Goal: Task Accomplishment & Management: Use online tool/utility

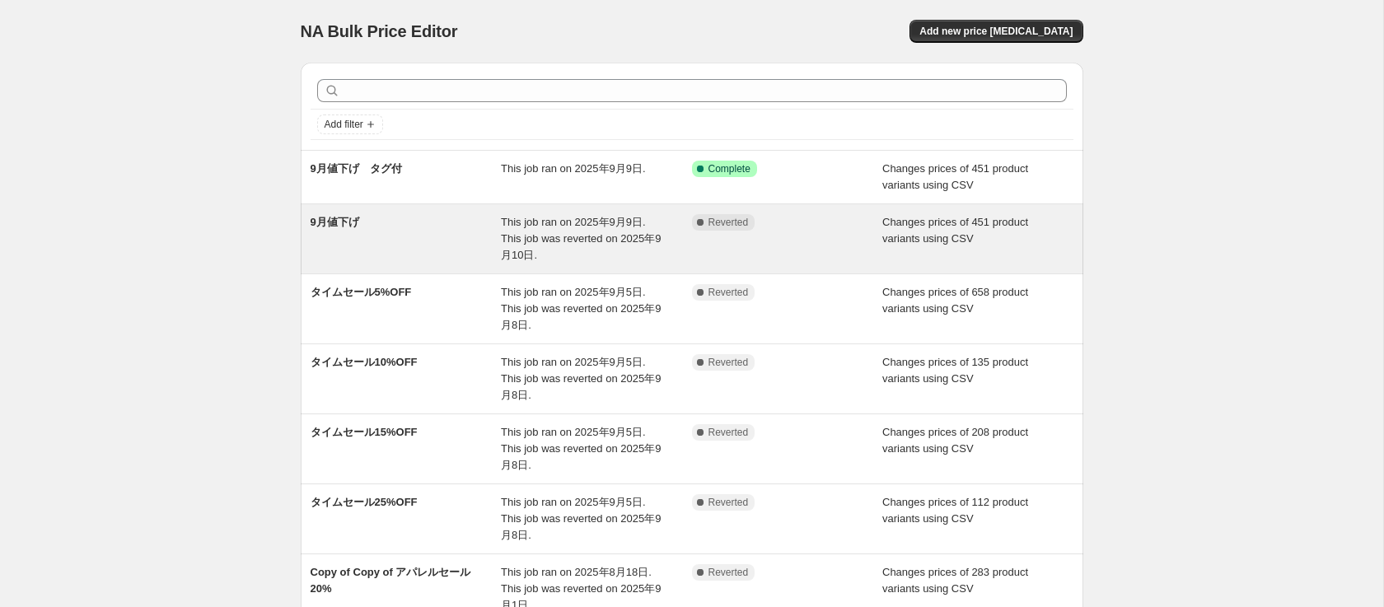
click at [382, 236] on div "9月値下げ" at bounding box center [406, 238] width 191 height 49
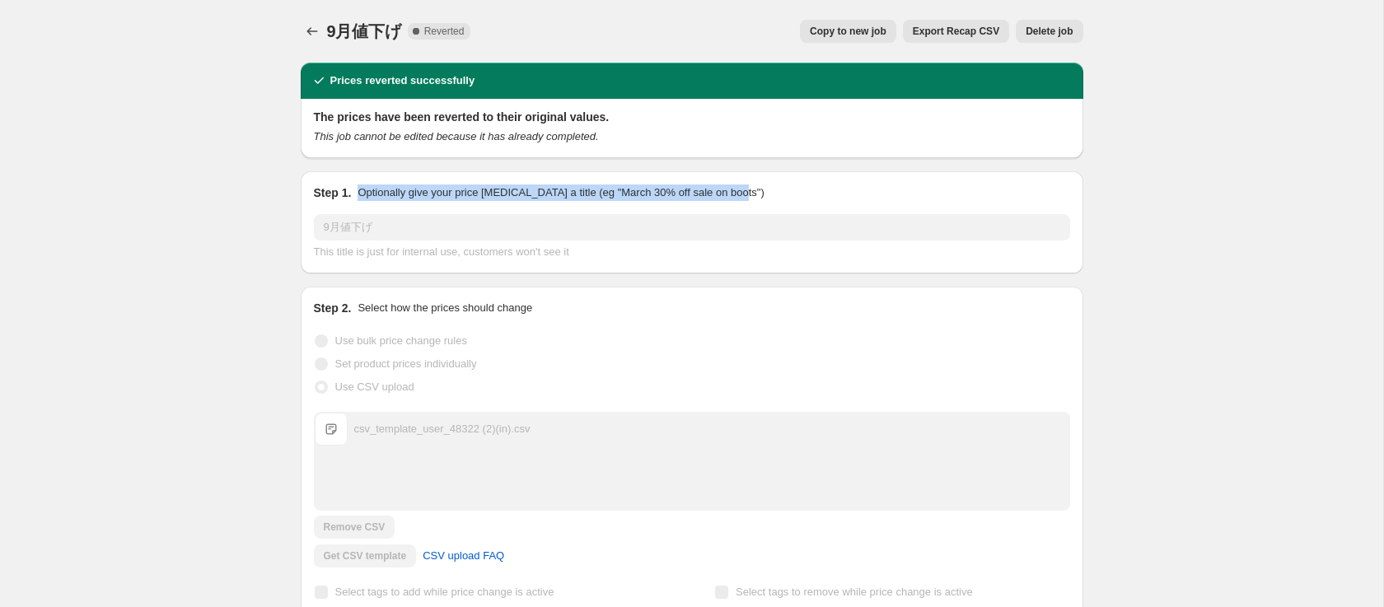
drag, startPoint x: 840, startPoint y: 185, endPoint x: 403, endPoint y: 171, distance: 437.6
click at [403, 171] on div "Step 1. Optionally give your price [MEDICAL_DATA] a title (eg "March 30% off sa…" at bounding box center [692, 222] width 783 height 102
click at [343, 138] on icon "This job cannot be edited because it has already completed." at bounding box center [456, 136] width 285 height 12
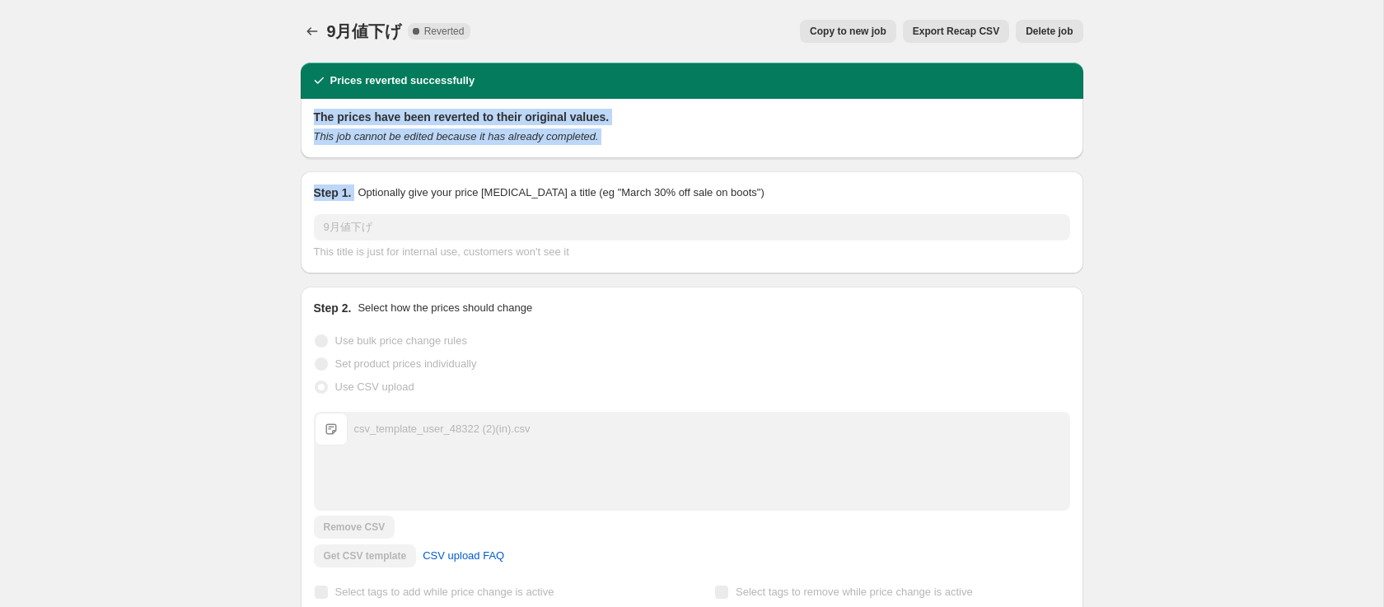
drag, startPoint x: 302, startPoint y: 113, endPoint x: 687, endPoint y: 187, distance: 391.8
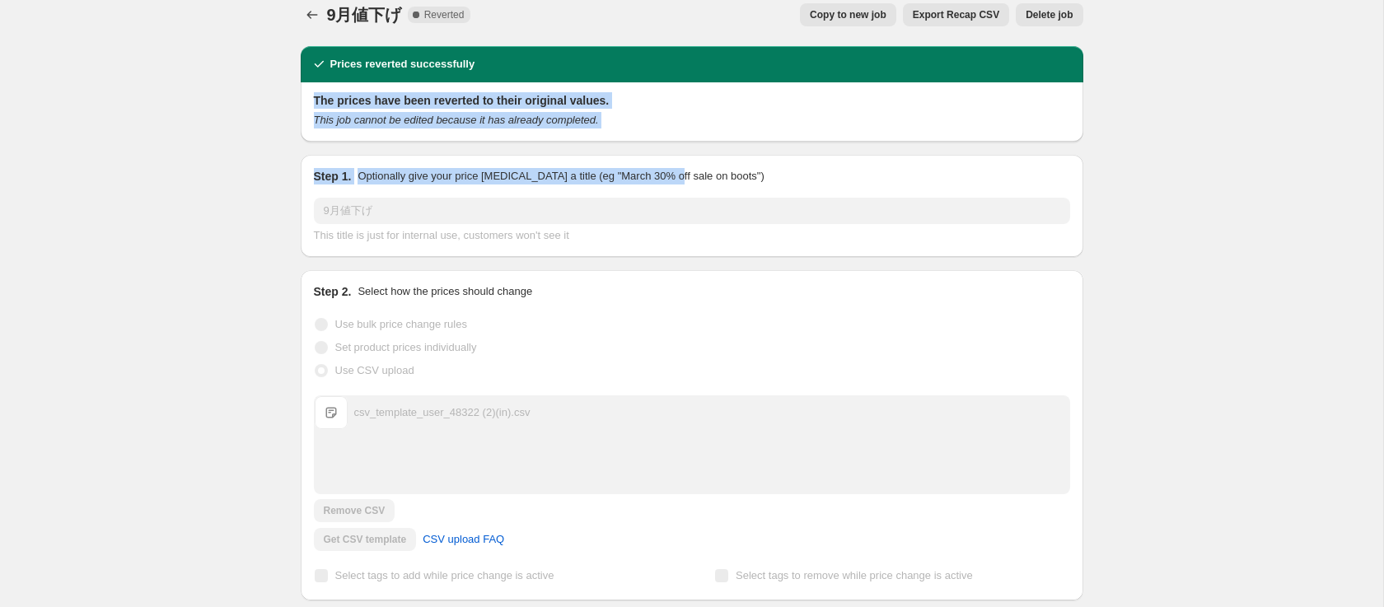
scroll to position [11, 0]
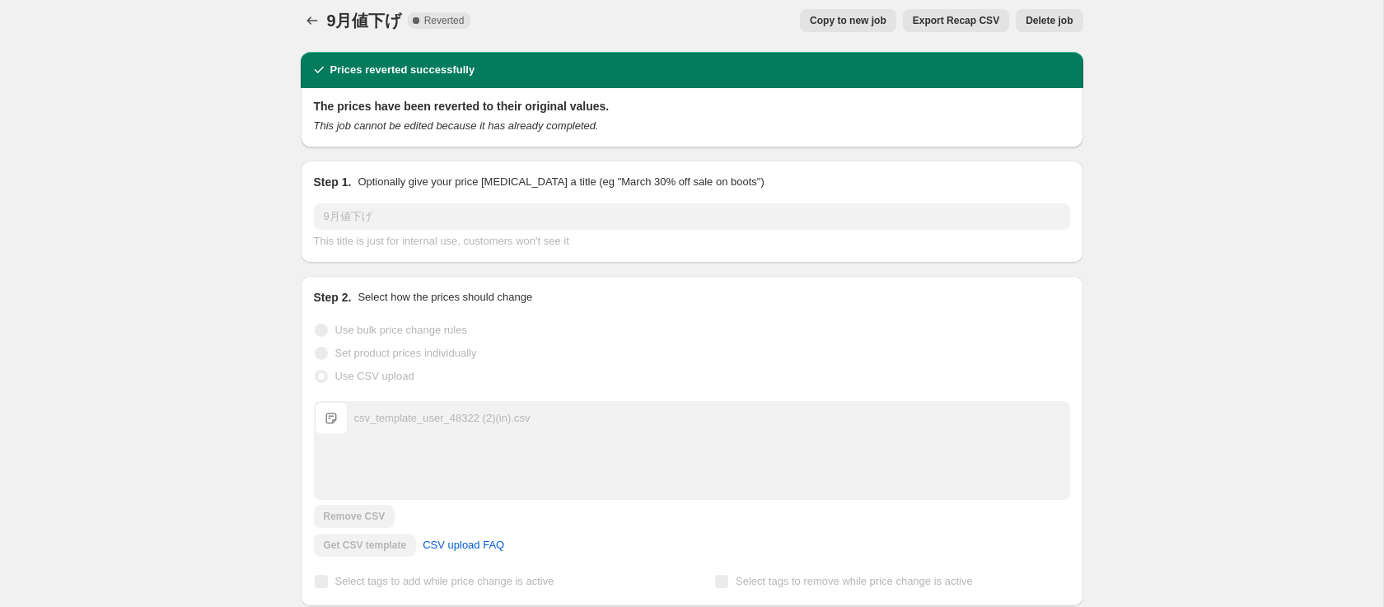
click at [307, 32] on div "9月値下げ. This page is ready 9月値下げ Complete Reverted Copy to new job Export Recap …" at bounding box center [692, 20] width 783 height 63
click at [308, 18] on icon "Price change jobs" at bounding box center [312, 20] width 16 height 16
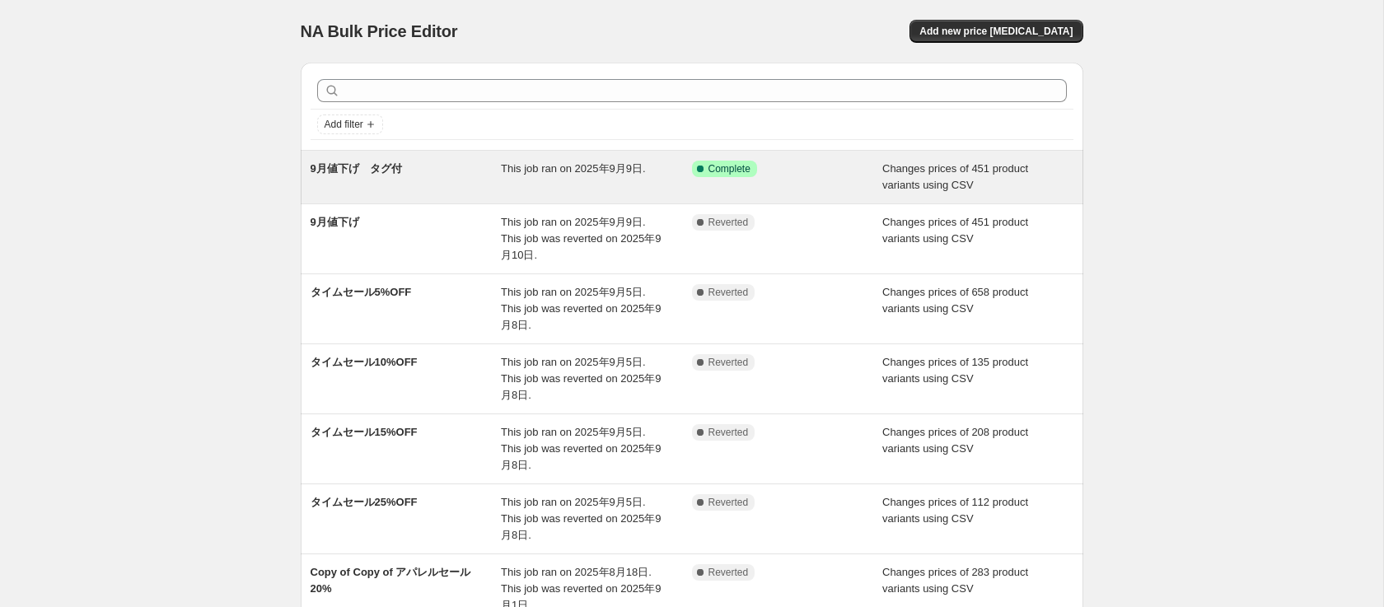
click at [418, 161] on div "9月値下げ　タグ付" at bounding box center [406, 177] width 191 height 33
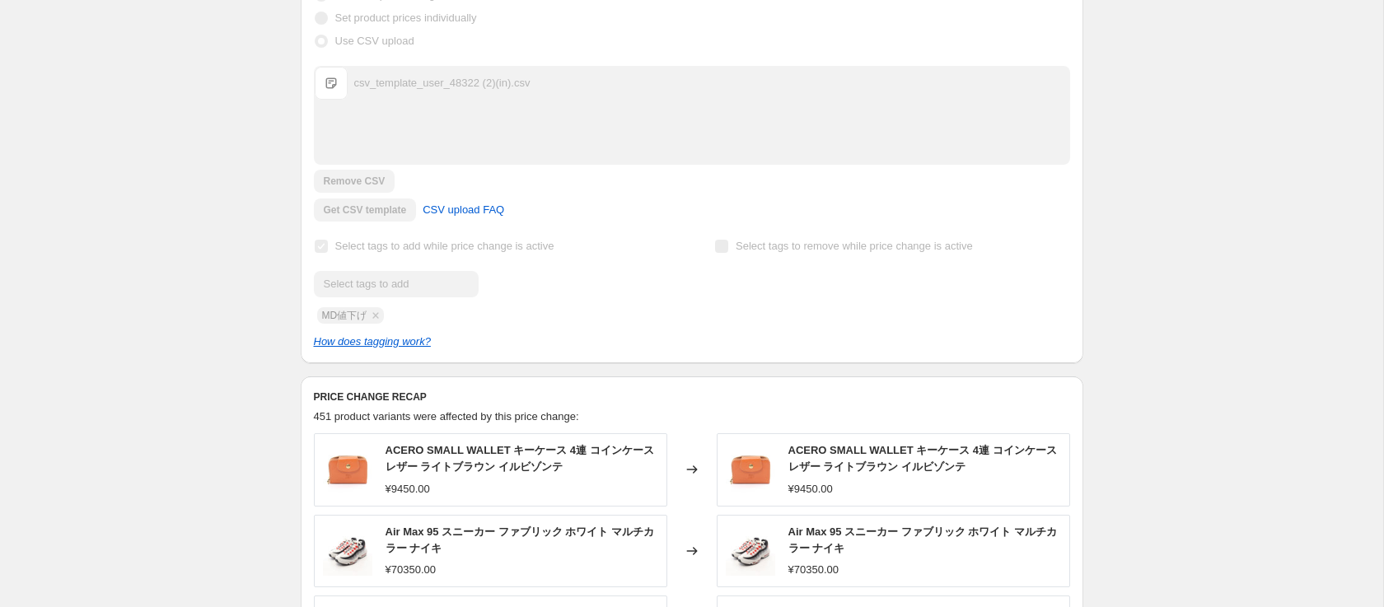
scroll to position [395, 0]
click at [315, 242] on div "Select tags to add while price change is active Submit MD値下げ" at bounding box center [491, 278] width 355 height 89
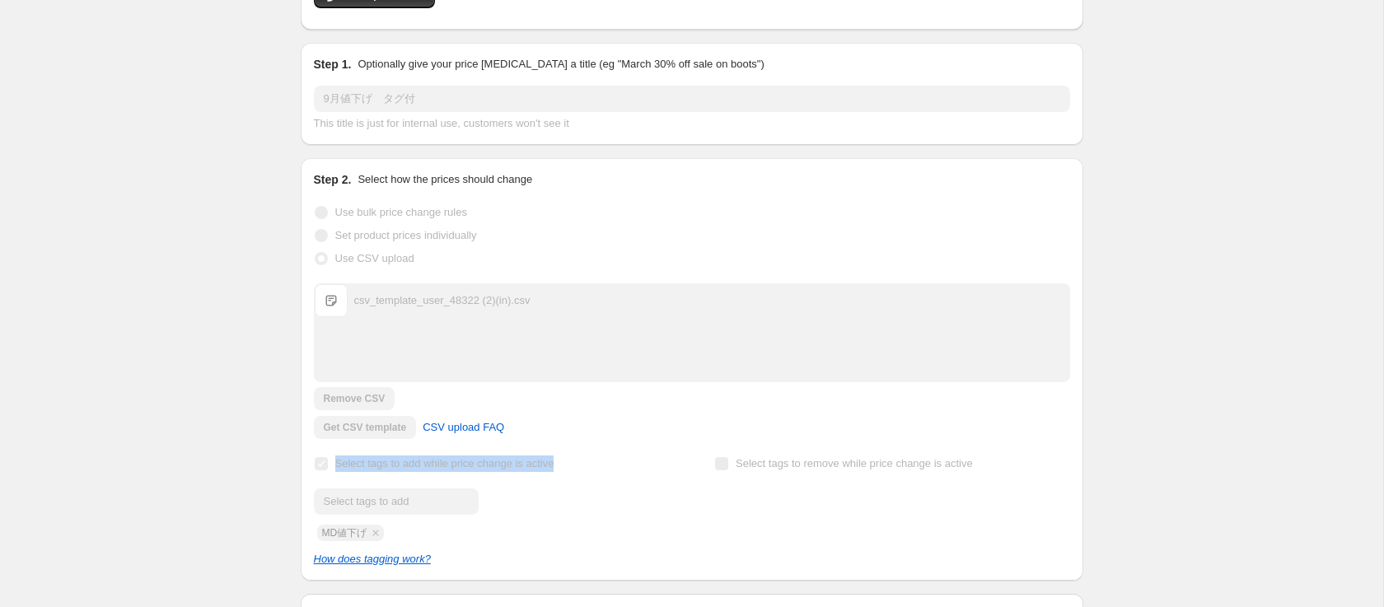
scroll to position [0, 0]
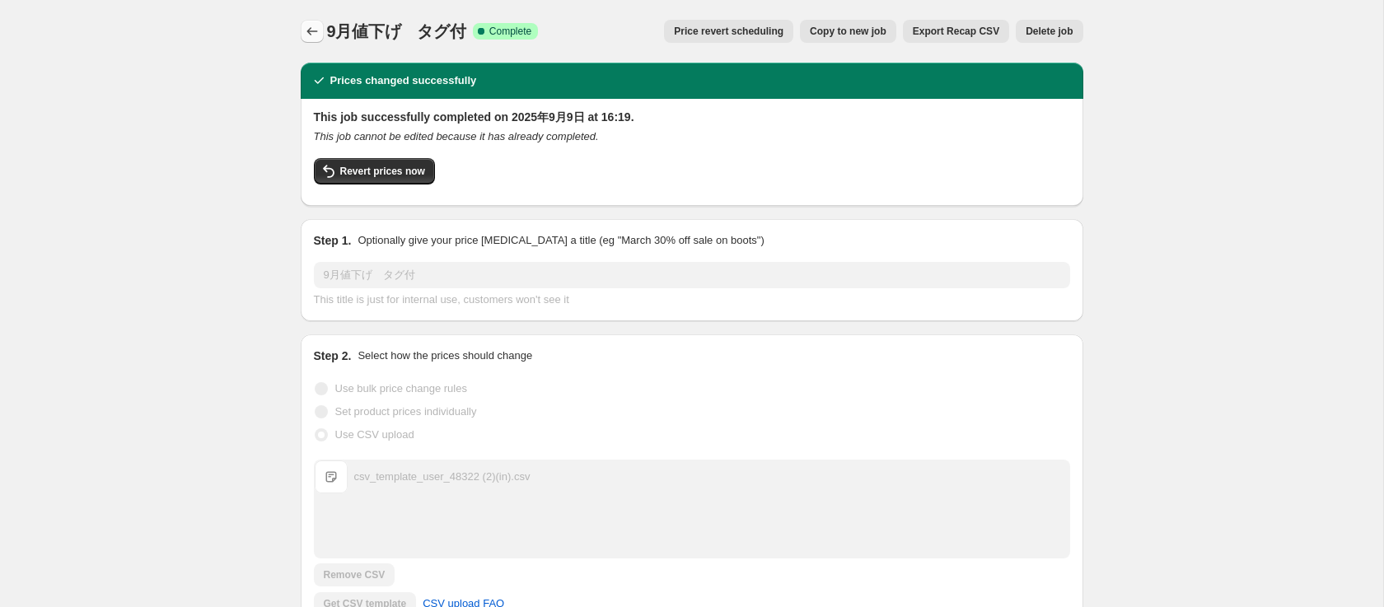
click at [316, 27] on icon "Price change jobs" at bounding box center [312, 31] width 16 height 16
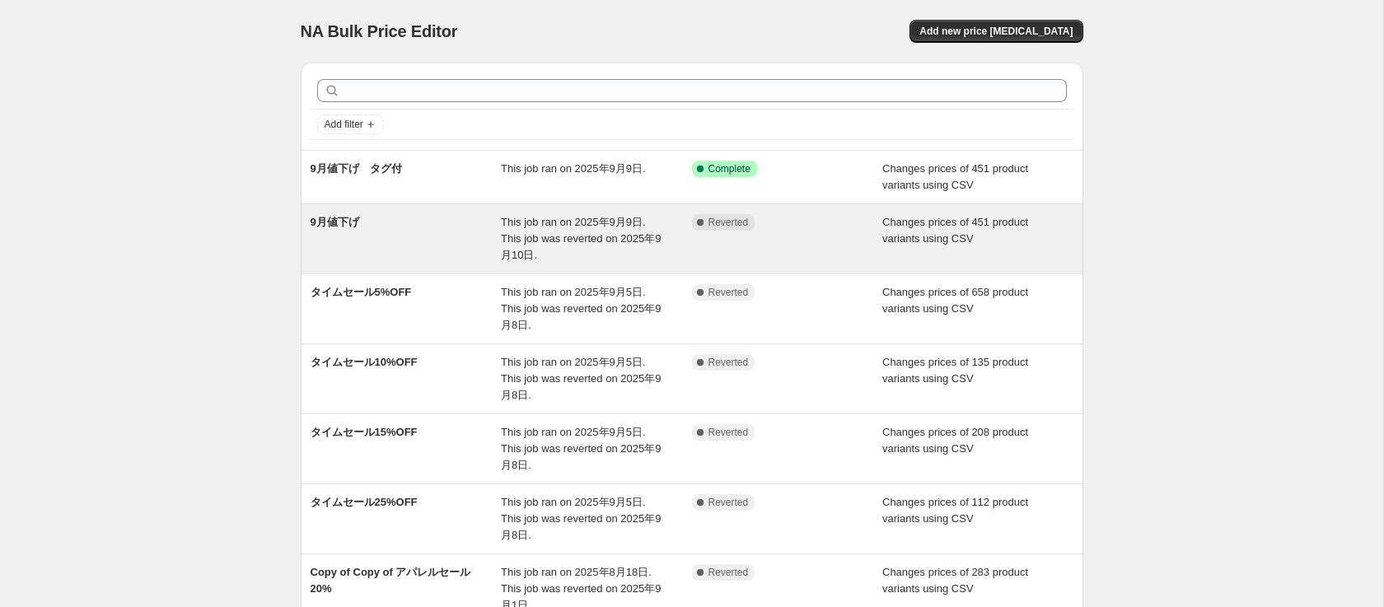
click at [475, 242] on div "9月値下げ" at bounding box center [406, 238] width 191 height 49
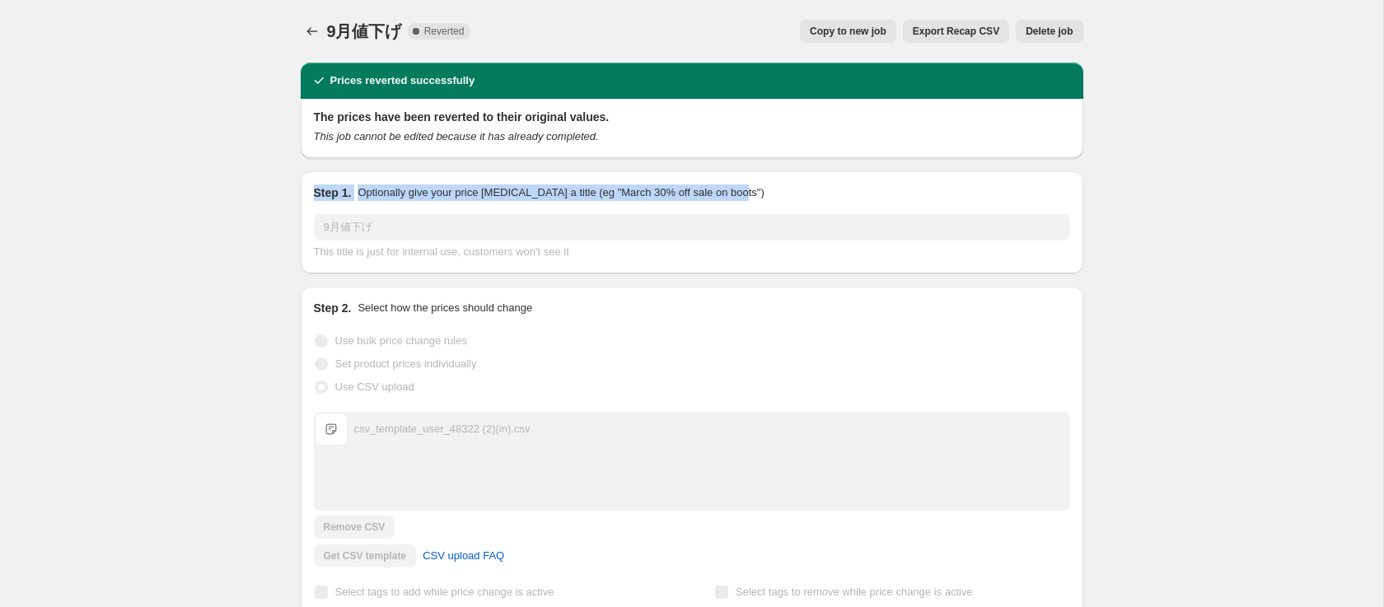
drag, startPoint x: 793, startPoint y: 196, endPoint x: 317, endPoint y: 194, distance: 476.1
click at [317, 194] on div "Step 1. Optionally give your price change job a title (eg "March 30% off sale o…" at bounding box center [692, 193] width 756 height 16
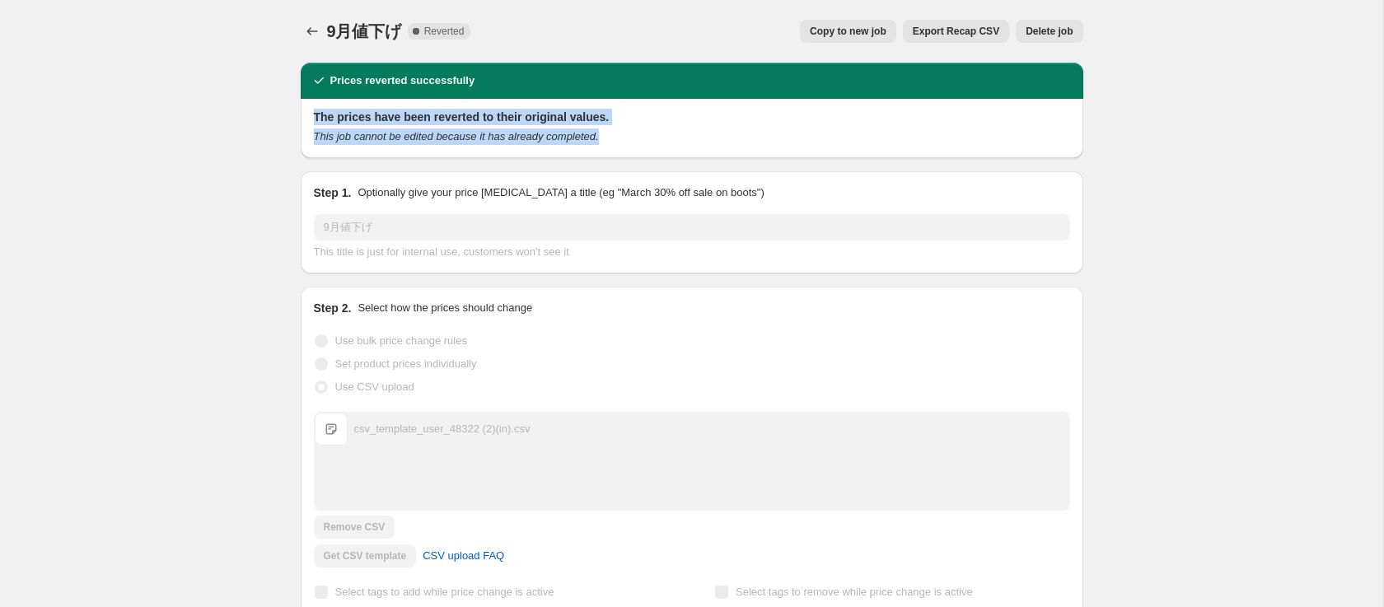
drag, startPoint x: 311, startPoint y: 117, endPoint x: 561, endPoint y: 148, distance: 251.5
click at [561, 148] on div "The prices have been reverted to their original values. This job cannot be edit…" at bounding box center [692, 128] width 783 height 59
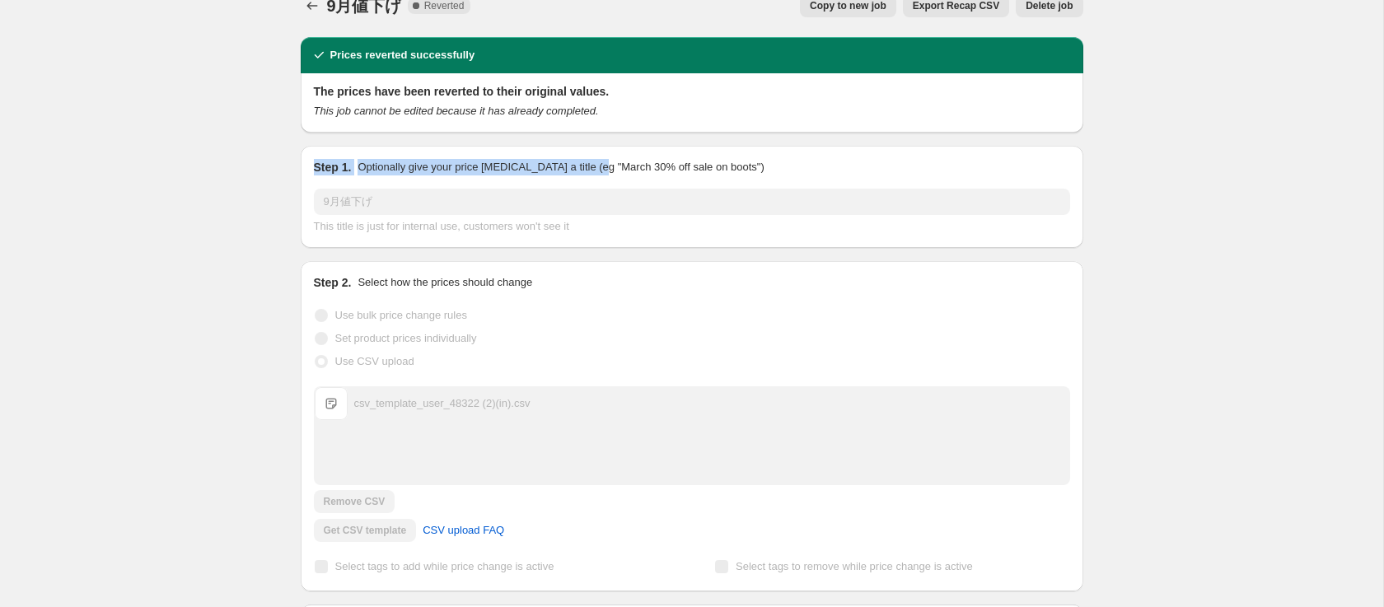
drag, startPoint x: 311, startPoint y: 168, endPoint x: 652, endPoint y: 175, distance: 341.1
click at [652, 175] on div "Step 1. Optionally give your price [MEDICAL_DATA] a title (eg "March 30% off sa…" at bounding box center [692, 197] width 783 height 102
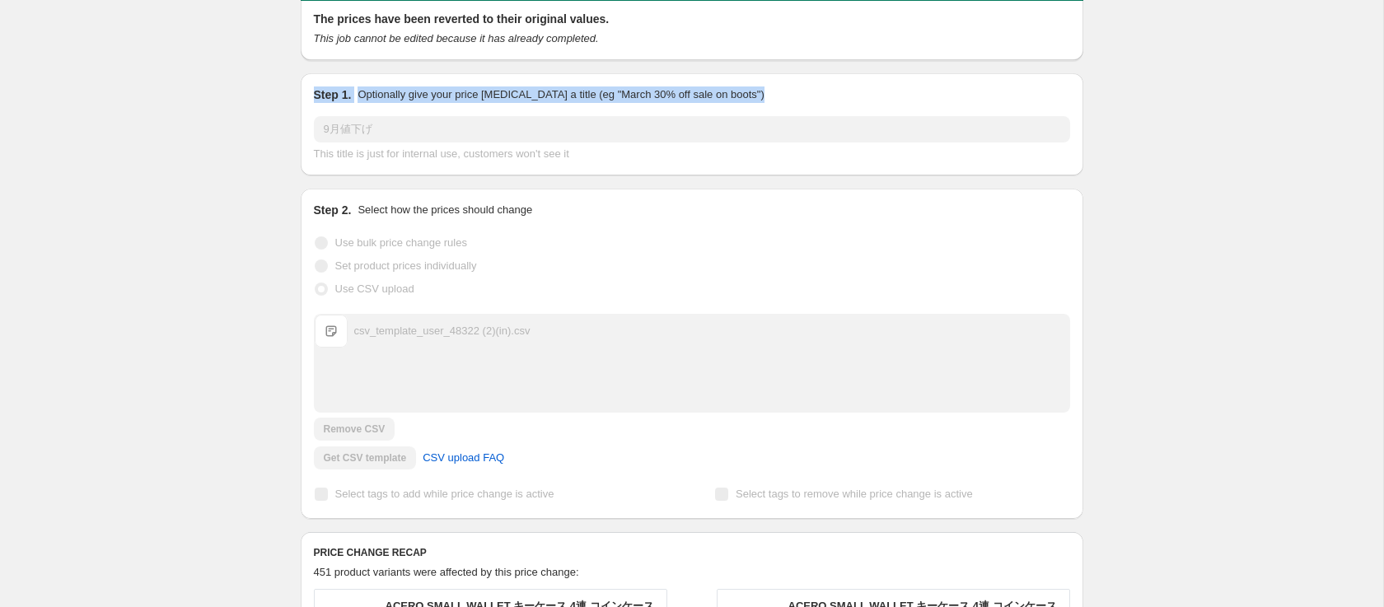
scroll to position [106, 0]
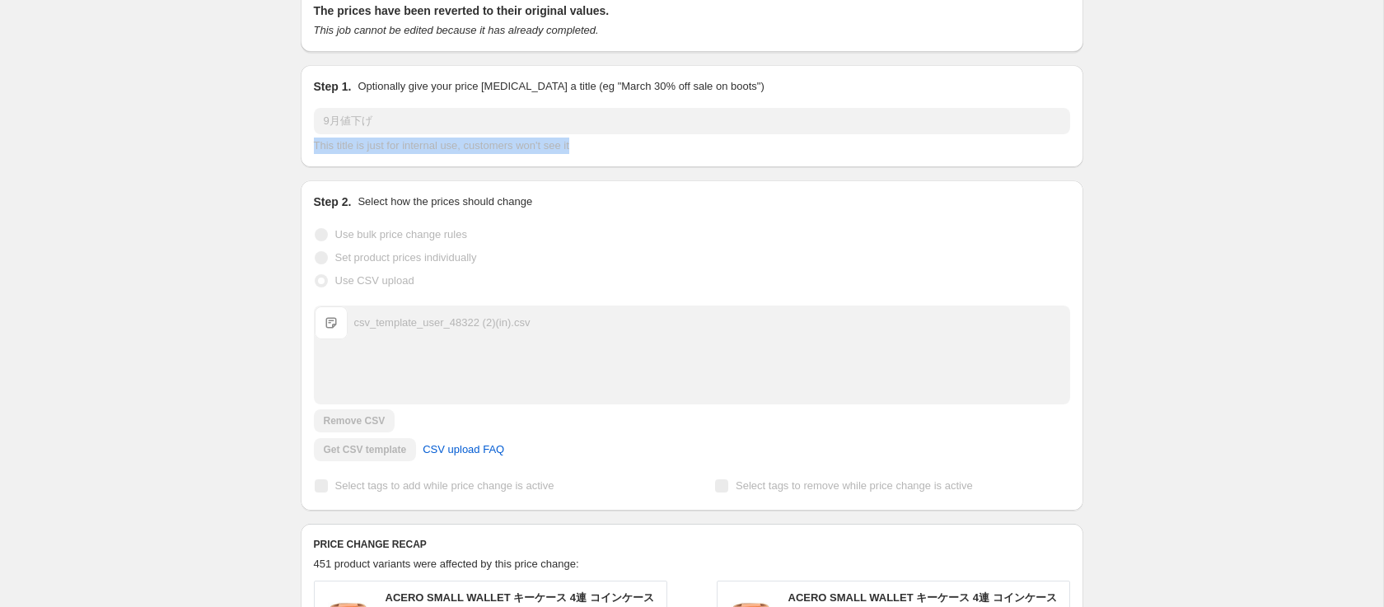
drag, startPoint x: 313, startPoint y: 147, endPoint x: 568, endPoint y: 154, distance: 255.4
click at [568, 154] on div "Step 1. Optionally give your price [MEDICAL_DATA] a title (eg "March 30% off sa…" at bounding box center [692, 116] width 783 height 102
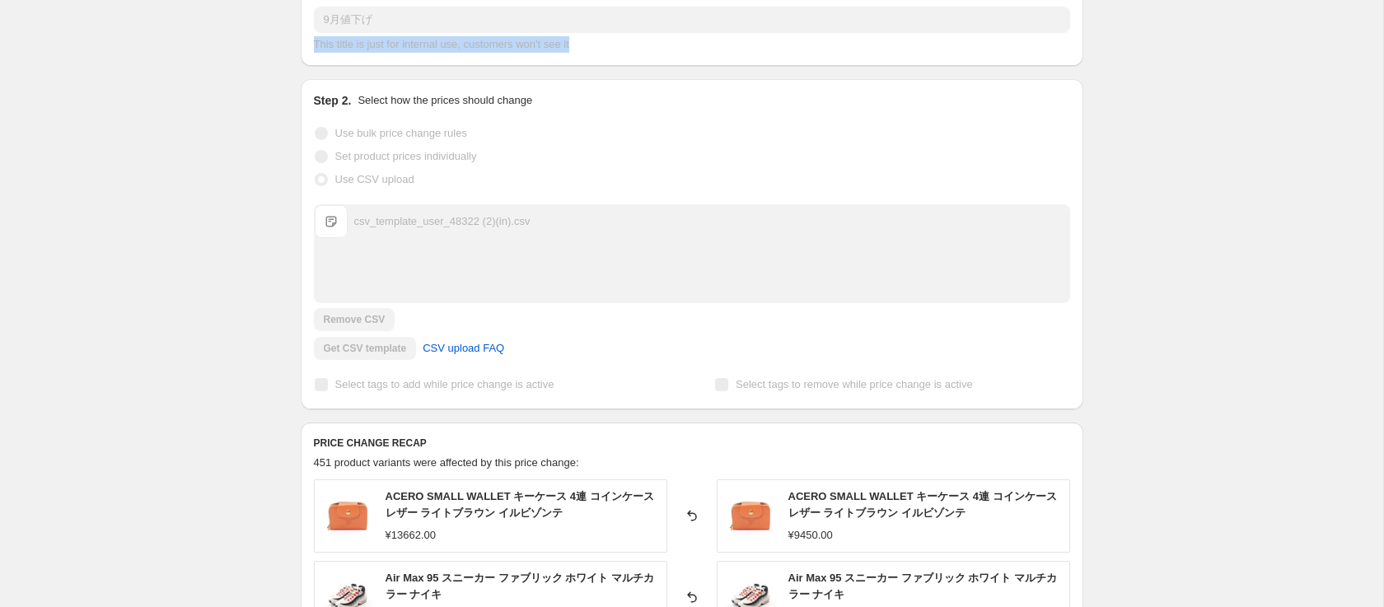
scroll to position [217, 0]
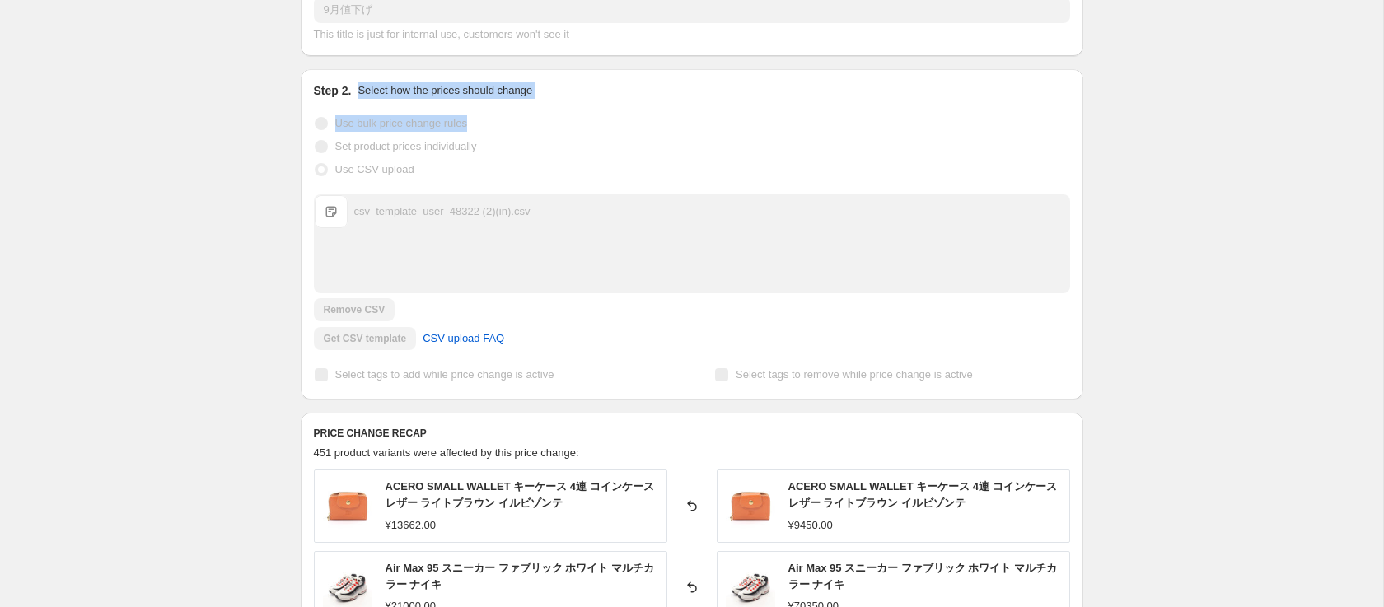
drag, startPoint x: 358, startPoint y: 96, endPoint x: 487, endPoint y: 117, distance: 130.3
click at [487, 117] on div "Step 2. Select how the prices should change Use bulk price change rules Set pro…" at bounding box center [692, 234] width 756 height 304
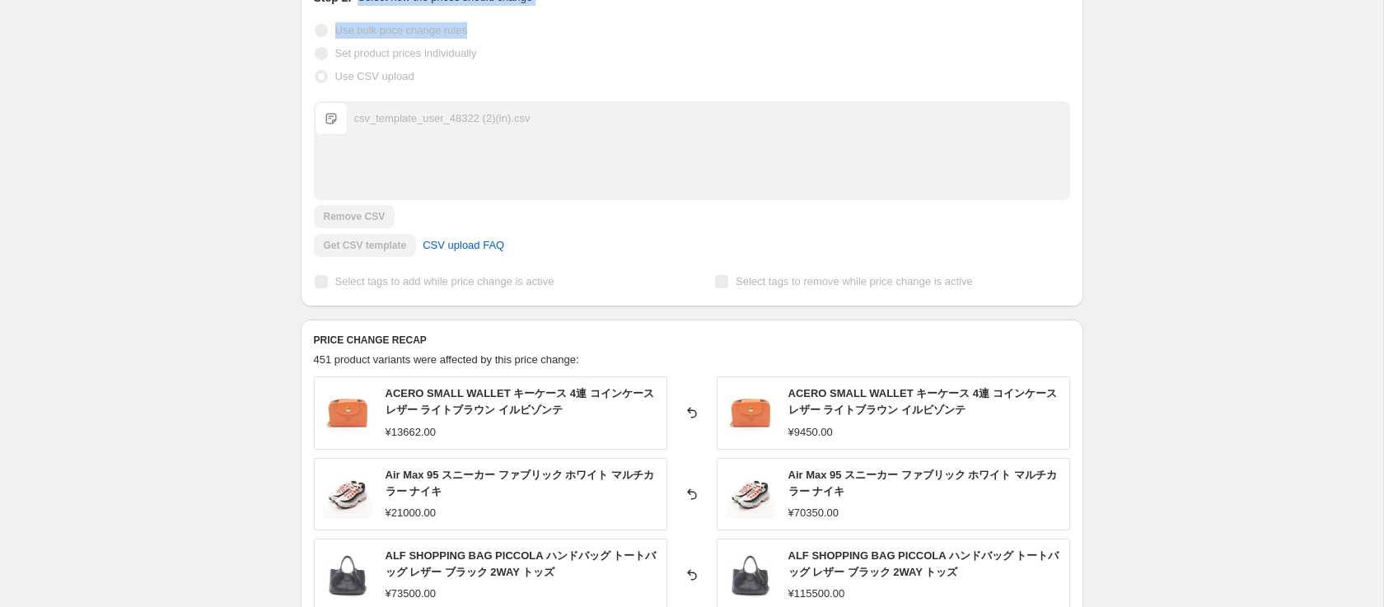
scroll to position [320, 0]
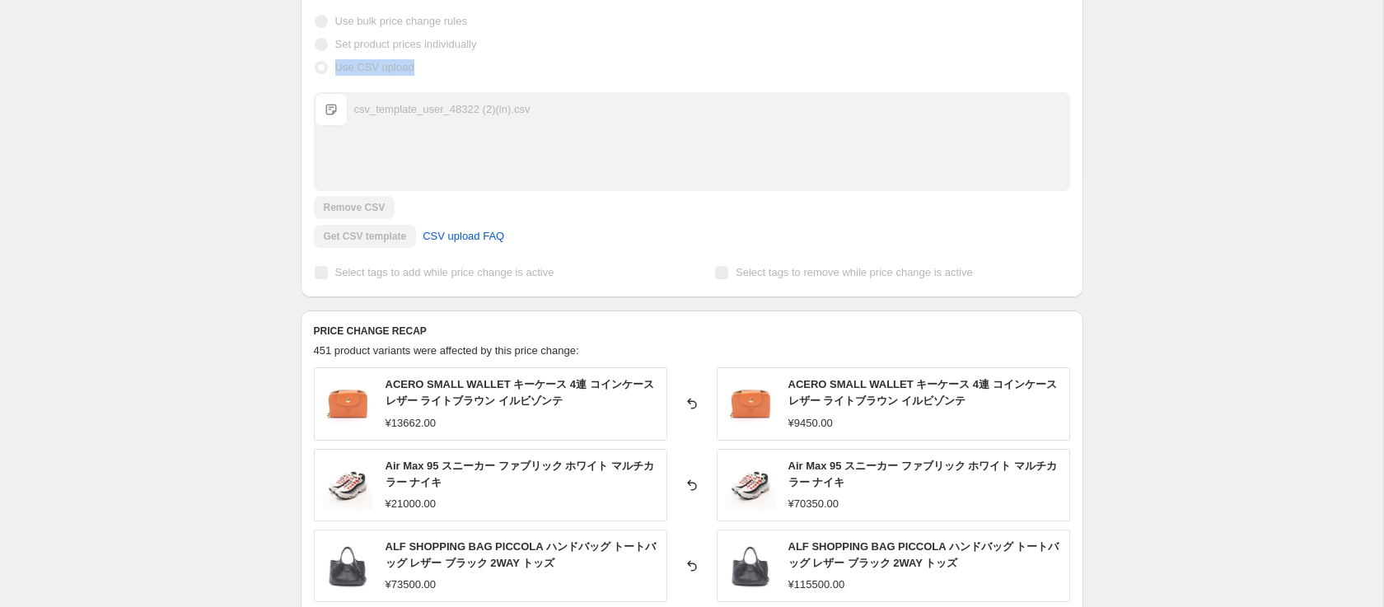
drag, startPoint x: 423, startPoint y: 72, endPoint x: 325, endPoint y: 76, distance: 98.1
click at [325, 76] on div "Use CSV upload" at bounding box center [692, 67] width 756 height 23
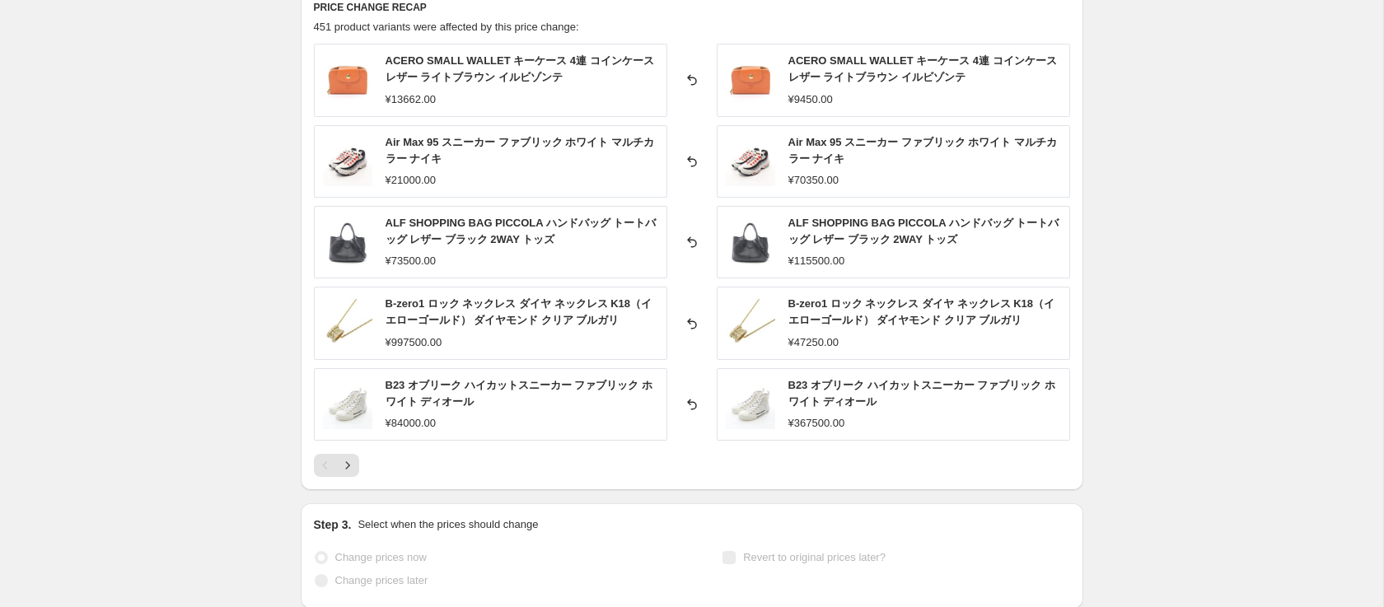
scroll to position [643, 0]
click at [347, 463] on icon "Next" at bounding box center [347, 466] width 16 height 16
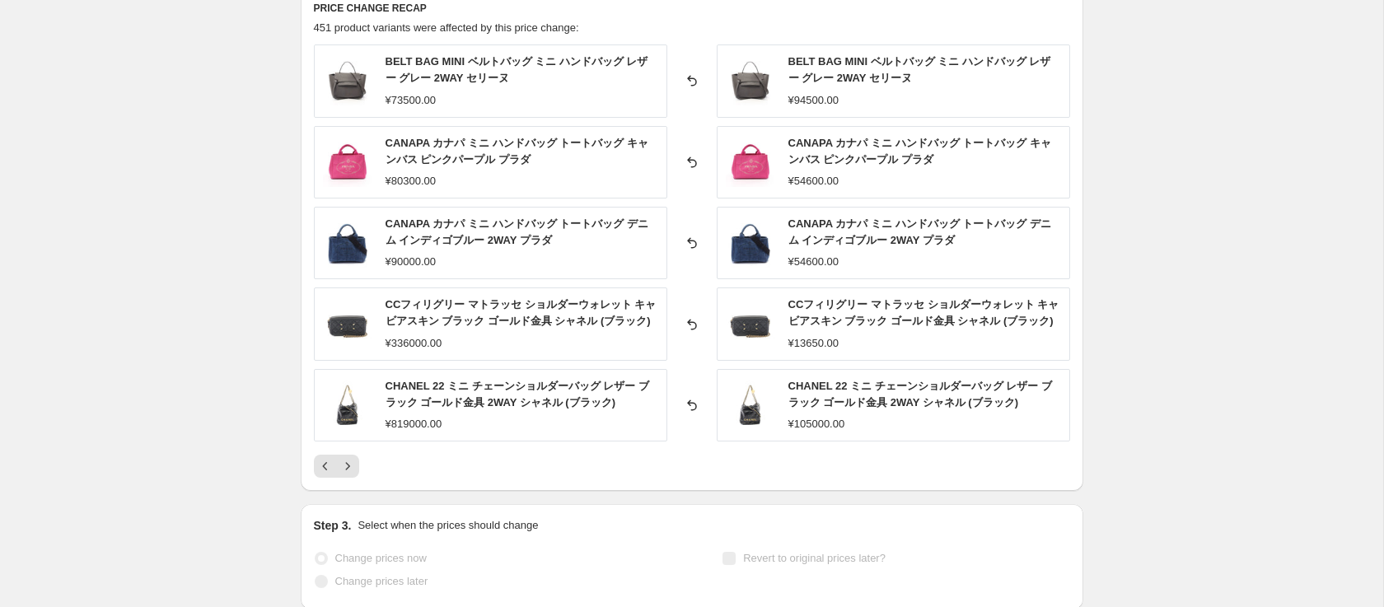
click at [561, 395] on span "CHANEL 22 ミニ チェーンショルダーバッグ レザー ブラック ゴールド金具 2WAY シャネル (ブラック)" at bounding box center [518, 394] width 264 height 29
drag, startPoint x: 468, startPoint y: 432, endPoint x: 381, endPoint y: 428, distance: 87.5
click at [381, 428] on div "CHANEL 22 ミニ チェーンショルダーバッグ レザー ブラック ゴールド金具 2WAY シャネル (ブラック) ¥819000.00" at bounding box center [490, 405] width 353 height 72
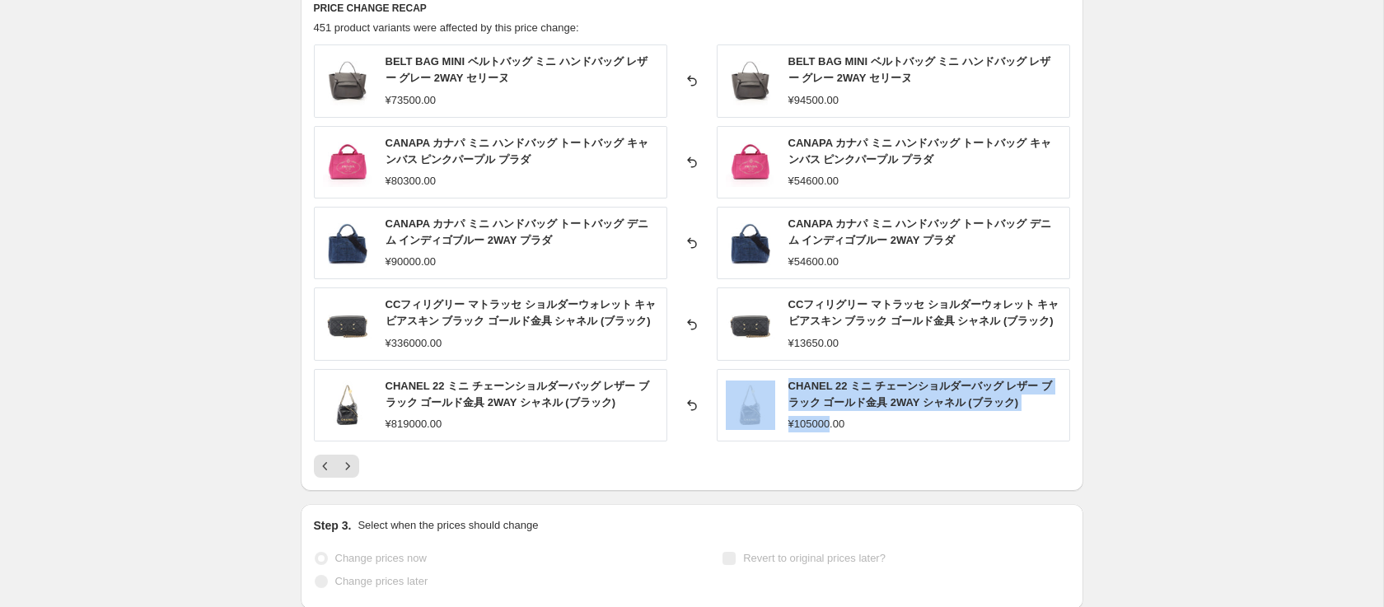
drag, startPoint x: 832, startPoint y: 424, endPoint x: 770, endPoint y: 423, distance: 61.8
click at [770, 423] on div "CHANEL 22 ミニ チェーンショルダーバッグ レザー ブラック ゴールド金具 2WAY シャネル (ブラック) ¥105000.00" at bounding box center [893, 405] width 353 height 72
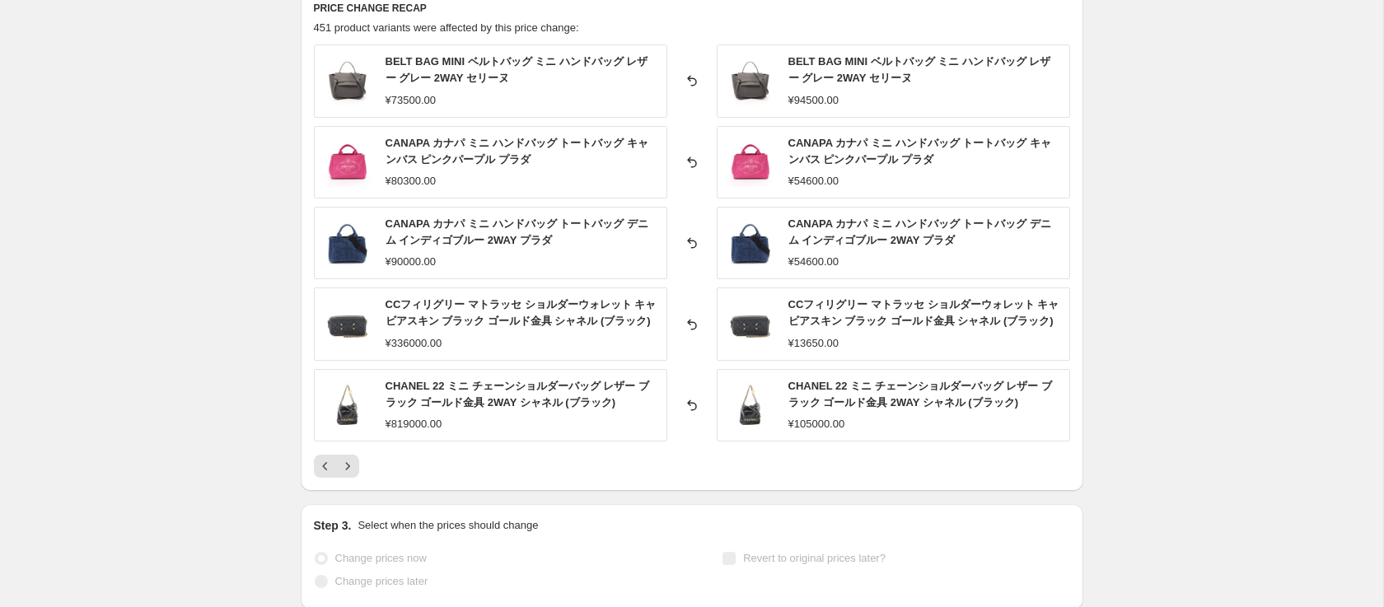
click at [803, 396] on span "CHANEL 22 ミニ チェーンショルダーバッグ レザー ブラック ゴールド金具 2WAY シャネル (ブラック)" at bounding box center [920, 394] width 264 height 29
drag, startPoint x: 790, startPoint y: 386, endPoint x: 1026, endPoint y: 404, distance: 237.1
click at [1026, 404] on div "CHANEL 22 ミニ チェーンショルダーバッグ レザー ブラック ゴールド金具 2WAY シャネル (ブラック)" at bounding box center [924, 394] width 273 height 33
copy span "CHANEL 22 ミニ チェーンショルダーバッグ レザー ブラック ゴールド金具 2WAY シャネル (ブラック)"
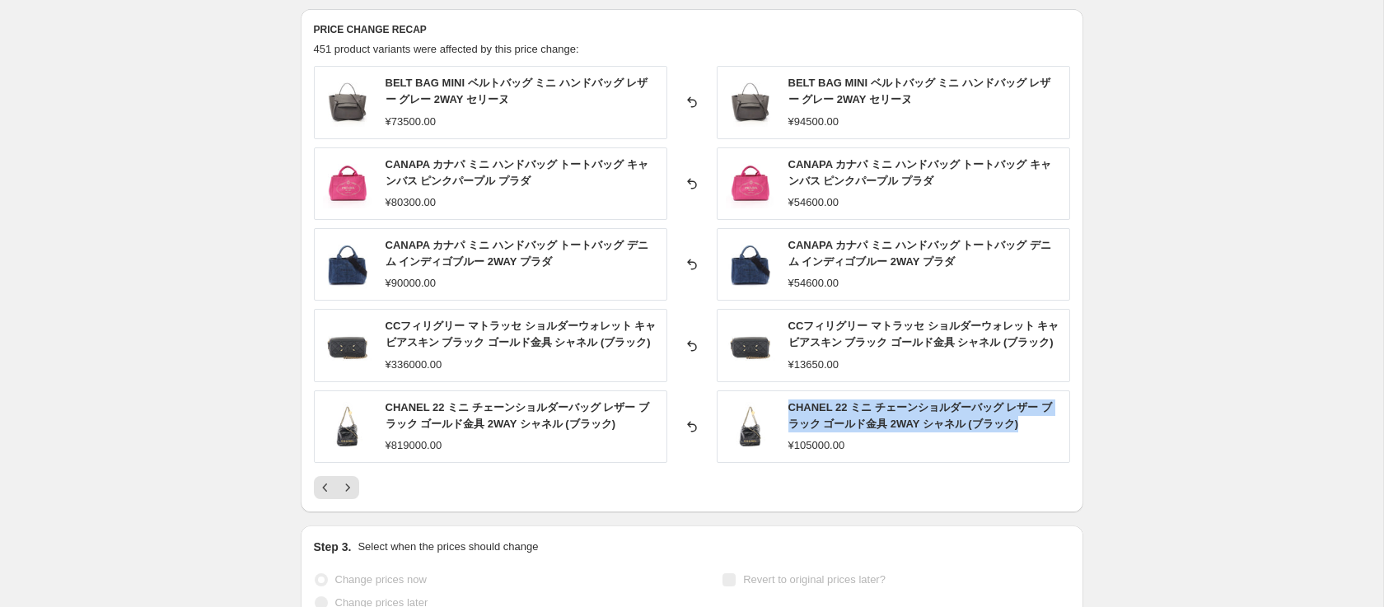
scroll to position [619, 0]
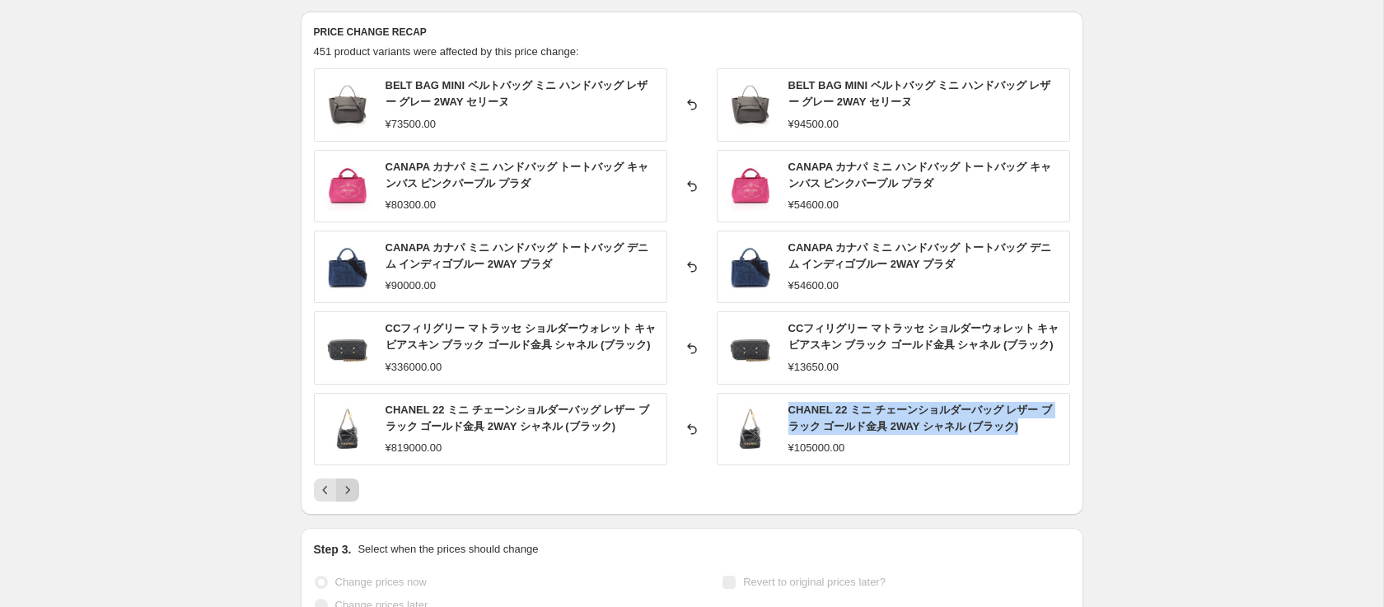
click at [350, 484] on icon "Next" at bounding box center [347, 490] width 16 height 16
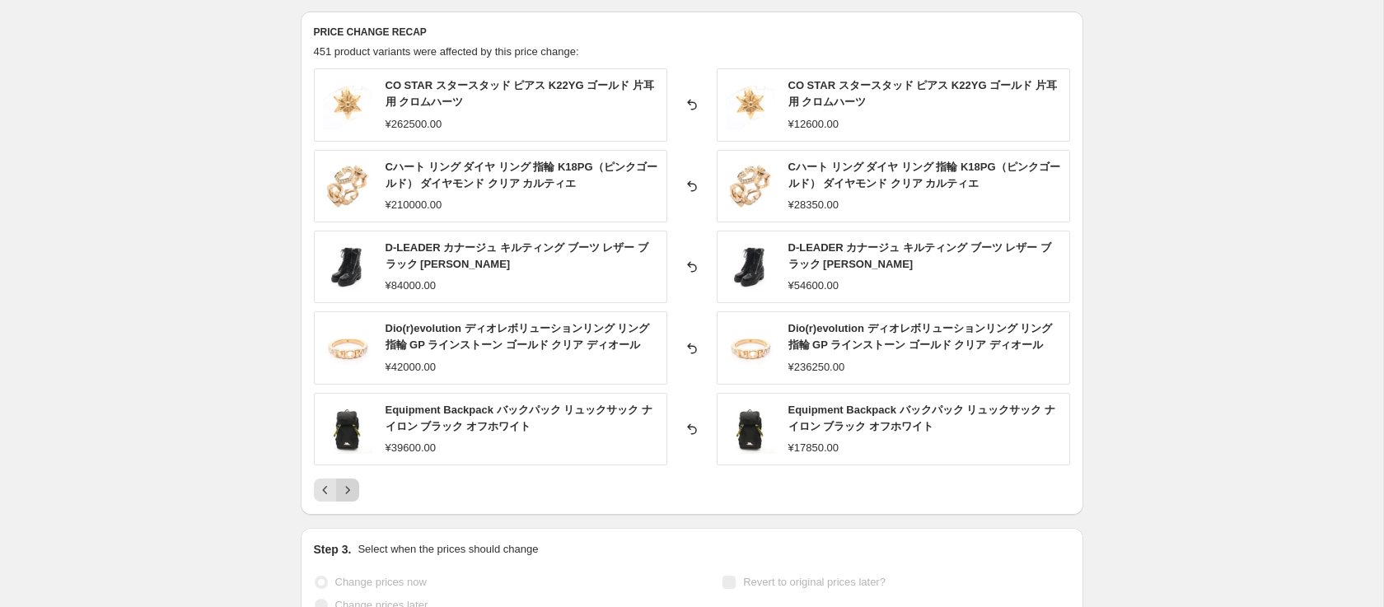
click at [344, 479] on button "Next" at bounding box center [347, 490] width 23 height 23
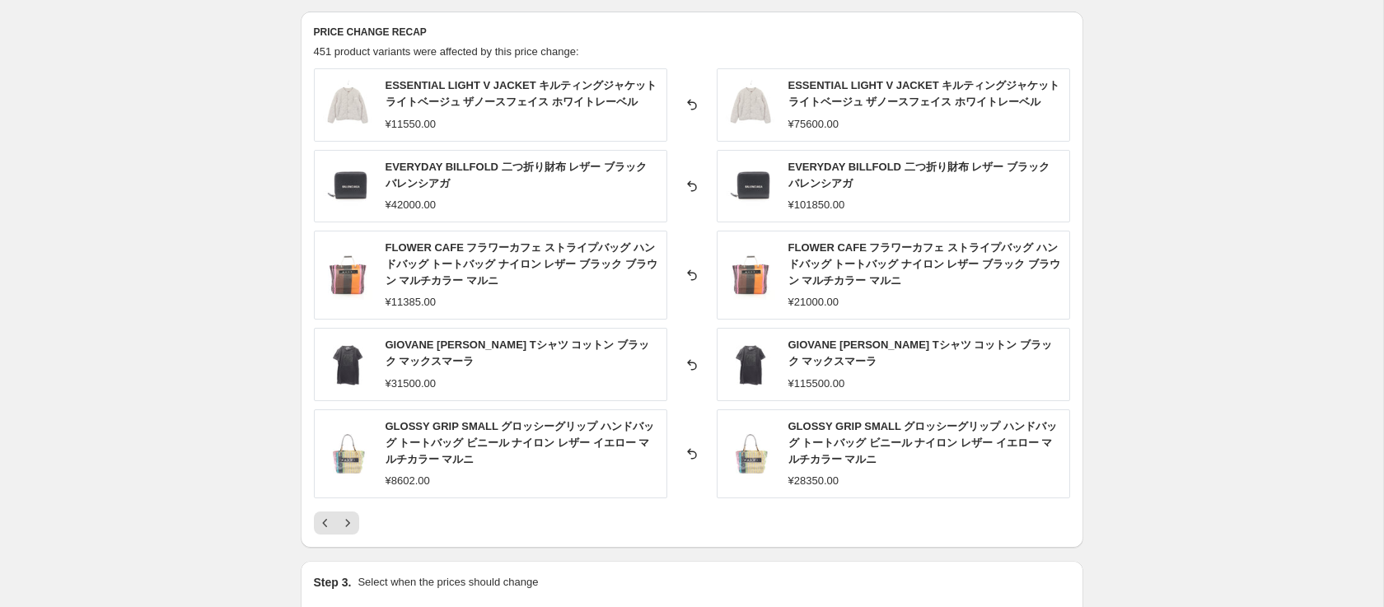
drag, startPoint x: 377, startPoint y: 131, endPoint x: 1024, endPoint y: 186, distance: 649.0
click at [1024, 186] on div "ESSENTIAL LIGHT V JACKET キルティングジャケット ライトベージュ ザノースフェイス ホワイトレーベル ¥11550.00 Revert…" at bounding box center [692, 283] width 756 height 430
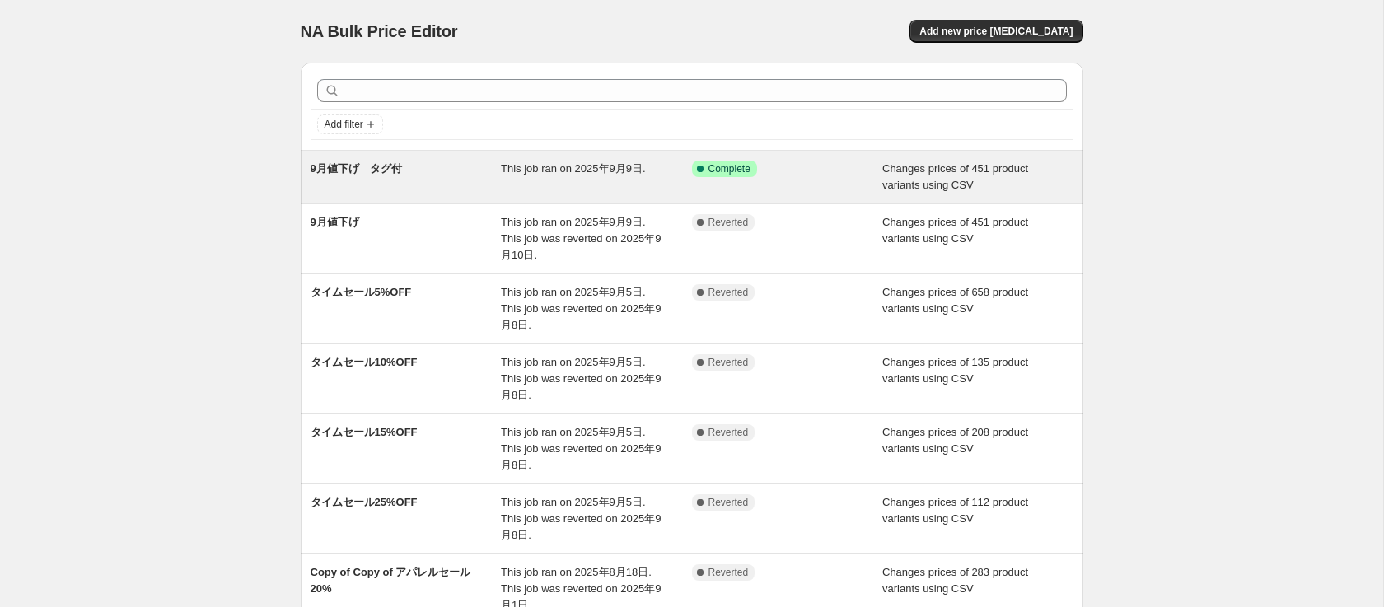
click at [395, 178] on div "9月値下げ　タグ付" at bounding box center [406, 177] width 191 height 33
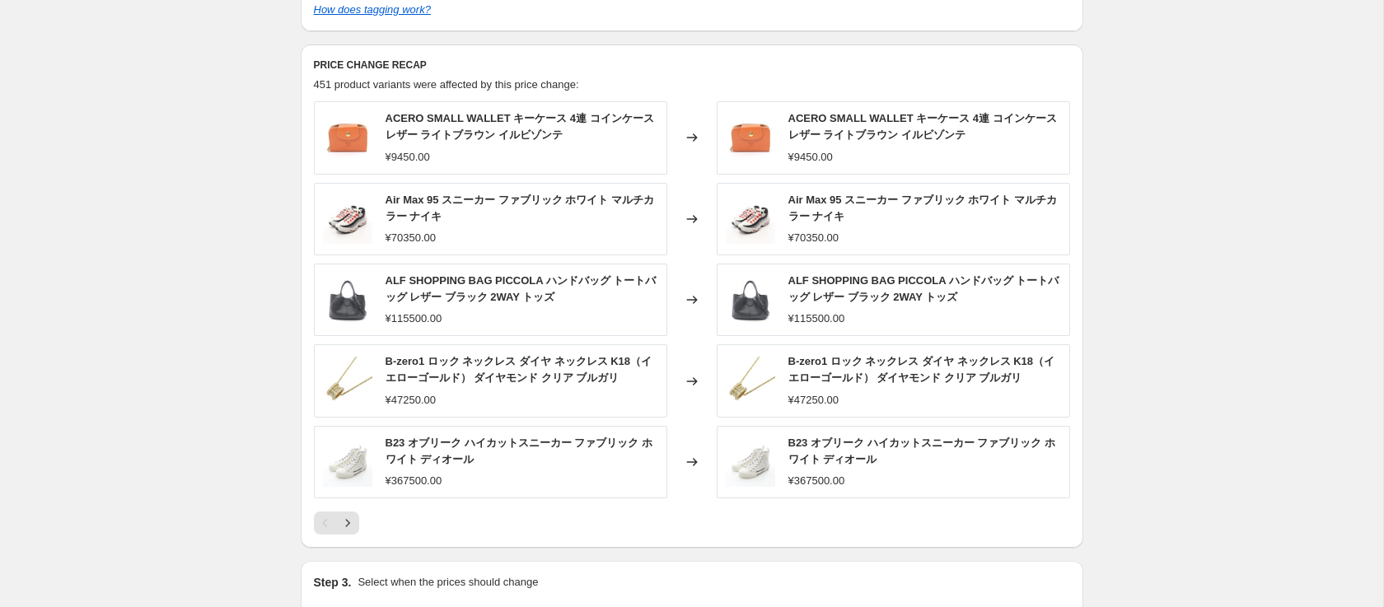
scroll to position [730, 0]
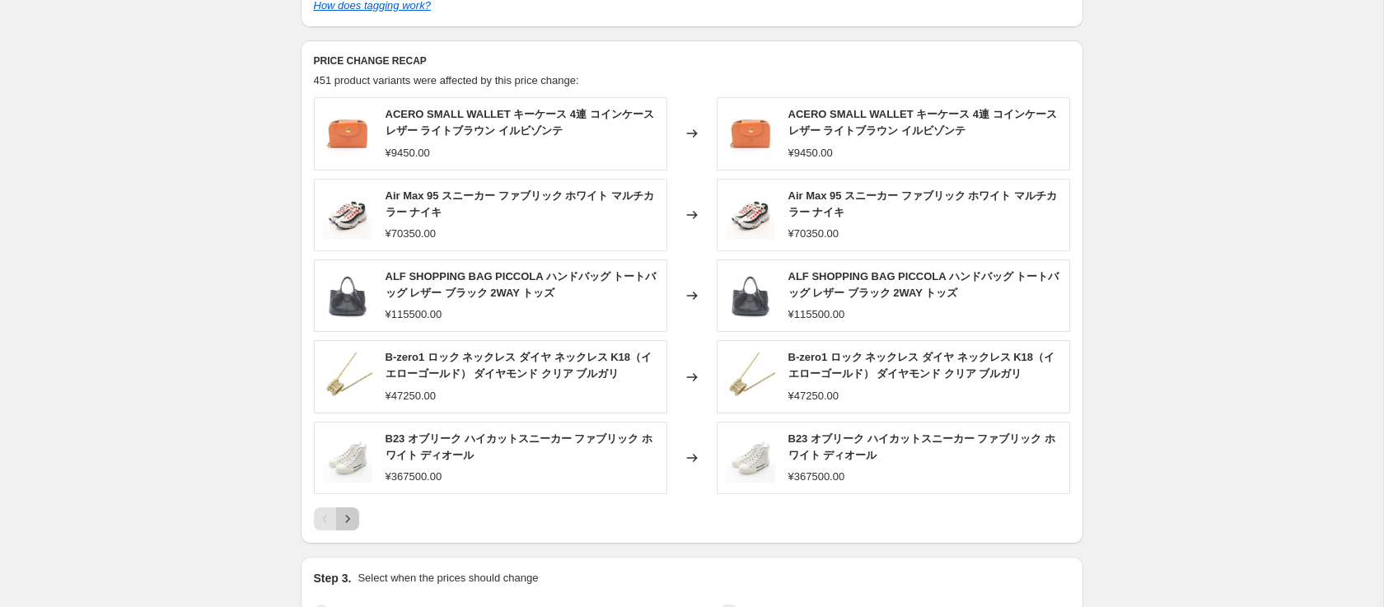
click at [352, 521] on icon "Next" at bounding box center [347, 519] width 16 height 16
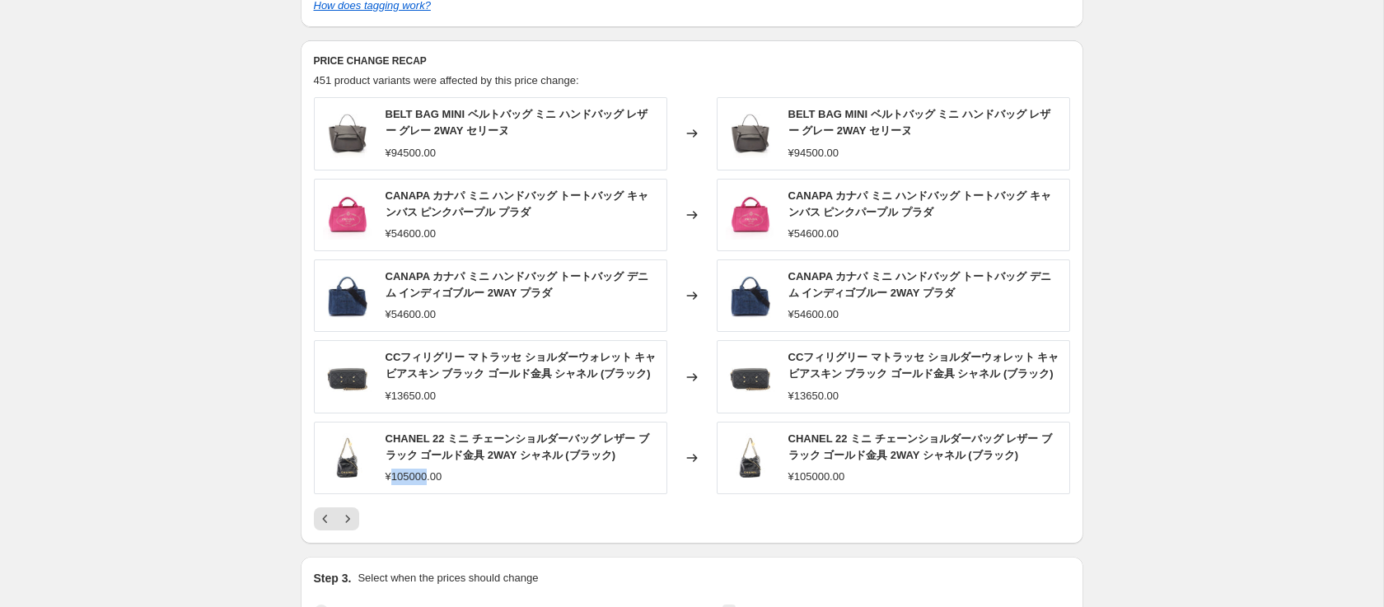
drag, startPoint x: 429, startPoint y: 476, endPoint x: 390, endPoint y: 477, distance: 38.7
click at [390, 477] on div "¥105000.00" at bounding box center [414, 477] width 57 height 16
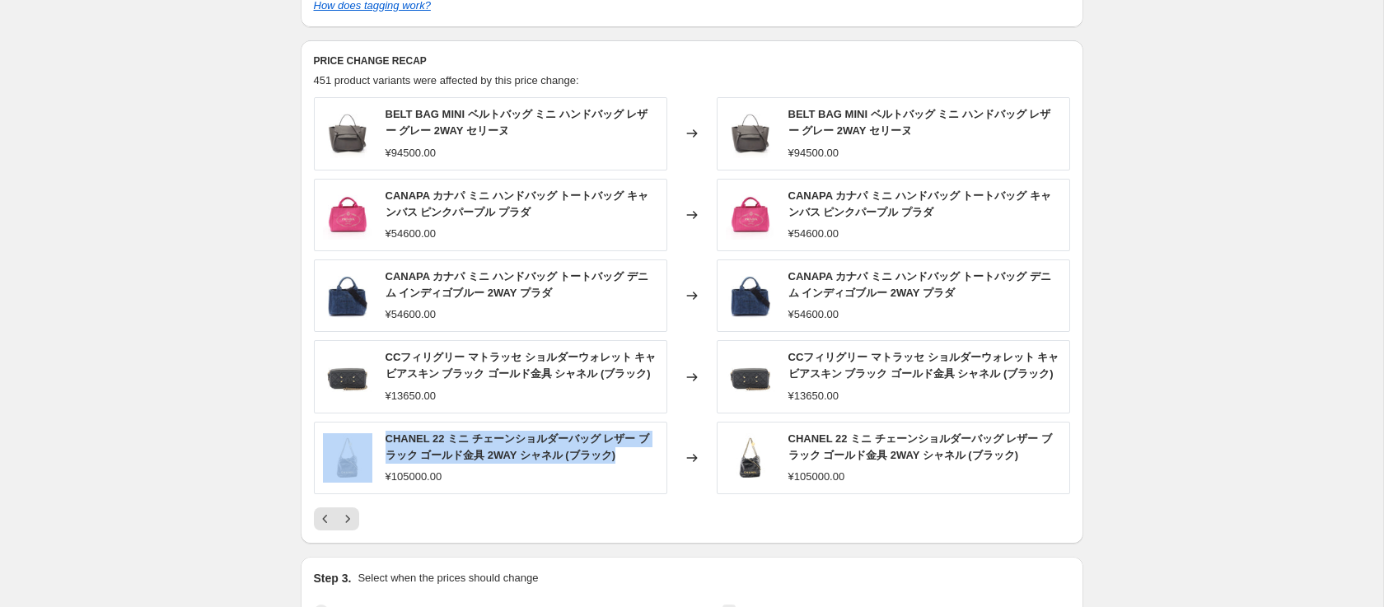
drag, startPoint x: 634, startPoint y: 460, endPoint x: 370, endPoint y: 428, distance: 266.4
click at [370, 428] on div "CHANEL 22 ミニ チェーンショルダーバッグ レザー ブラック ゴールド金具 2WAY シャネル (ブラック) ¥105000.00" at bounding box center [490, 458] width 353 height 72
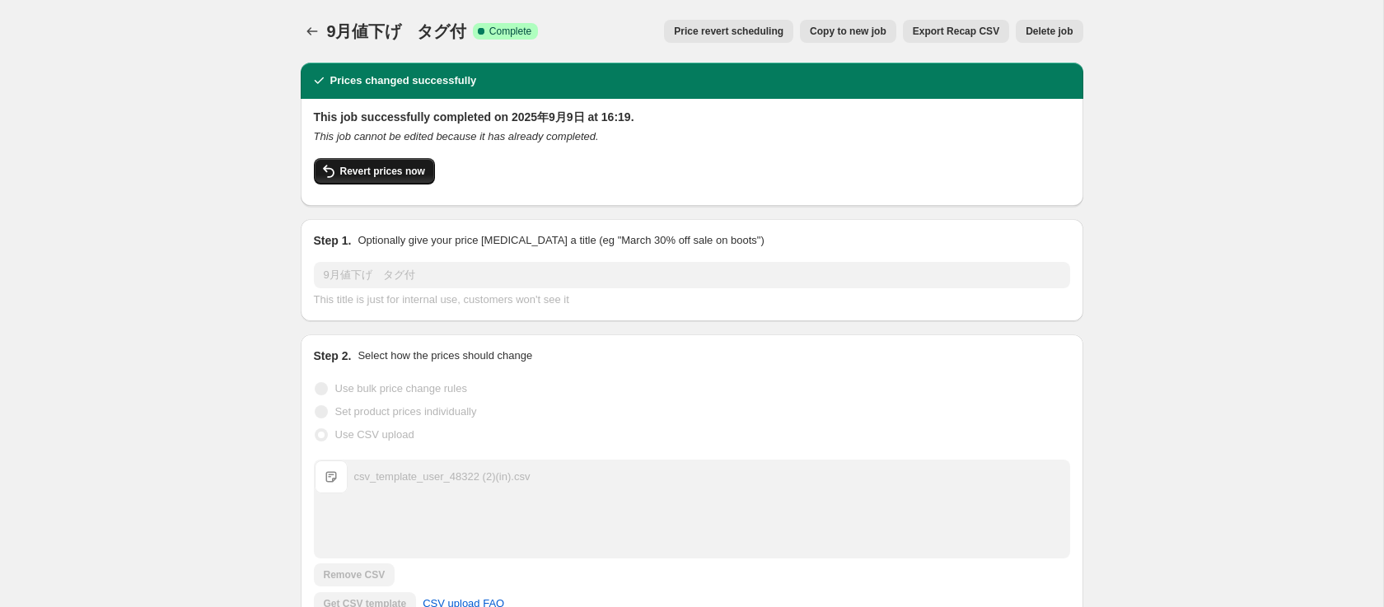
click at [381, 172] on span "Revert prices now" at bounding box center [382, 171] width 85 height 13
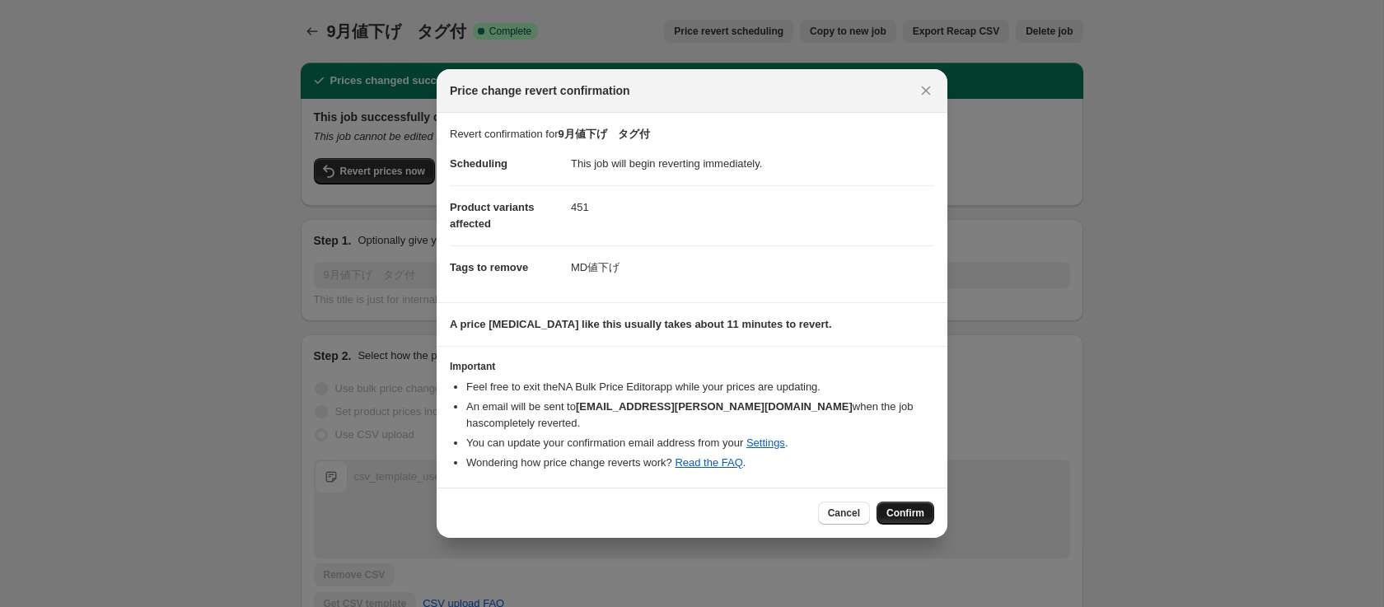
click at [930, 518] on button "Confirm" at bounding box center [905, 513] width 58 height 23
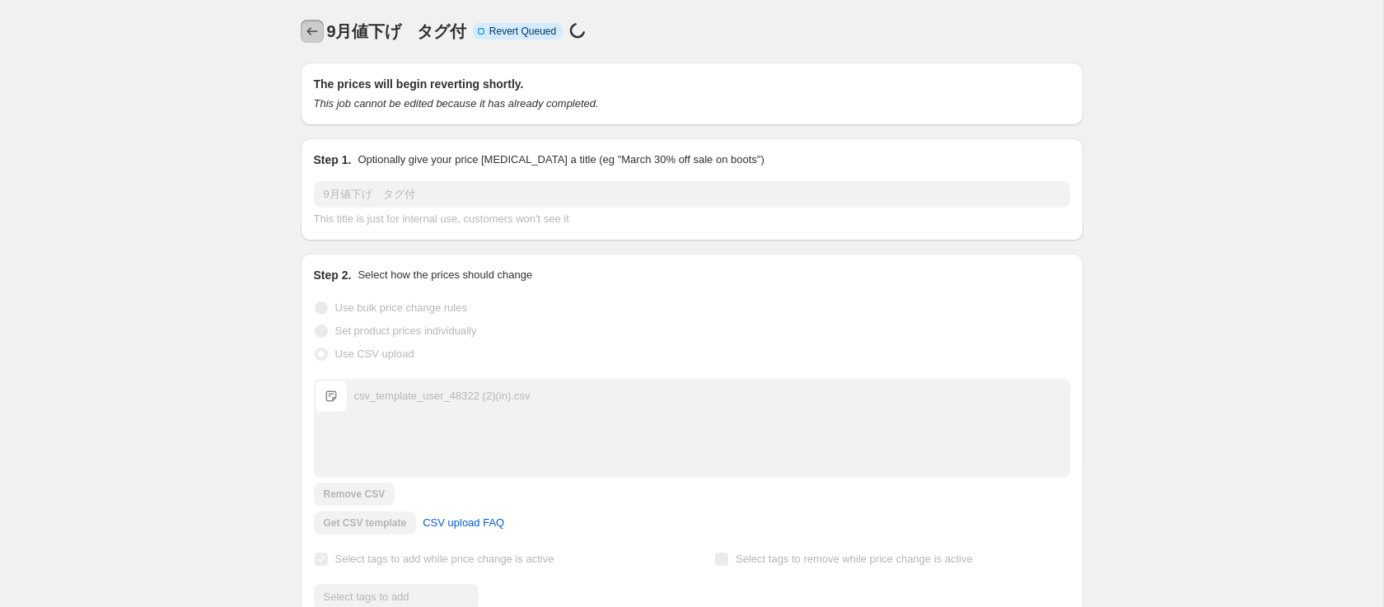
click at [313, 38] on icon "Price change jobs" at bounding box center [312, 31] width 16 height 16
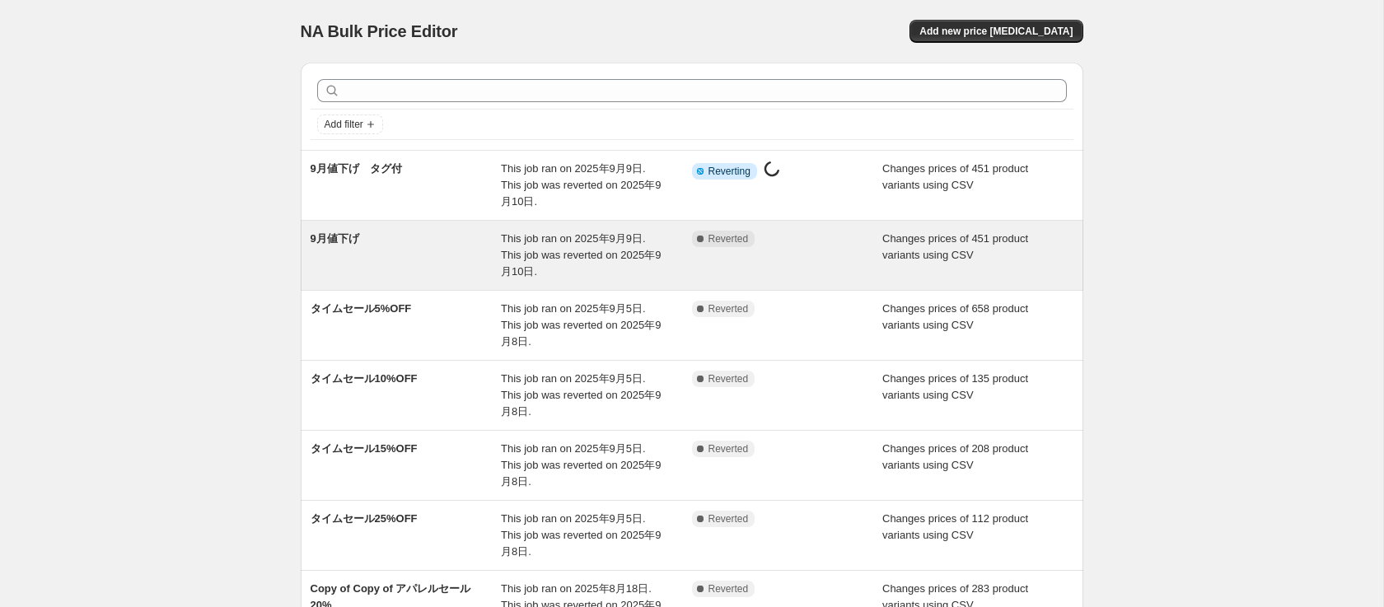
click at [404, 262] on div "9月値下げ" at bounding box center [406, 255] width 191 height 49
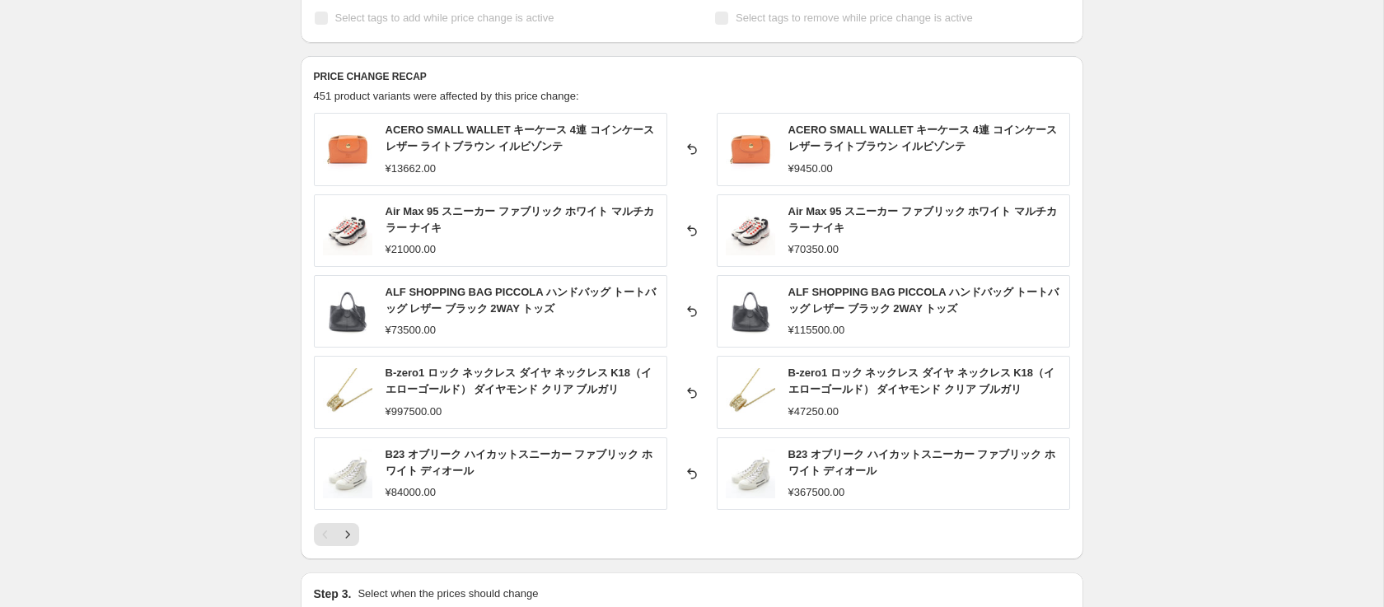
scroll to position [665, 0]
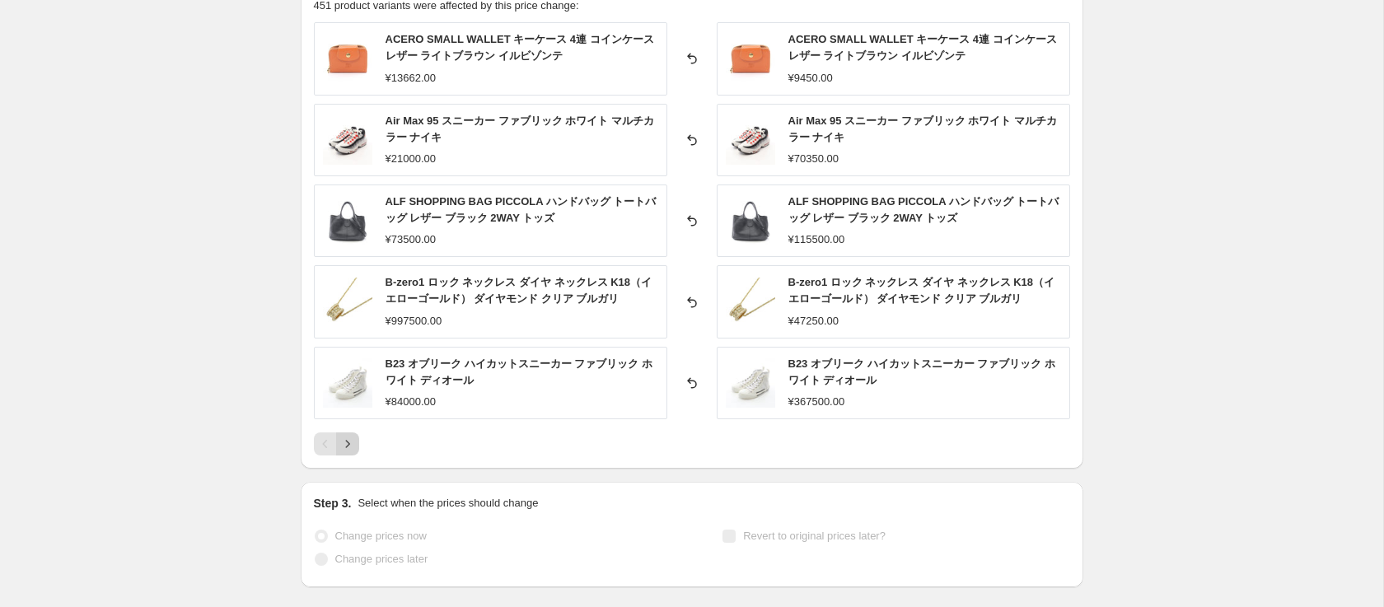
click at [345, 446] on icon "Next" at bounding box center [347, 444] width 16 height 16
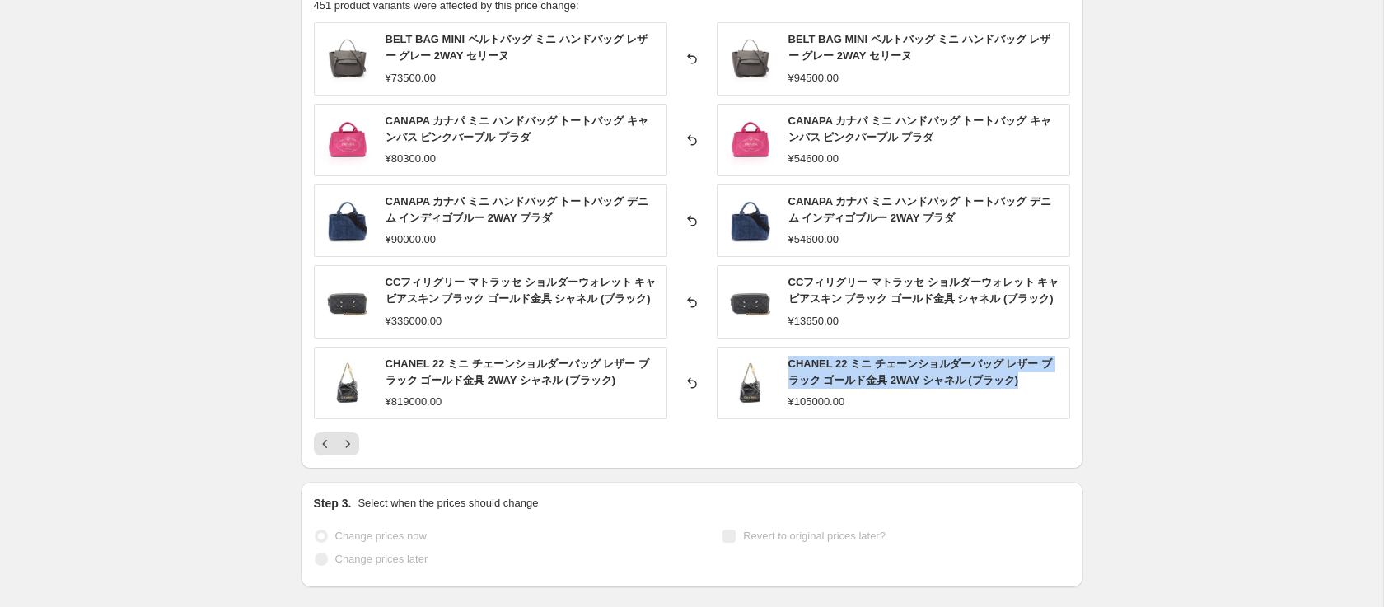
drag, startPoint x: 783, startPoint y: 367, endPoint x: 1030, endPoint y: 380, distance: 247.4
click at [1030, 380] on div "CHANEL 22 ミニ チェーンショルダーバッグ レザー ブラック ゴールド金具 2WAY シャネル (ブラック) ¥105000.00" at bounding box center [893, 383] width 353 height 72
copy span "CHANEL 22 ミニ チェーンショルダーバッグ レザー ブラック ゴールド金具 2WAY シャネル (ブラック)"
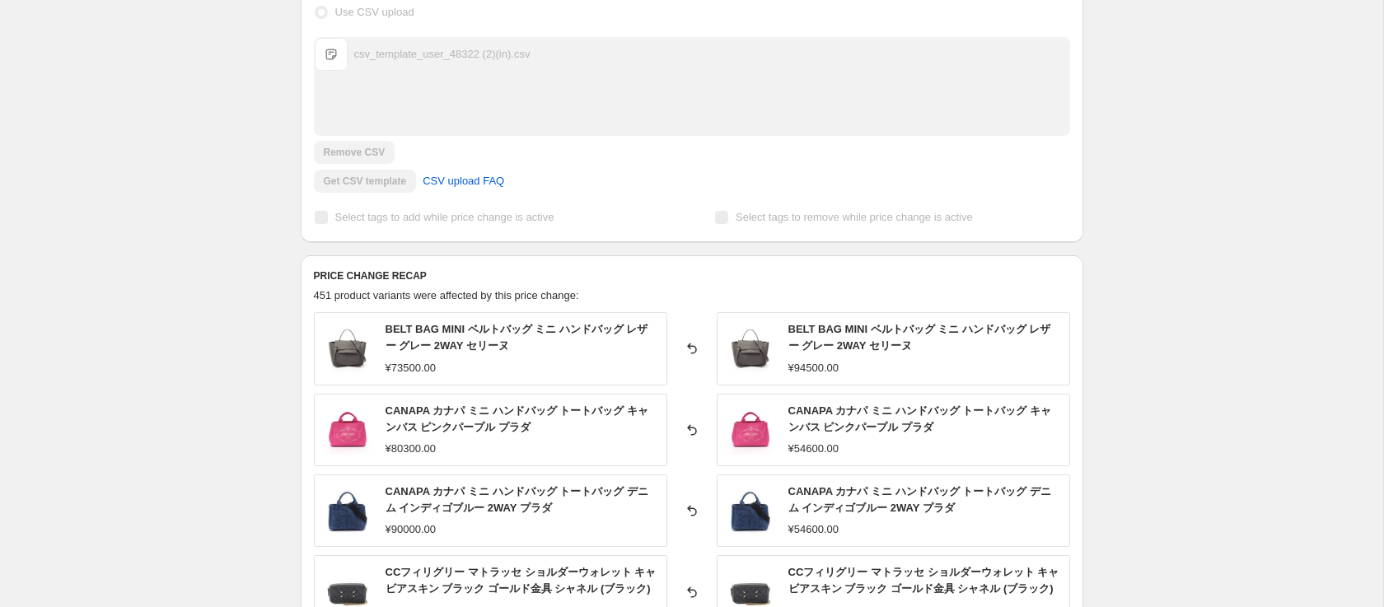
scroll to position [0, 0]
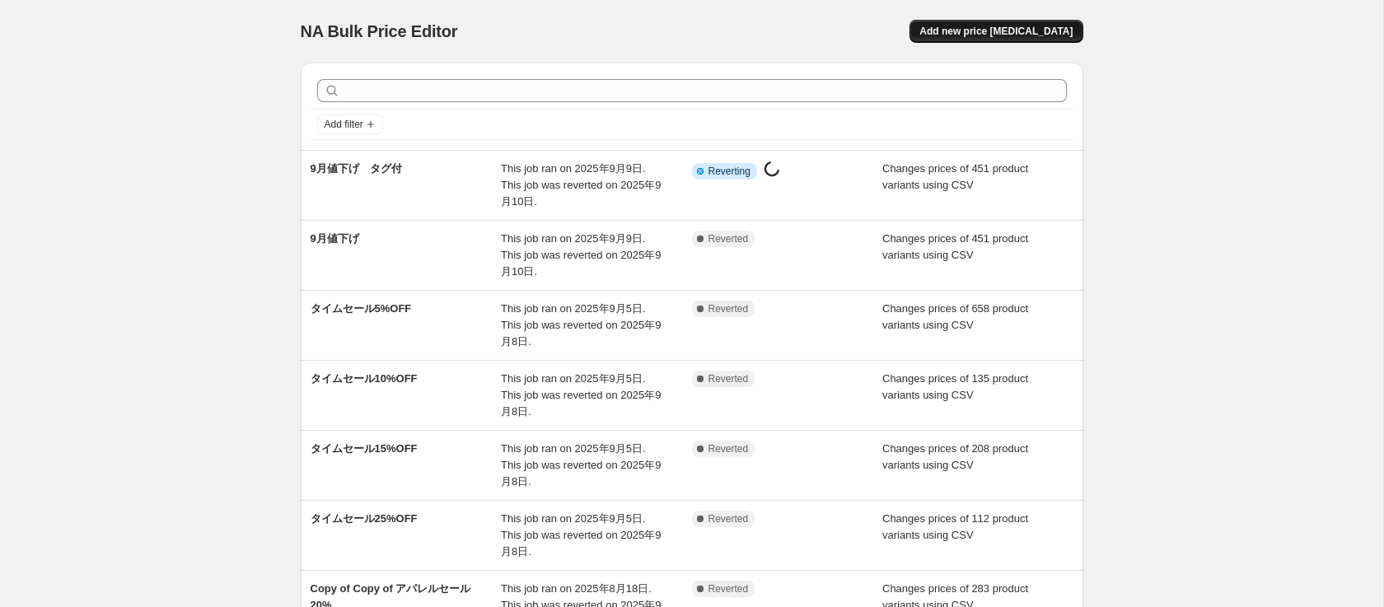
click at [993, 34] on span "Add new price [MEDICAL_DATA]" at bounding box center [995, 31] width 153 height 13
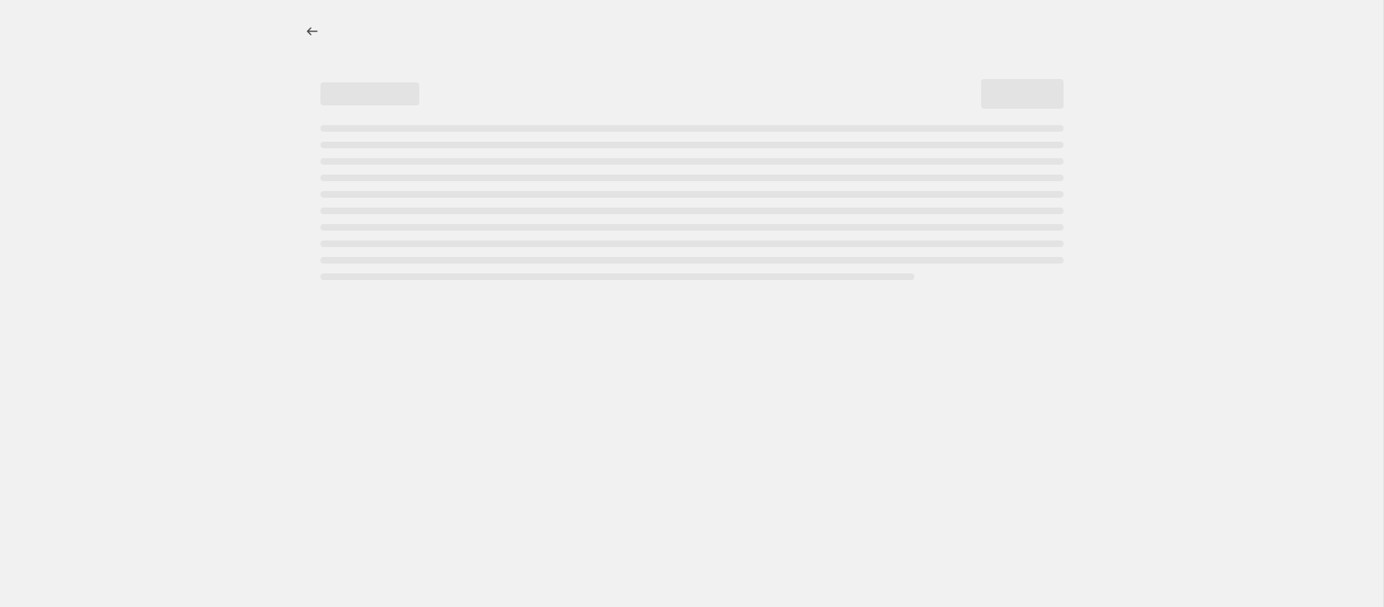
select select "percentage"
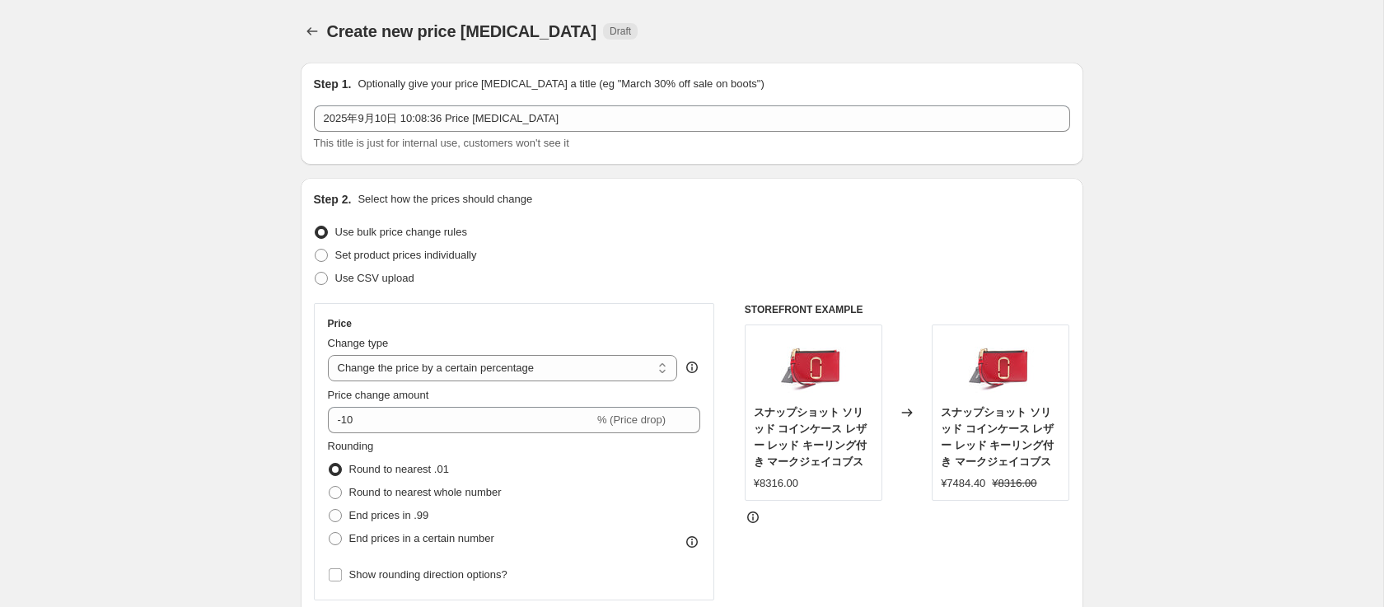
click at [390, 290] on div "Step 2. Select how the prices should change Use bulk price change rules Set pro…" at bounding box center [692, 467] width 756 height 552
click at [390, 284] on span "Use CSV upload" at bounding box center [374, 278] width 79 height 12
click at [315, 273] on input "Use CSV upload" at bounding box center [315, 272] width 1 height 1
radio input "true"
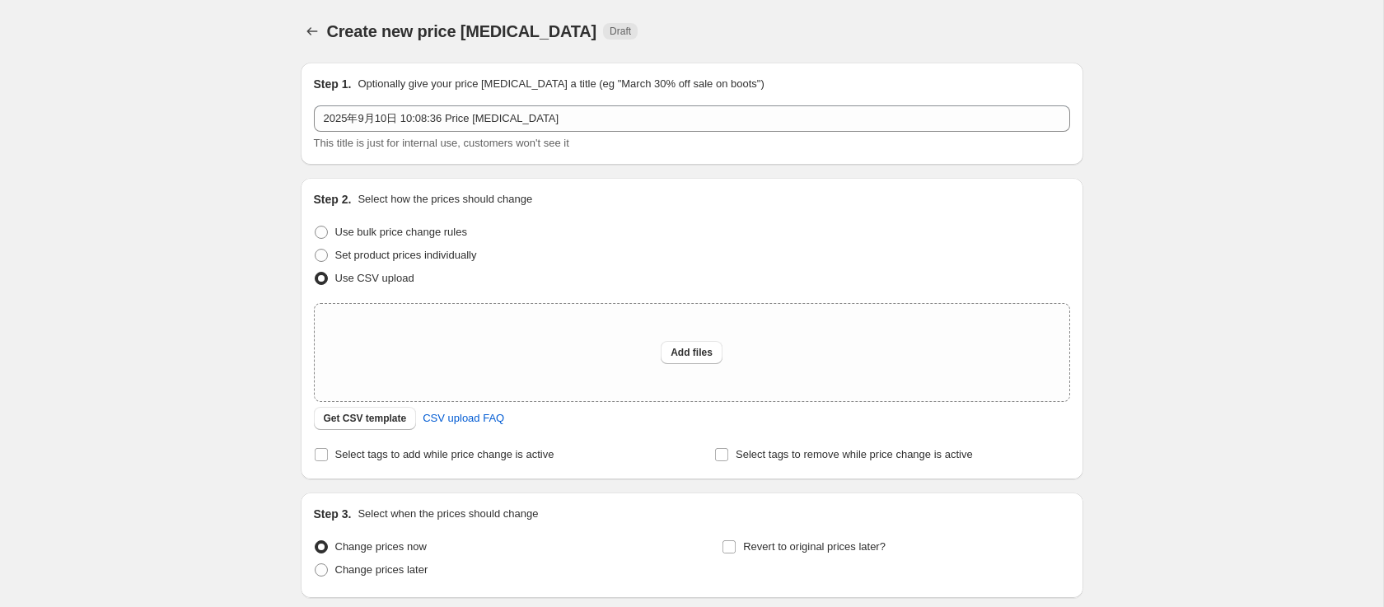
scroll to position [128, 0]
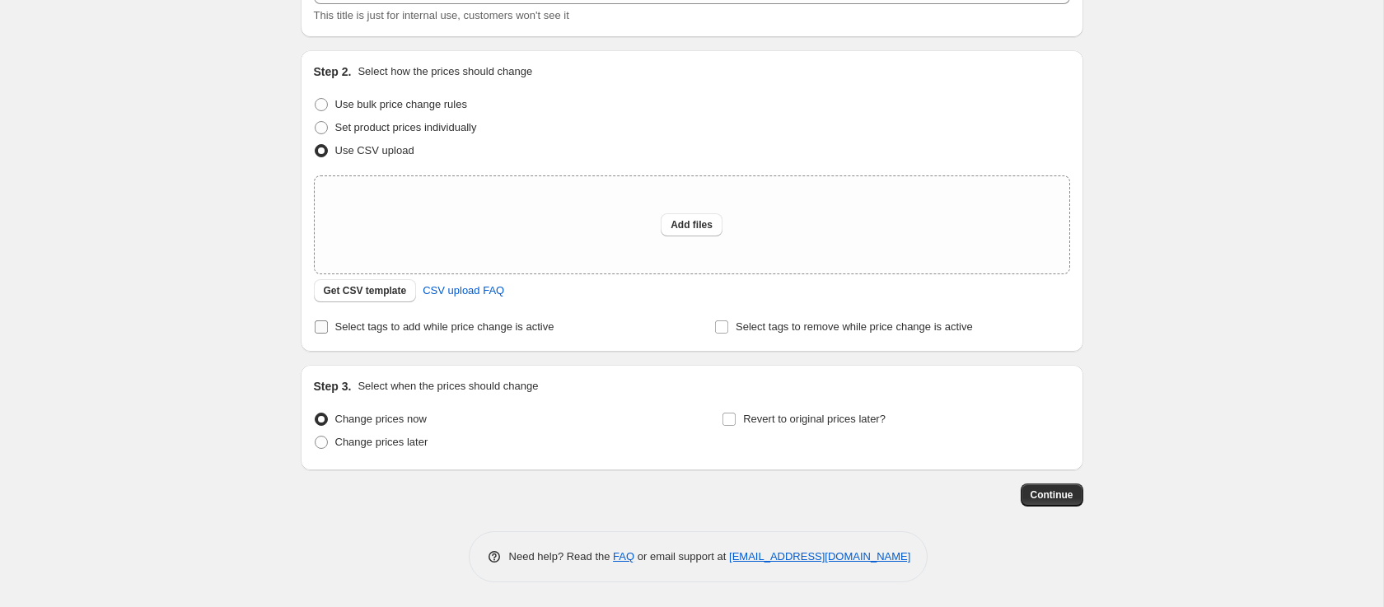
click at [451, 326] on span "Select tags to add while price change is active" at bounding box center [444, 326] width 219 height 12
click at [328, 326] on input "Select tags to add while price change is active" at bounding box center [321, 326] width 13 height 13
checkbox input "true"
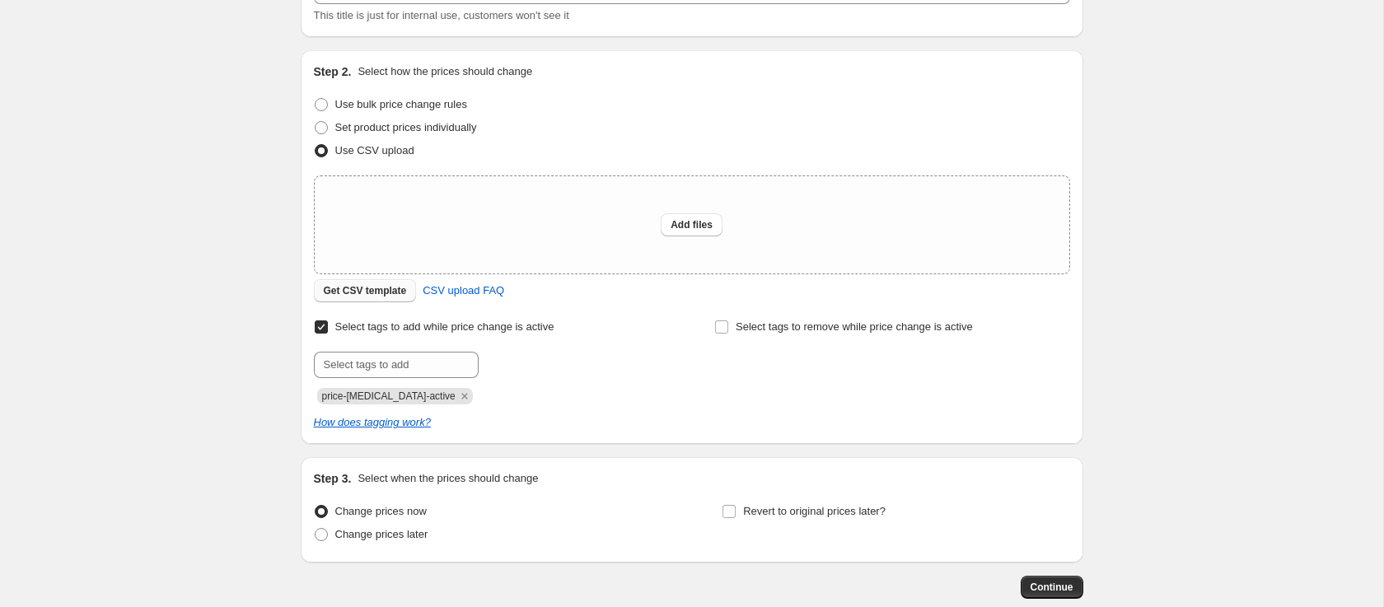
click at [347, 294] on span "Get CSV template" at bounding box center [365, 290] width 83 height 13
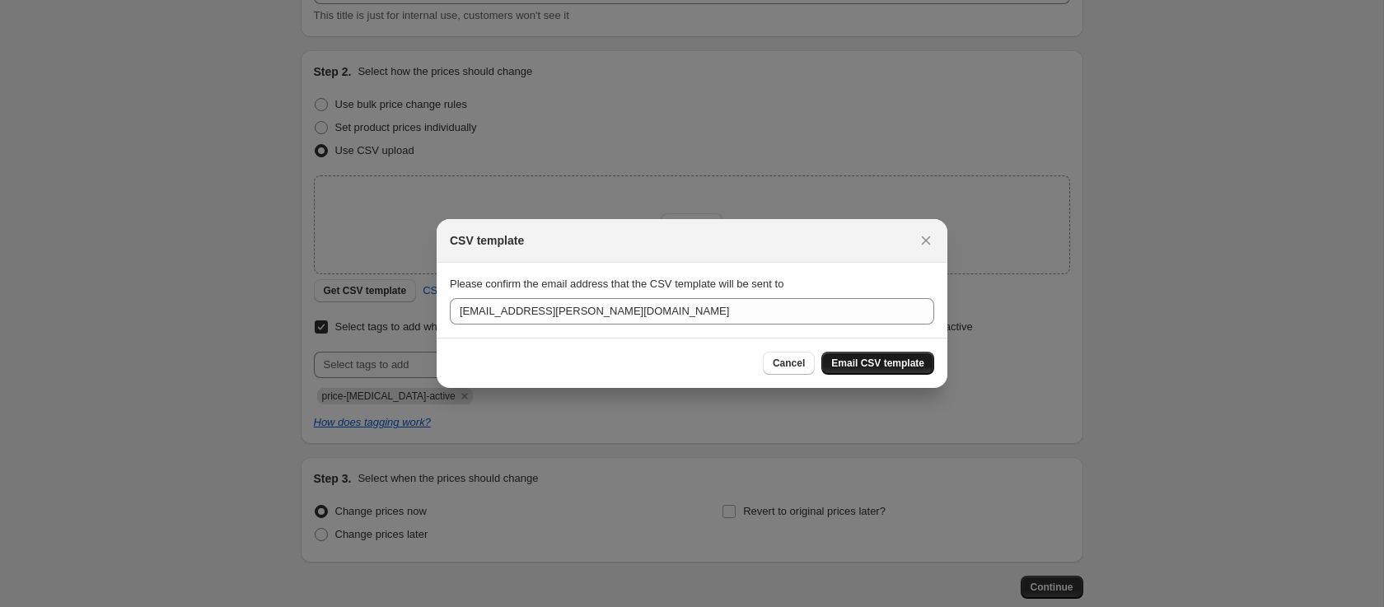
click at [863, 364] on span "Email CSV template" at bounding box center [877, 363] width 93 height 13
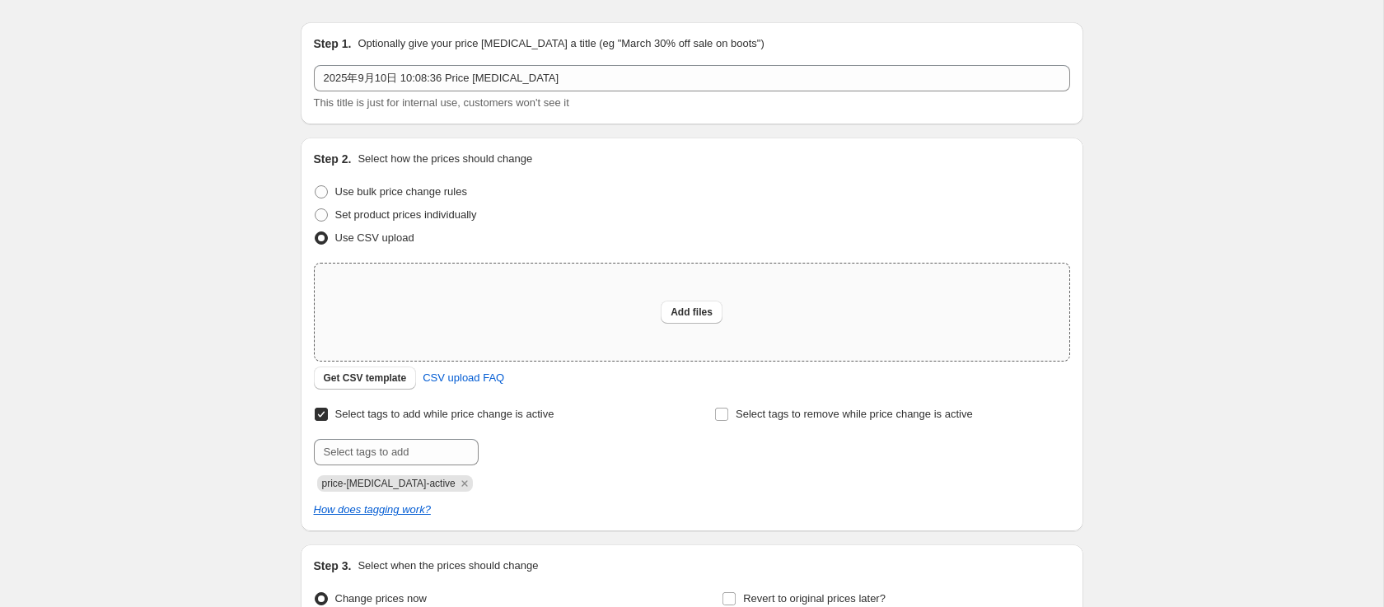
scroll to position [0, 0]
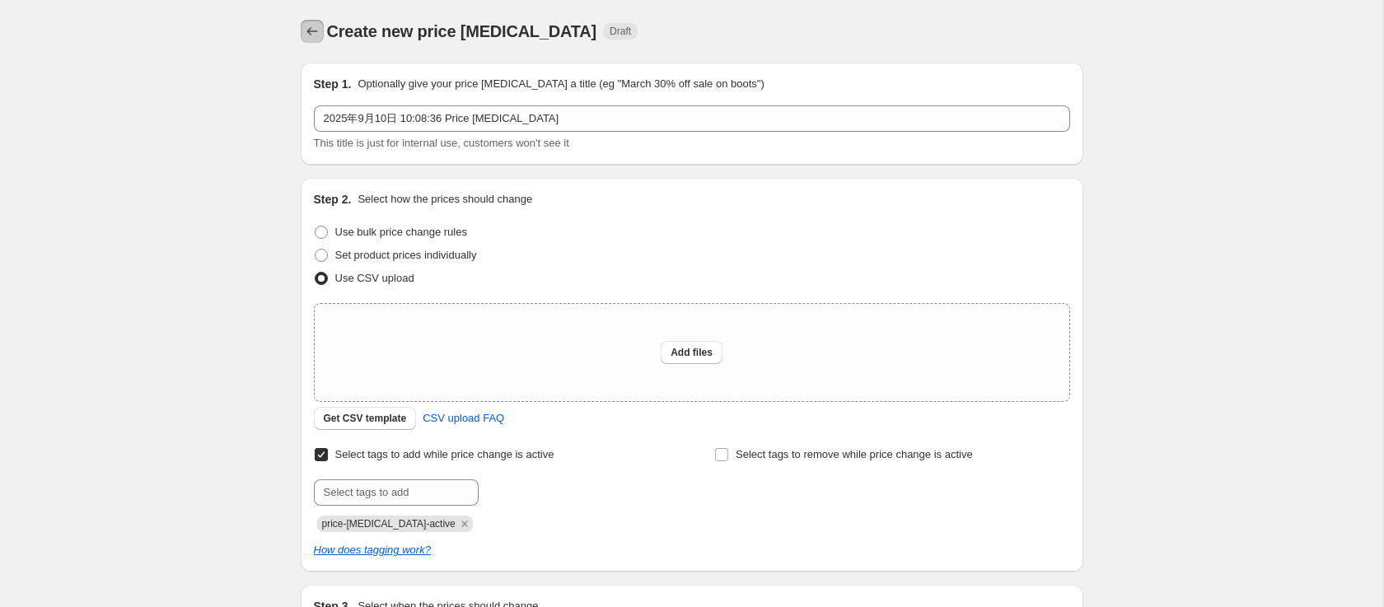
drag, startPoint x: 322, startPoint y: 29, endPoint x: 527, endPoint y: 29, distance: 205.1
click at [527, 29] on div "Create new price change job Draft" at bounding box center [692, 31] width 783 height 23
drag, startPoint x: 548, startPoint y: 34, endPoint x: 320, endPoint y: 35, distance: 227.4
click at [320, 35] on div "Create new price change job Draft" at bounding box center [692, 31] width 783 height 23
click at [563, 77] on p "Optionally give your price [MEDICAL_DATA] a title (eg "March 30% off sale on bo…" at bounding box center [560, 84] width 406 height 16
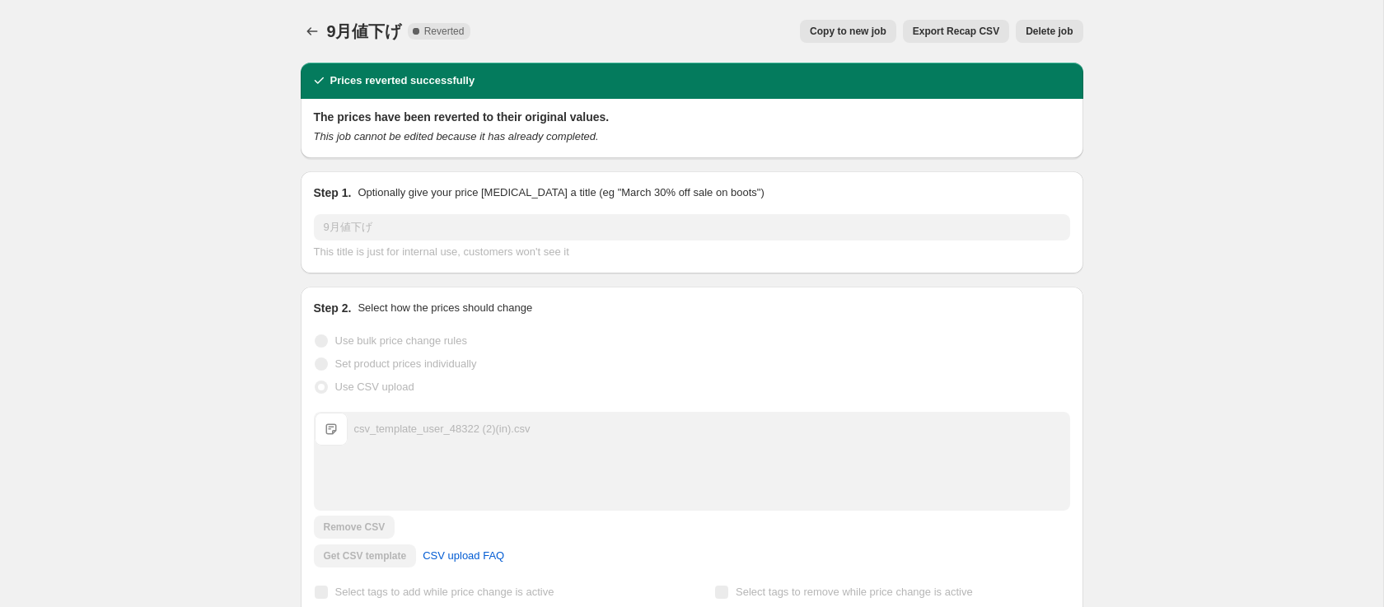
click at [314, 211] on div "Step 1. Optionally give your price [MEDICAL_DATA] a title (eg "March 30% off sa…" at bounding box center [692, 223] width 756 height 76
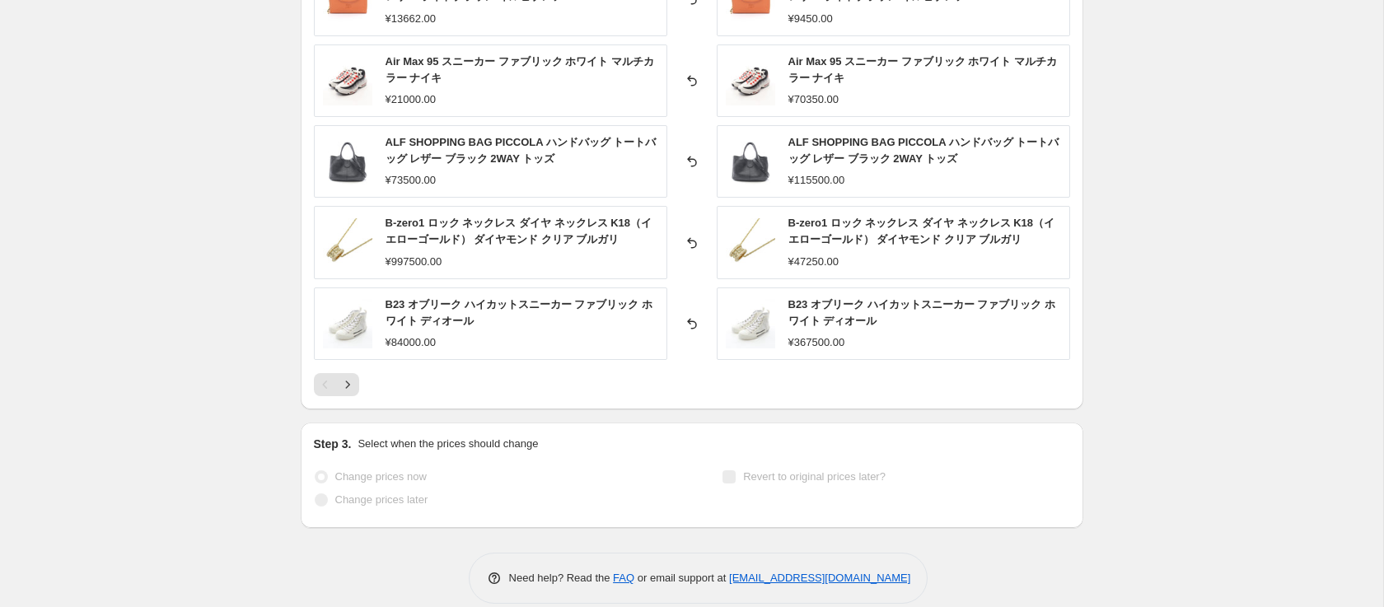
scroll to position [745, 0]
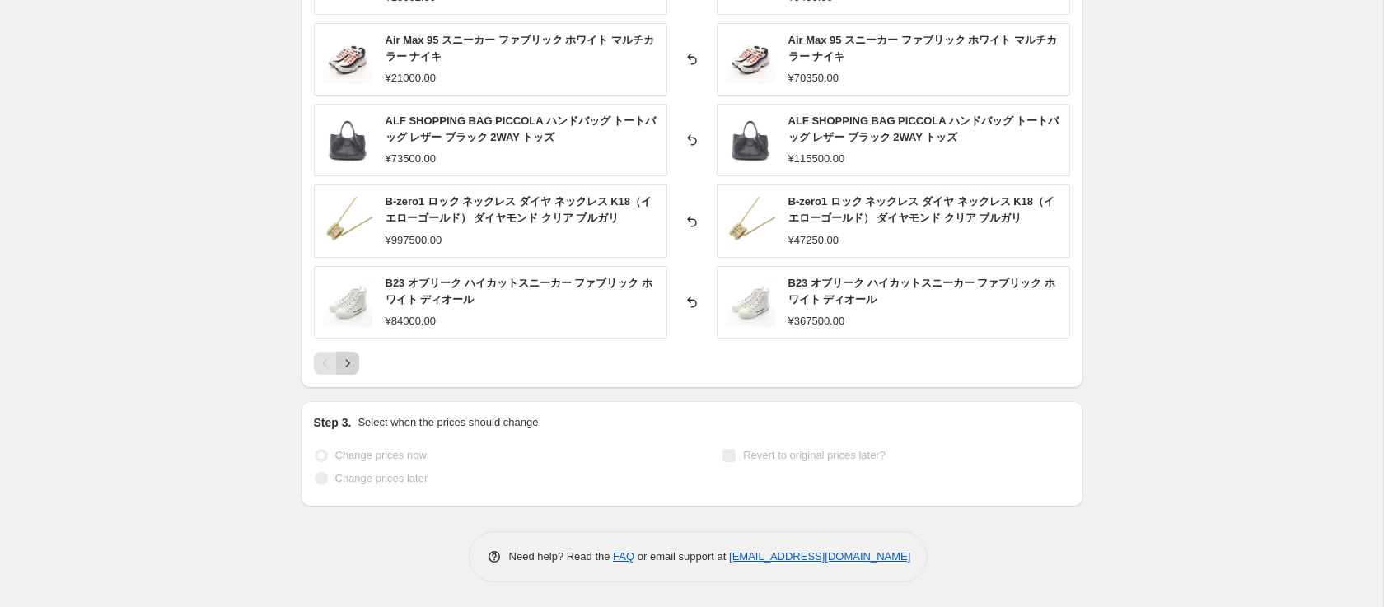
click at [357, 363] on button "Next" at bounding box center [347, 363] width 23 height 23
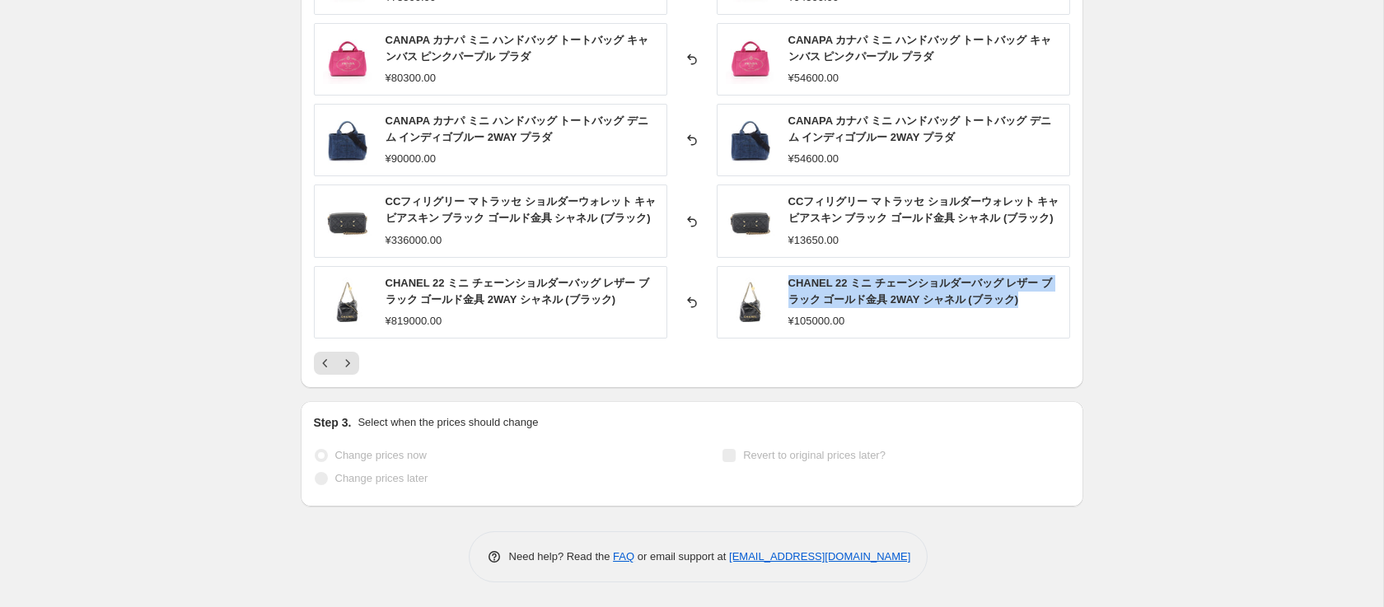
drag, startPoint x: 1031, startPoint y: 297, endPoint x: 788, endPoint y: 268, distance: 244.8
click at [788, 268] on div "CHANEL 22 ミニ チェーンショルダーバッグ レザー ブラック ゴールド金具 2WAY シャネル (ブラック) ¥105000.00" at bounding box center [893, 302] width 353 height 72
copy span "CHANEL 22 ミニ チェーンショルダーバッグ レザー ブラック ゴールド金具 2WAY シャネル (ブラック)"
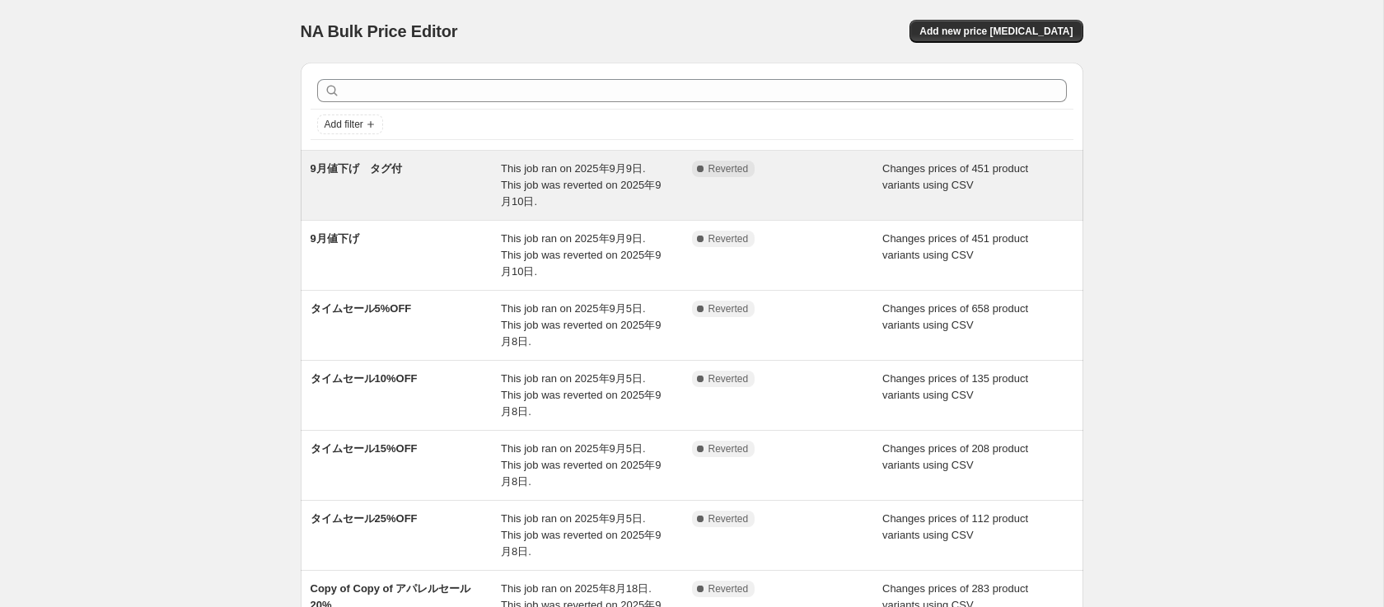
click at [414, 188] on div "9月値下げ　タグ付" at bounding box center [406, 185] width 191 height 49
click at [364, 173] on span "9月値下げ　タグ付" at bounding box center [356, 168] width 91 height 12
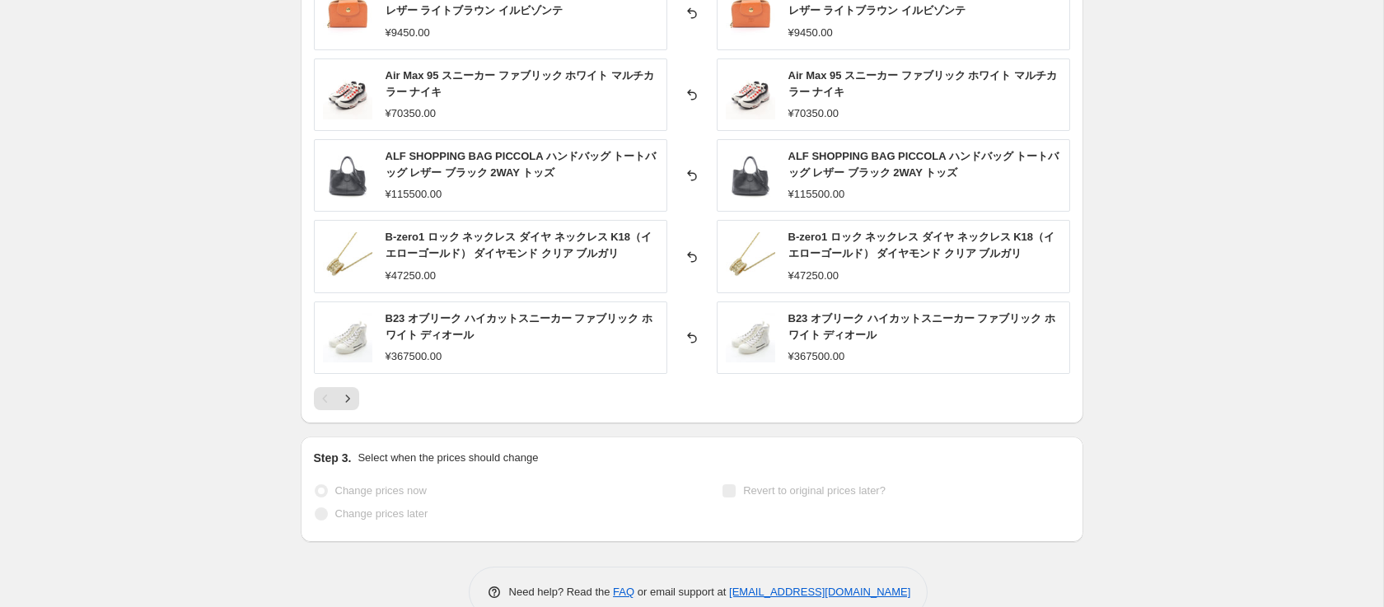
scroll to position [821, 0]
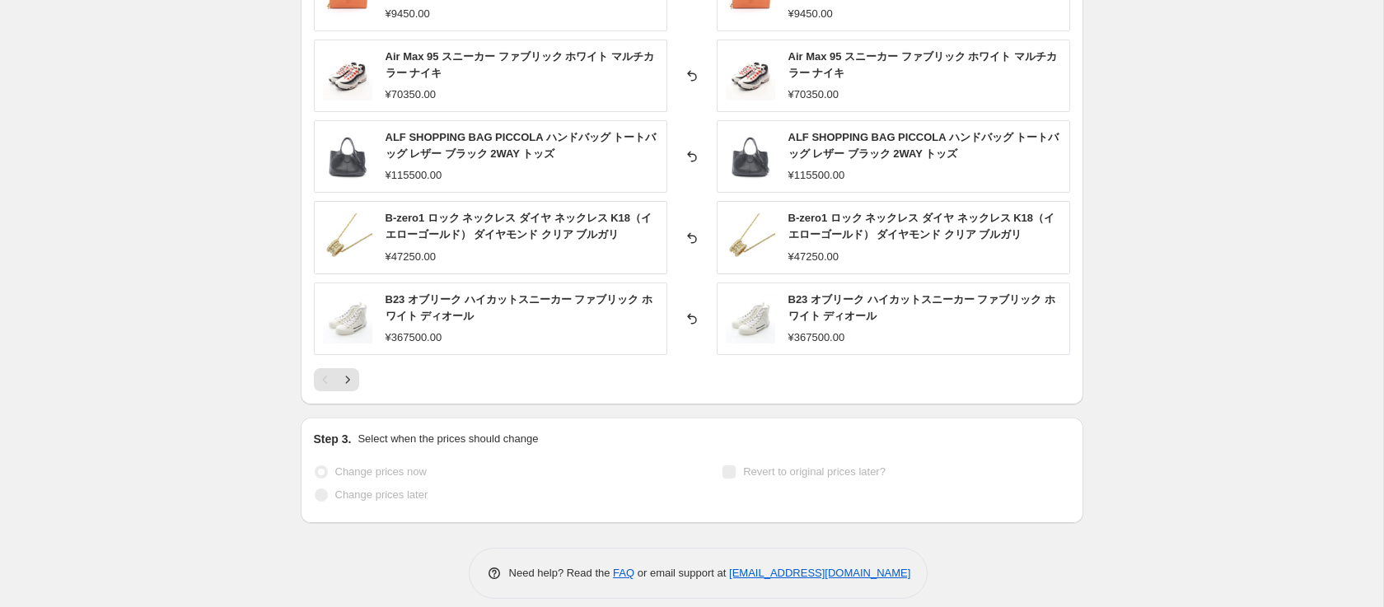
click at [803, 94] on div "¥70350.00" at bounding box center [813, 94] width 50 height 16
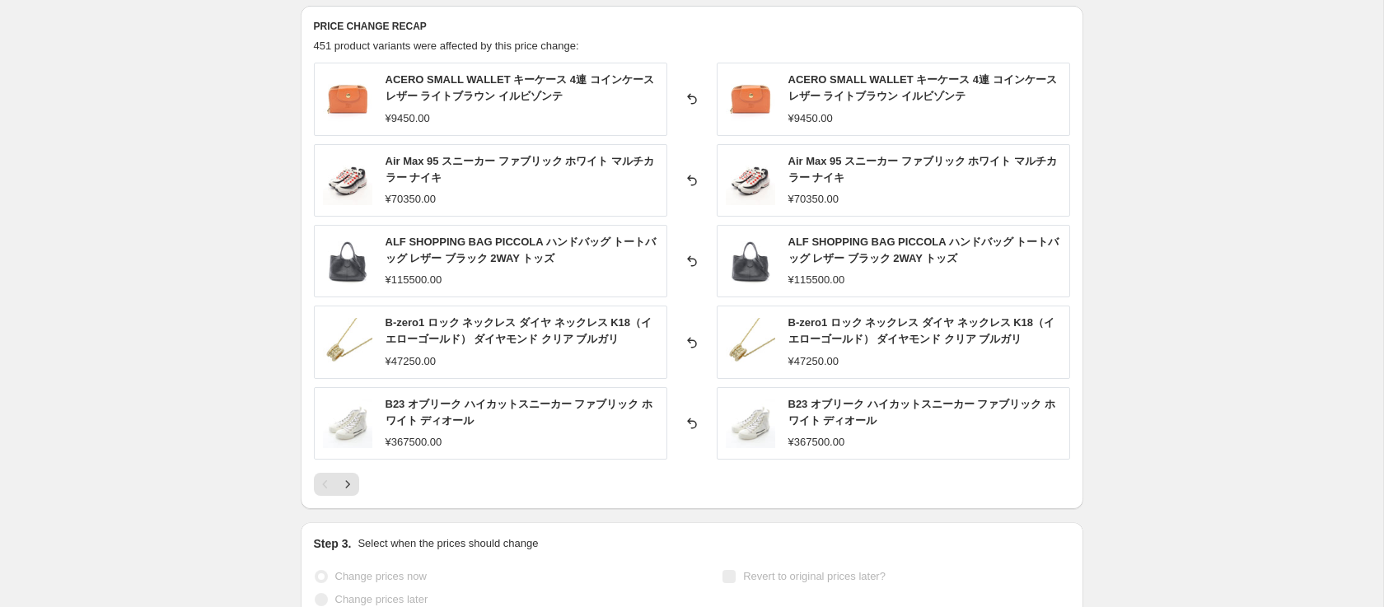
scroll to position [698, 0]
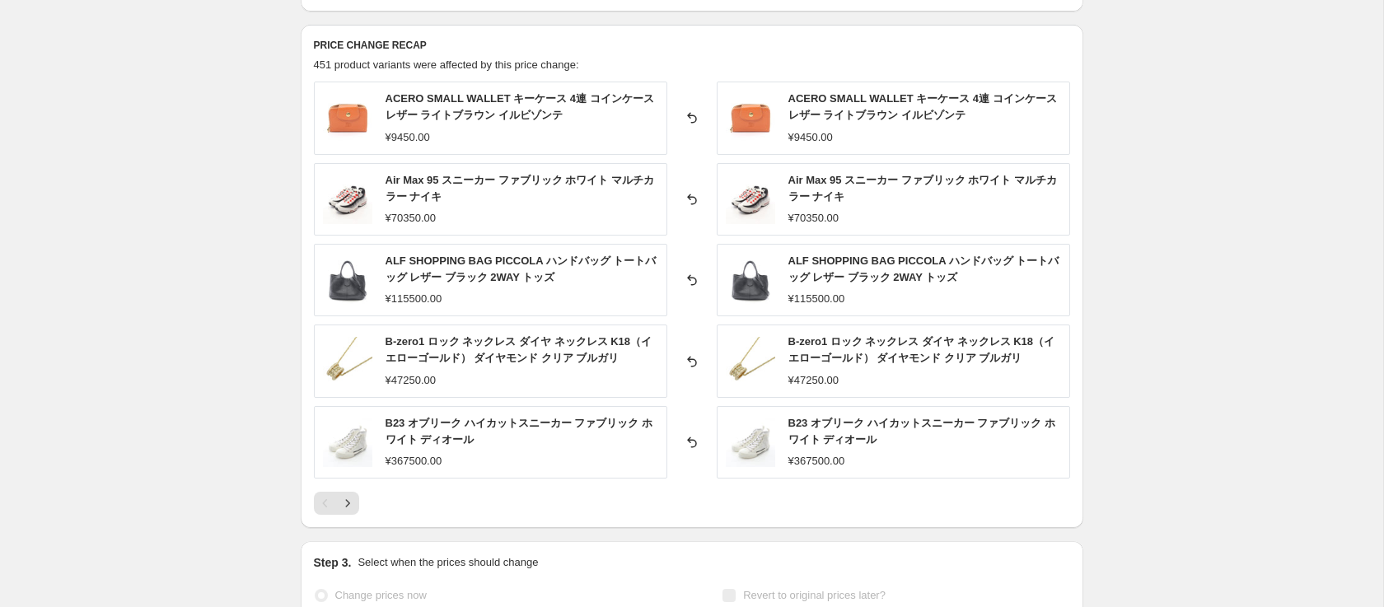
click at [820, 181] on span "Air Max 95 スニーカー ファブリック ホワイト マルチカラー ナイキ" at bounding box center [922, 188] width 269 height 29
click at [817, 132] on div "¥9450.00" at bounding box center [810, 137] width 44 height 16
click at [353, 503] on icon "Next" at bounding box center [347, 503] width 16 height 16
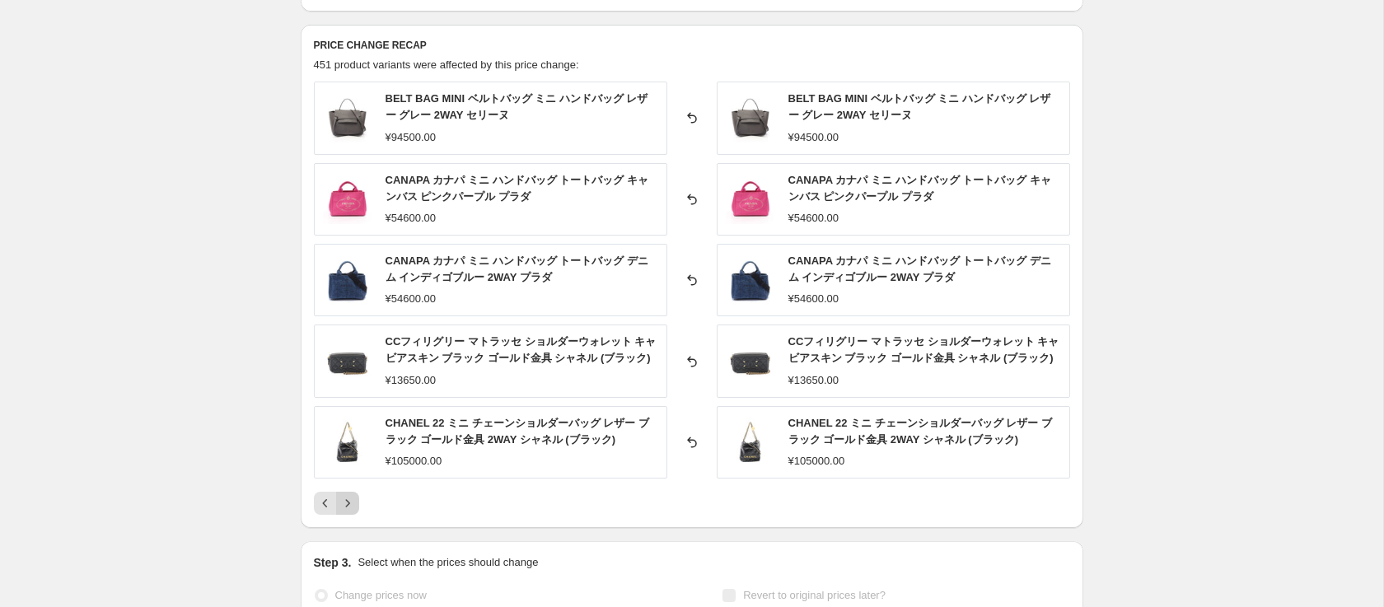
click at [353, 503] on icon "Next" at bounding box center [347, 503] width 16 height 16
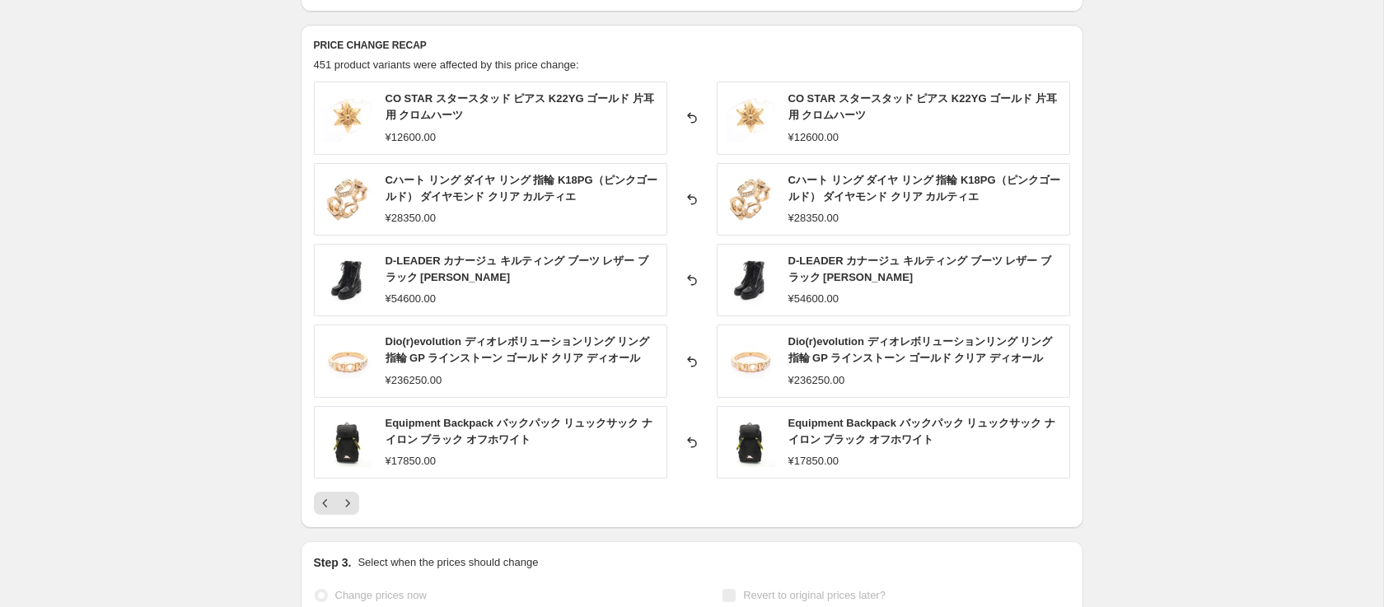
click at [405, 138] on div "¥12600.00" at bounding box center [411, 137] width 50 height 16
click at [419, 138] on div "¥12600.00" at bounding box center [411, 137] width 50 height 16
drag, startPoint x: 421, startPoint y: 138, endPoint x: 389, endPoint y: 136, distance: 32.2
click at [389, 136] on div "¥12600.00" at bounding box center [411, 137] width 50 height 16
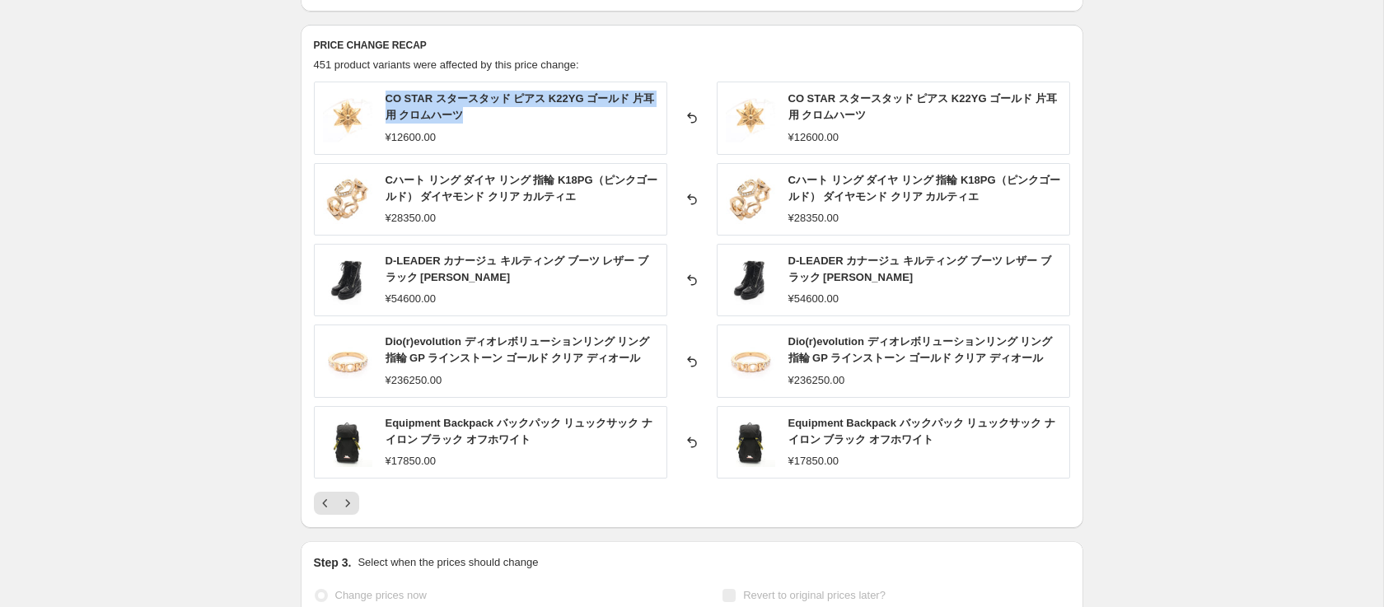
drag, startPoint x: 475, startPoint y: 111, endPoint x: 385, endPoint y: 99, distance: 91.4
click at [386, 99] on div "CO STAR スタースタッド ピアス K22YG ゴールド 片耳用 クロムハーツ" at bounding box center [522, 107] width 273 height 33
copy span "CO STAR スタースタッド ピアス K22YG ゴールド 片耳用 クロムハーツ"
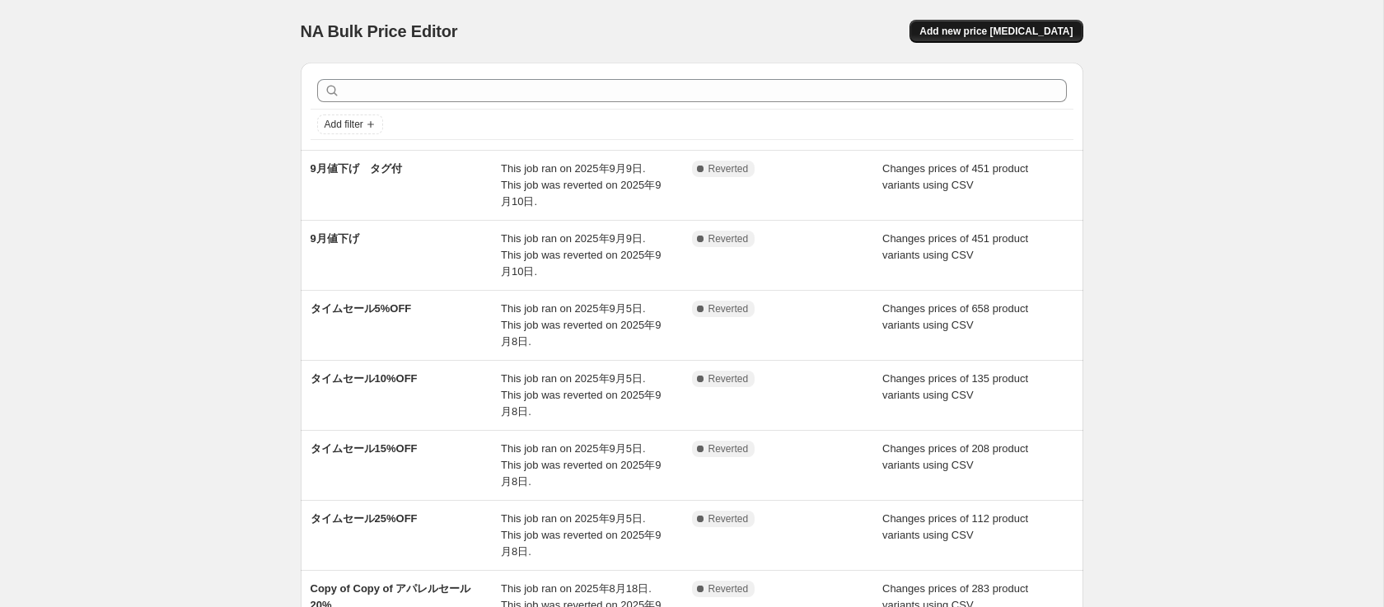
click at [1016, 26] on span "Add new price [MEDICAL_DATA]" at bounding box center [995, 31] width 153 height 13
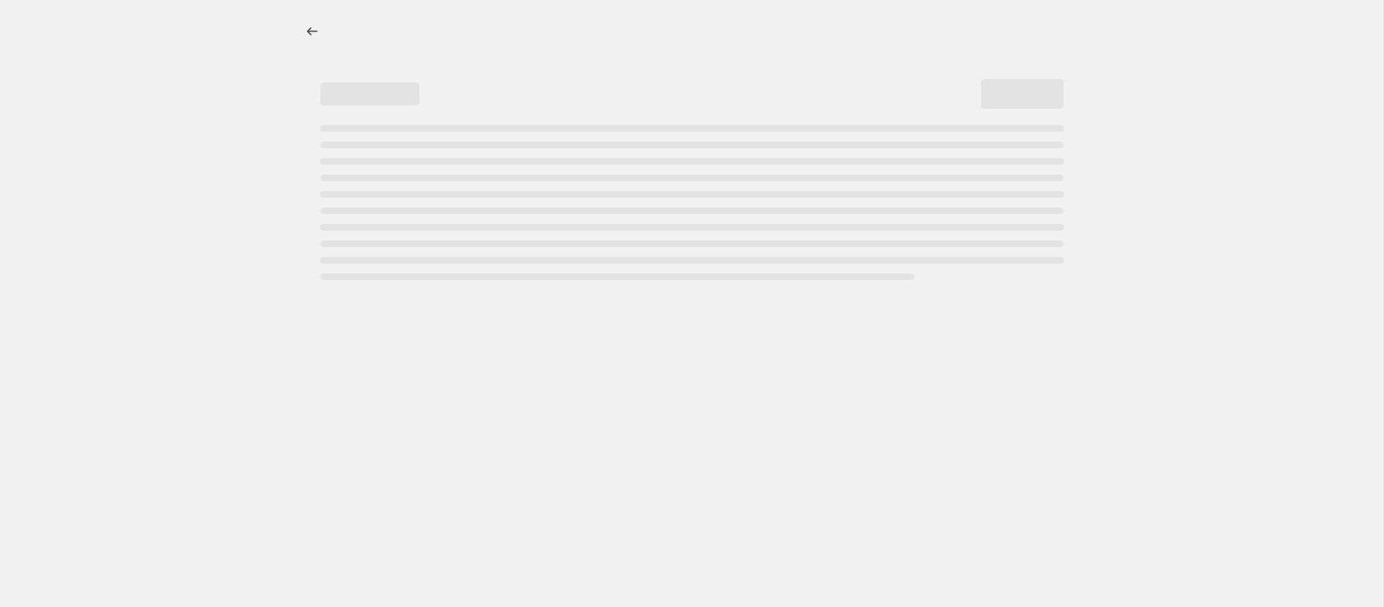
select select "percentage"
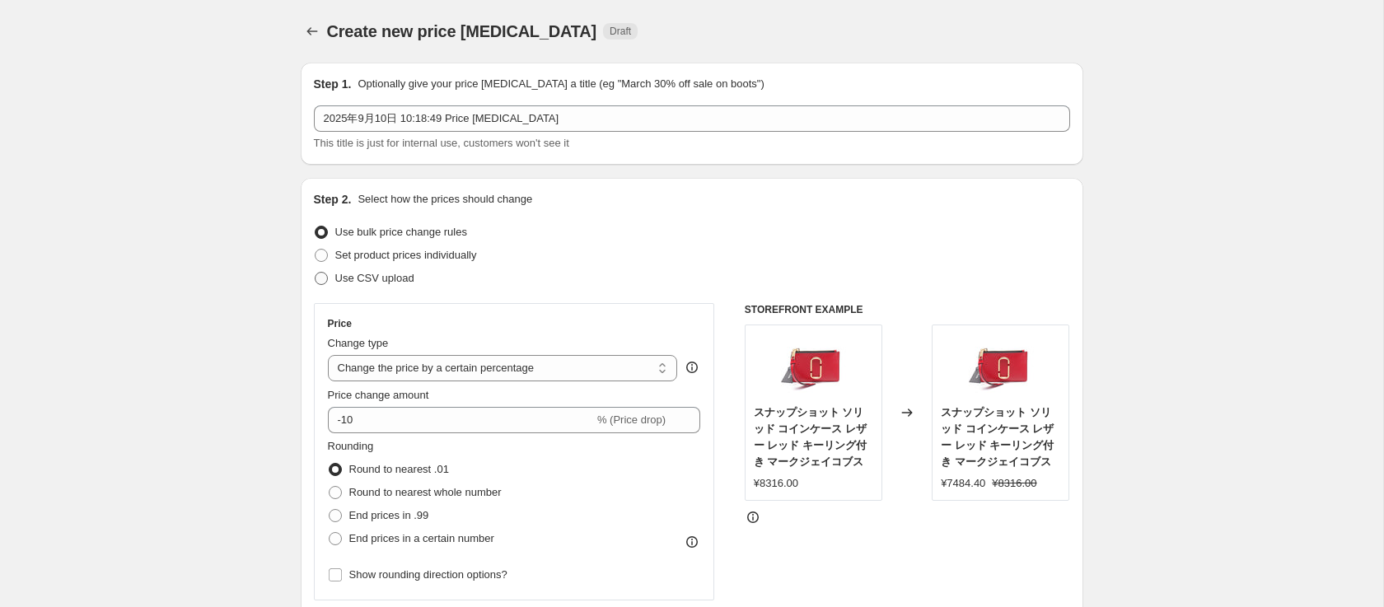
click at [378, 275] on span "Use CSV upload" at bounding box center [374, 278] width 79 height 12
click at [315, 273] on input "Use CSV upload" at bounding box center [315, 272] width 1 height 1
radio input "true"
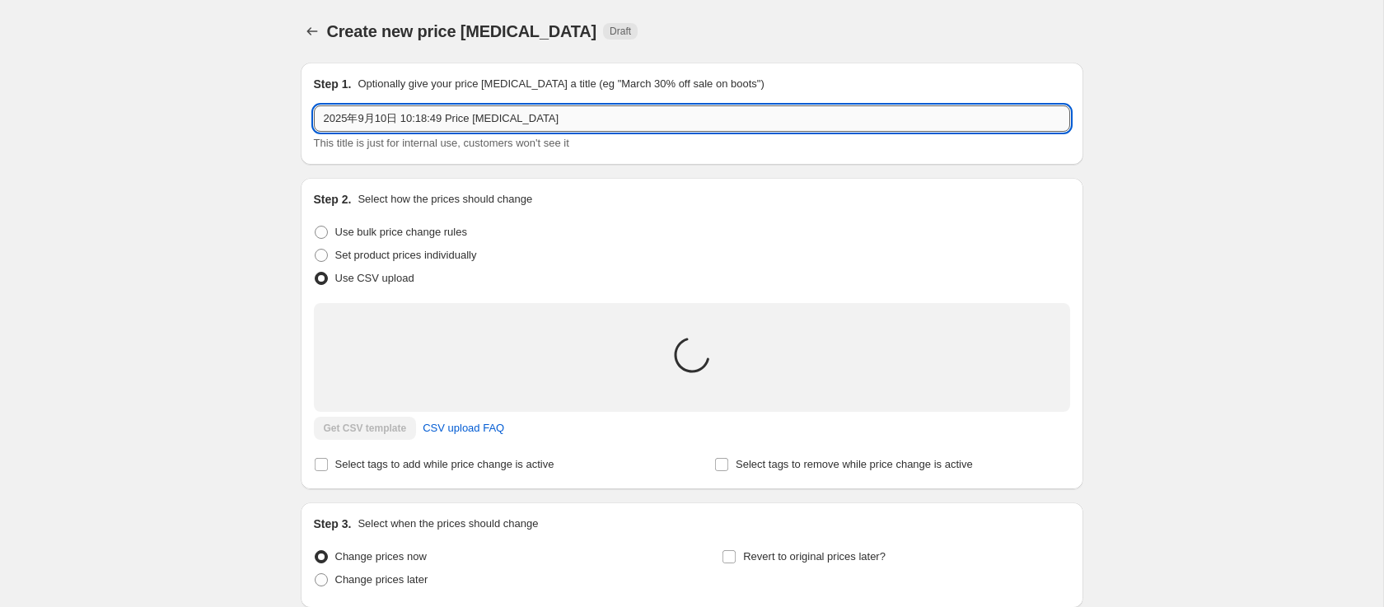
click at [556, 115] on input "2025年9月10日 10:18:49 Price change job" at bounding box center [692, 118] width 756 height 26
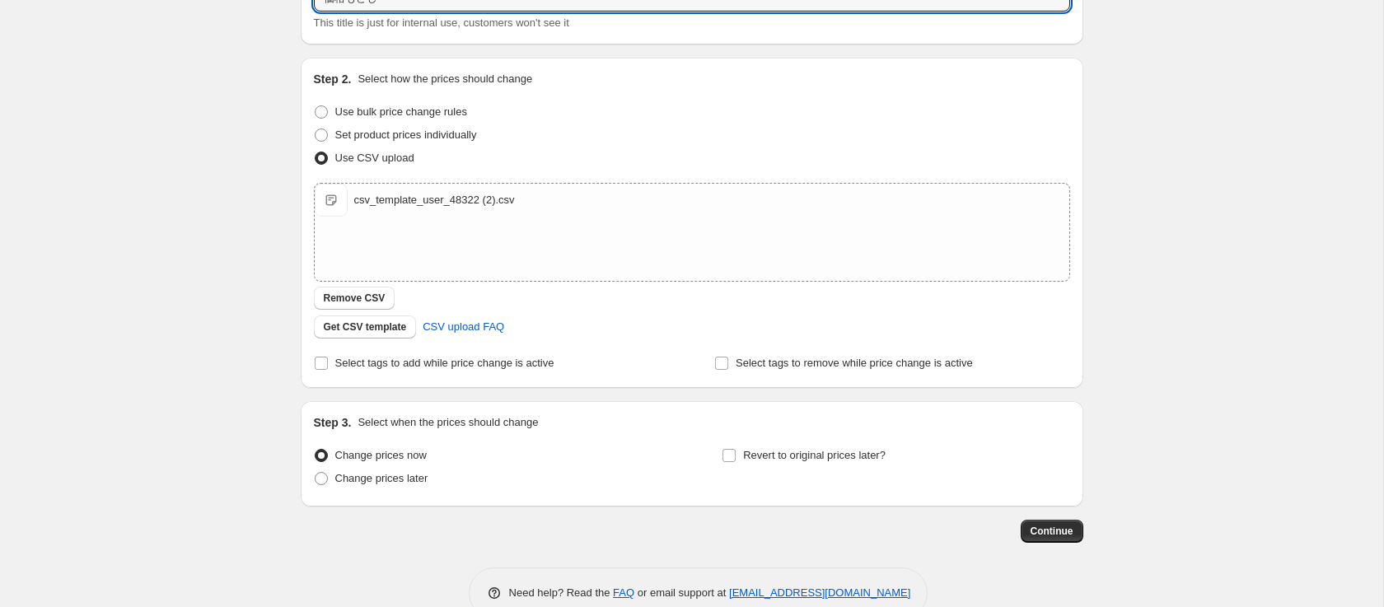
scroll to position [157, 0]
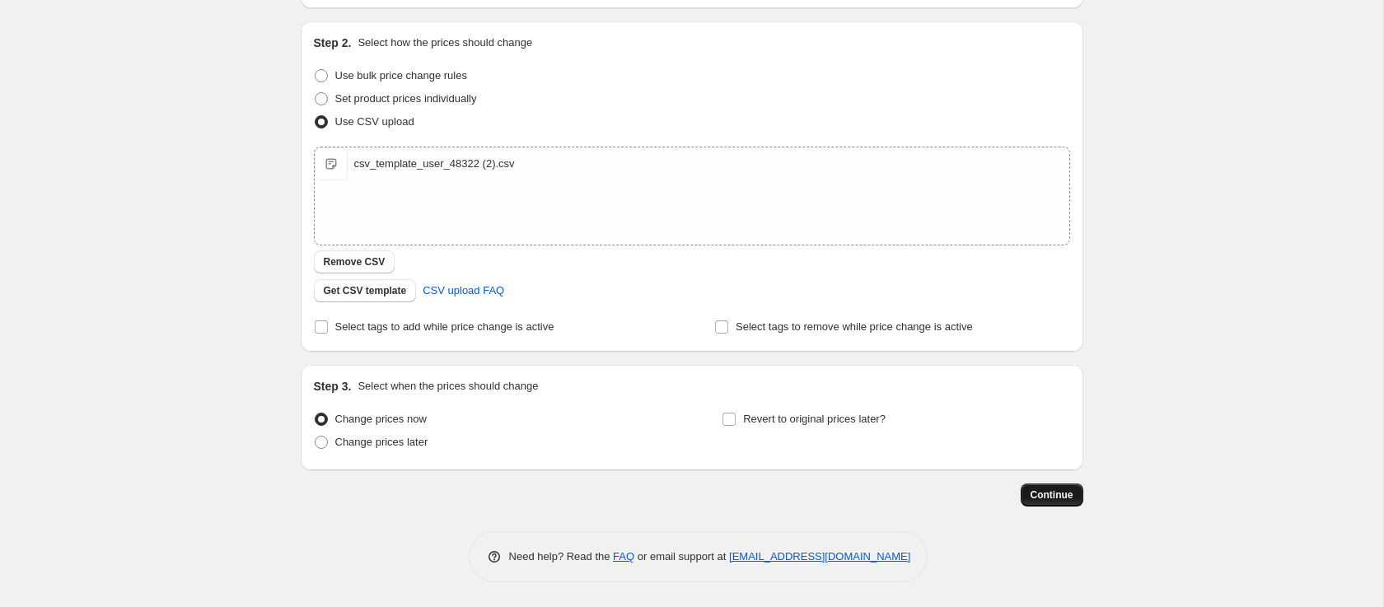
type input "価格もどし"
click at [1047, 501] on span "Continue" at bounding box center [1051, 494] width 43 height 13
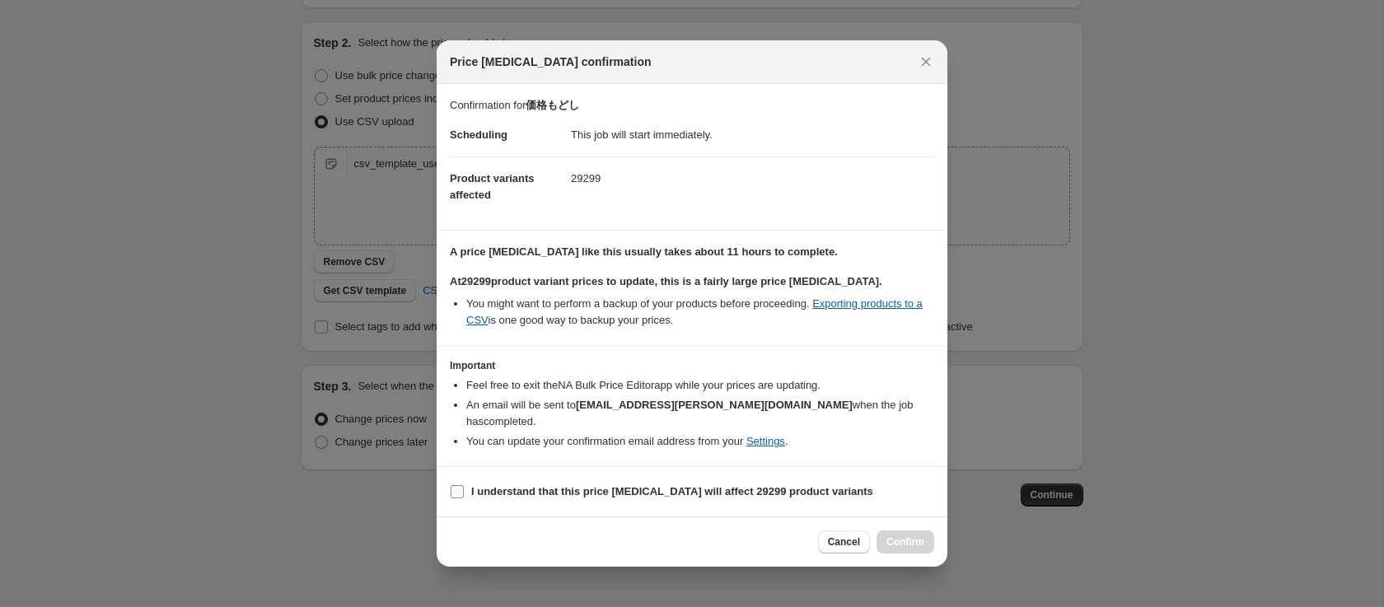
click at [484, 485] on b "I understand that this price change job will affect 29299 product variants" at bounding box center [672, 491] width 402 height 12
click at [464, 485] on input "I understand that this price change job will affect 29299 product variants" at bounding box center [457, 491] width 13 height 13
checkbox input "true"
click at [894, 537] on span "Confirm" at bounding box center [905, 541] width 38 height 13
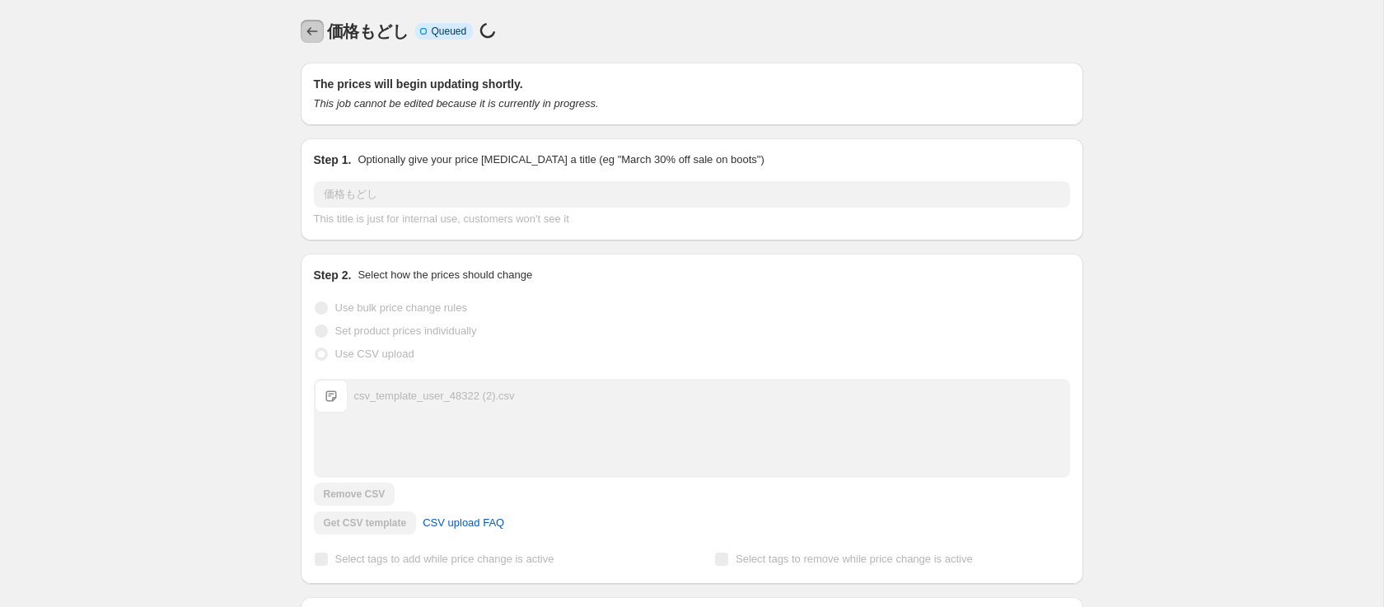
click at [308, 26] on icon "Price change jobs" at bounding box center [312, 31] width 16 height 16
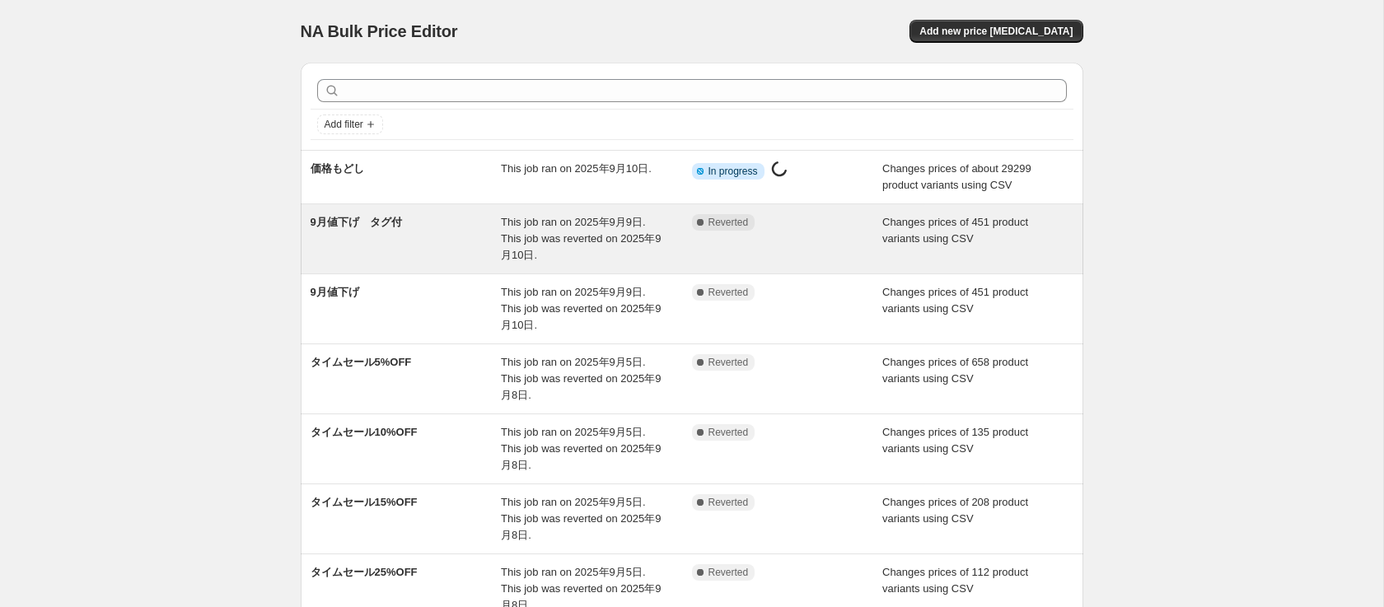
click at [453, 227] on div "9月値下げ　タグ付" at bounding box center [406, 238] width 191 height 49
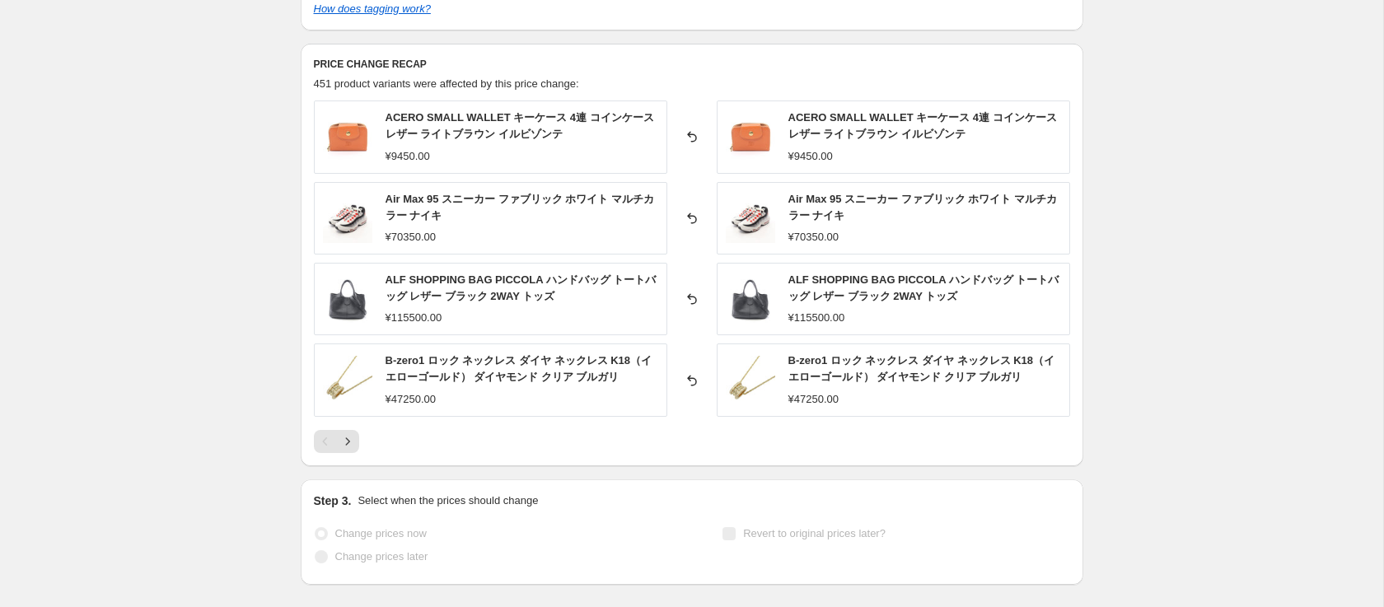
scroll to position [757, 0]
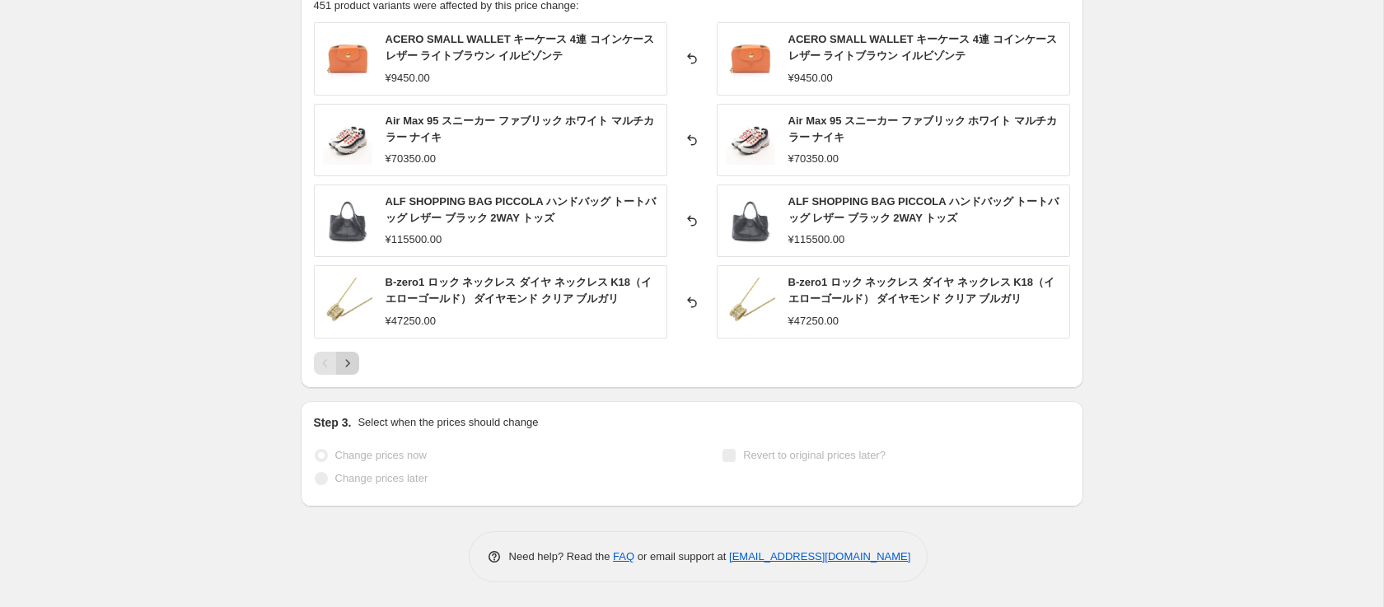
click at [352, 364] on icon "Next" at bounding box center [347, 363] width 16 height 16
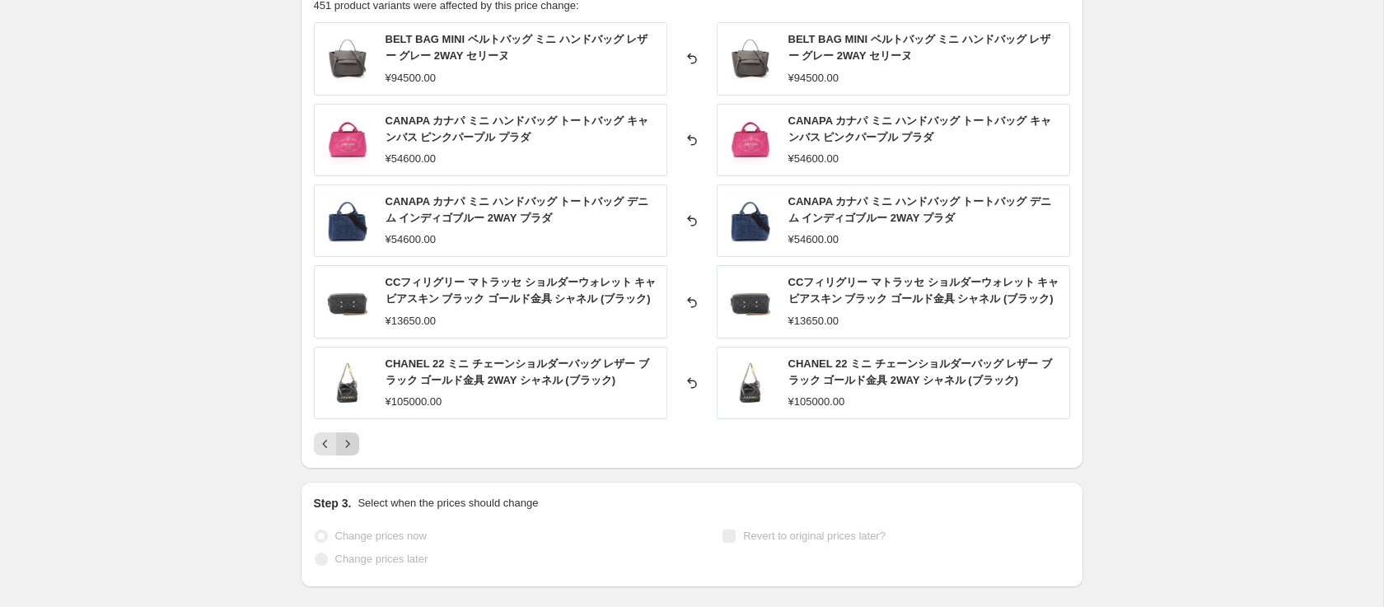
click at [352, 364] on img at bounding box center [347, 382] width 49 height 49
click at [348, 441] on icon "Next" at bounding box center [347, 444] width 16 height 16
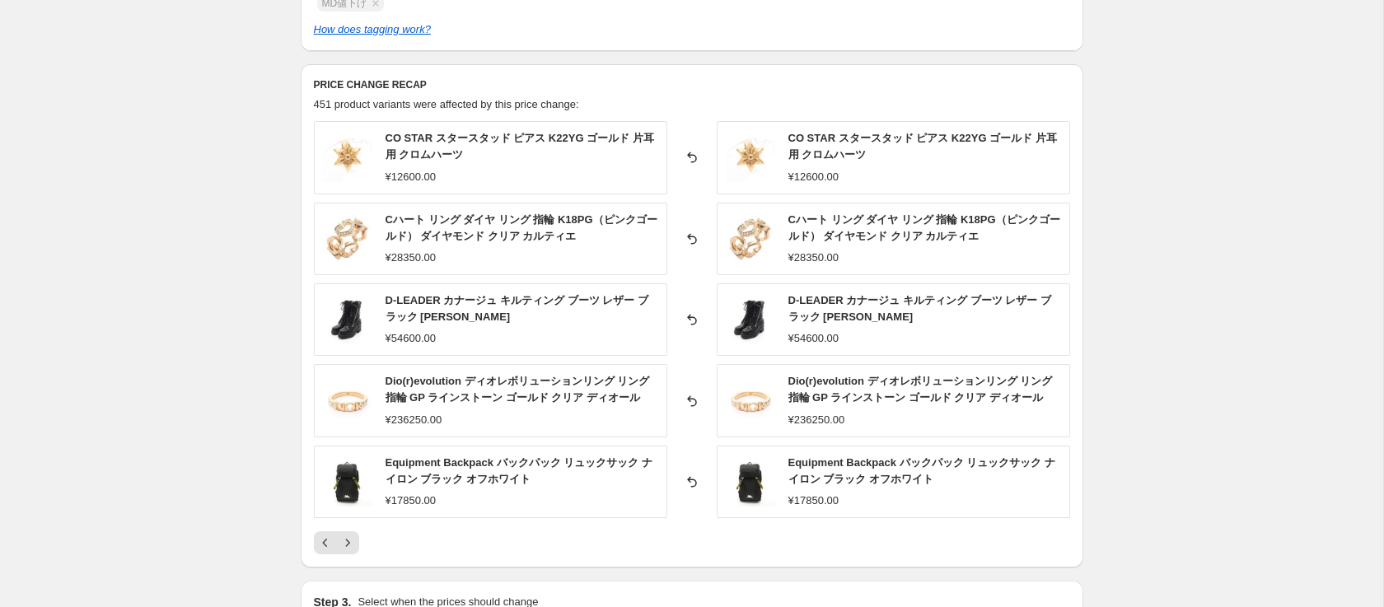
scroll to position [659, 0]
drag, startPoint x: 637, startPoint y: 102, endPoint x: 295, endPoint y: 87, distance: 342.2
click at [295, 87] on div "Prices reverted successfully The prices have been reverted to their original va…" at bounding box center [685, 37] width 796 height 1295
click at [314, 77] on h6 "PRICE CHANGE RECAP" at bounding box center [692, 83] width 756 height 13
drag, startPoint x: 311, startPoint y: 78, endPoint x: 740, endPoint y: 86, distance: 429.2
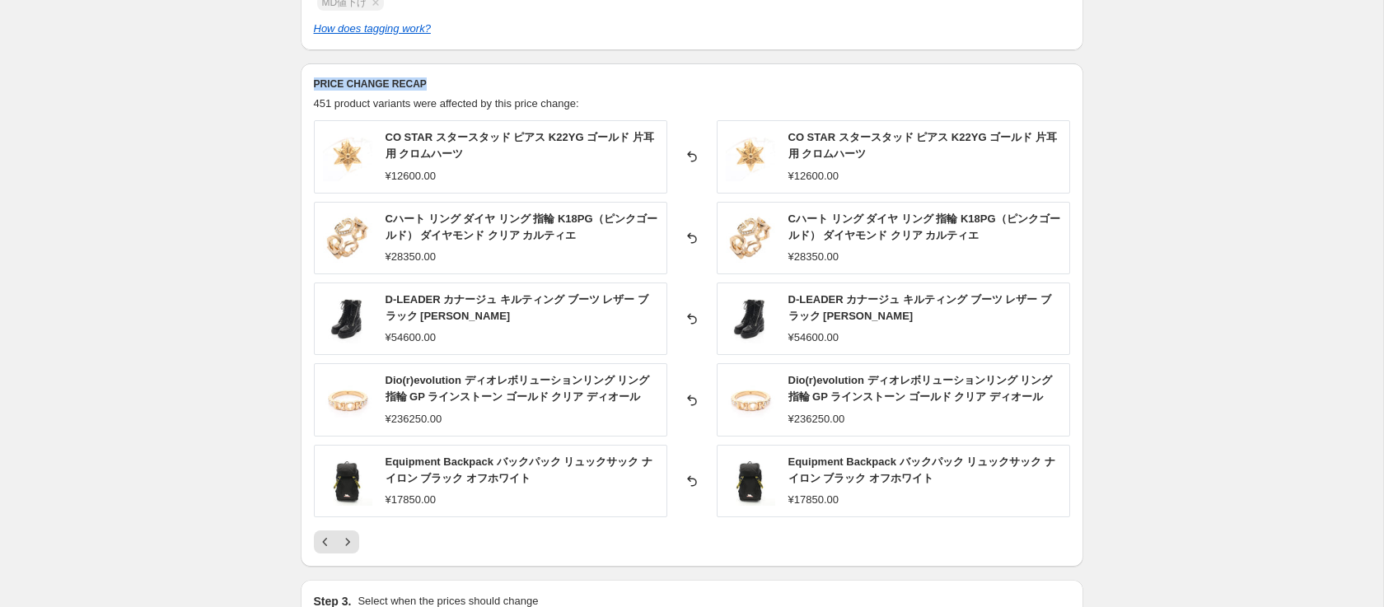
click at [740, 86] on div "PRICE CHANGE RECAP 451 product variants were affected by this price change: CO …" at bounding box center [692, 314] width 783 height 503
click at [1278, 148] on div "9月値下げ　タグ付. This page is ready 9月値下げ　タグ付 Complete Reverted Copy to new job Expor…" at bounding box center [691, 63] width 1383 height 1445
click at [347, 544] on icon "Next" at bounding box center [347, 541] width 4 height 7
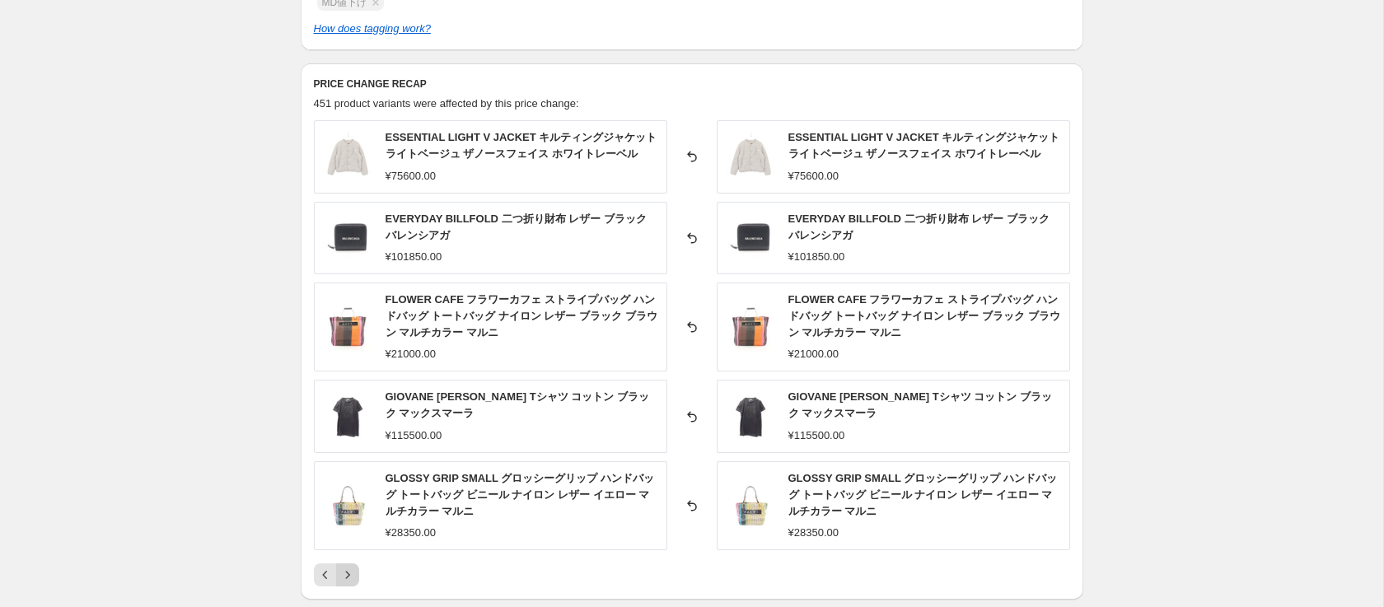
click at [347, 544] on div "GLOSSY GRIP SMALL グロッシーグリップ ハンドバッグ トートバッグ ビニール ナイロン レザー イエロー マルチカラー マルニ ¥28350.…" at bounding box center [490, 505] width 353 height 89
click at [353, 563] on button "Next" at bounding box center [347, 574] width 23 height 23
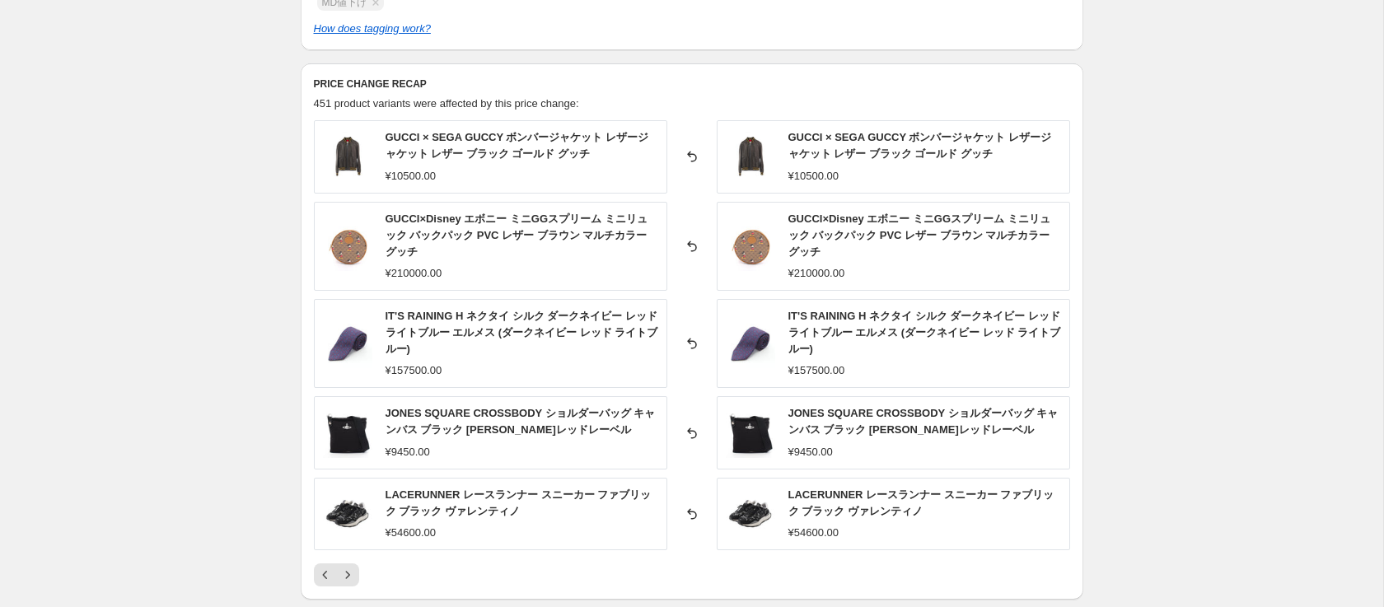
click at [353, 568] on div "GUCCI × SEGA GUCCY ボンバージャケット レザージャケット レザー ブラック ゴールド グッチ ¥10500.00 Reverted back…" at bounding box center [692, 353] width 756 height 466
click at [353, 583] on icon "Next" at bounding box center [347, 575] width 16 height 16
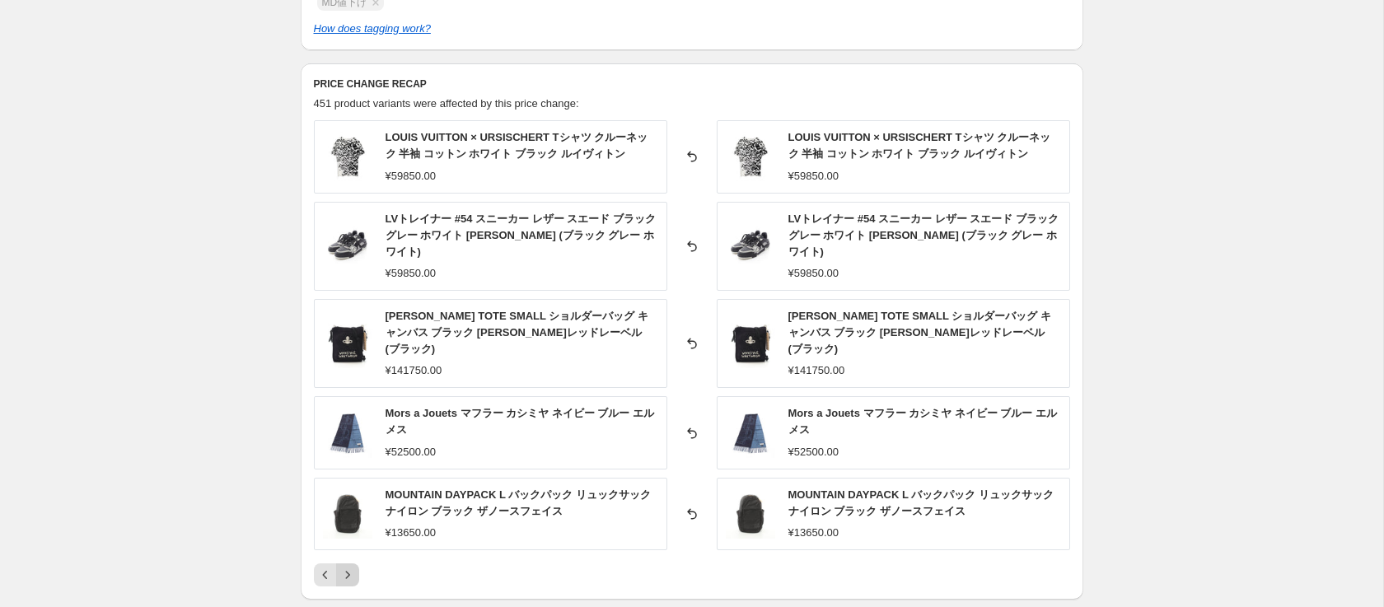
click at [348, 578] on icon "Next" at bounding box center [347, 575] width 16 height 16
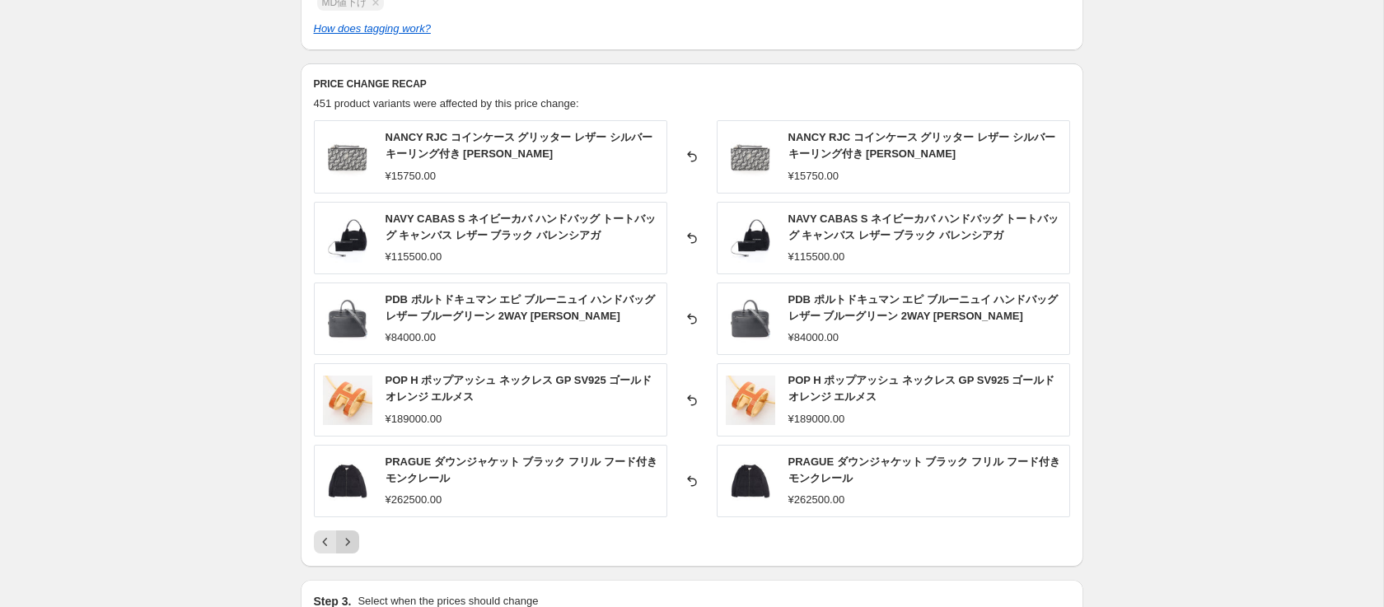
click at [350, 547] on icon "Next" at bounding box center [347, 542] width 16 height 16
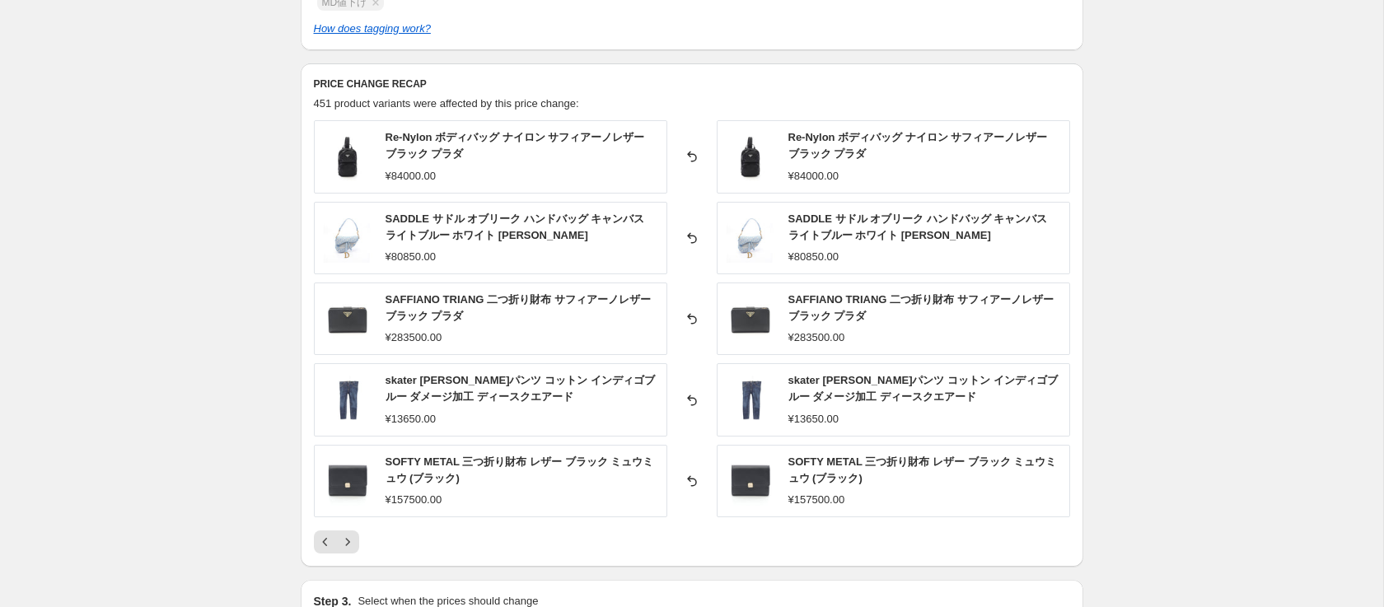
click at [287, 100] on div "Prices reverted successfully The prices have been reverted to their original va…" at bounding box center [685, 37] width 796 height 1295
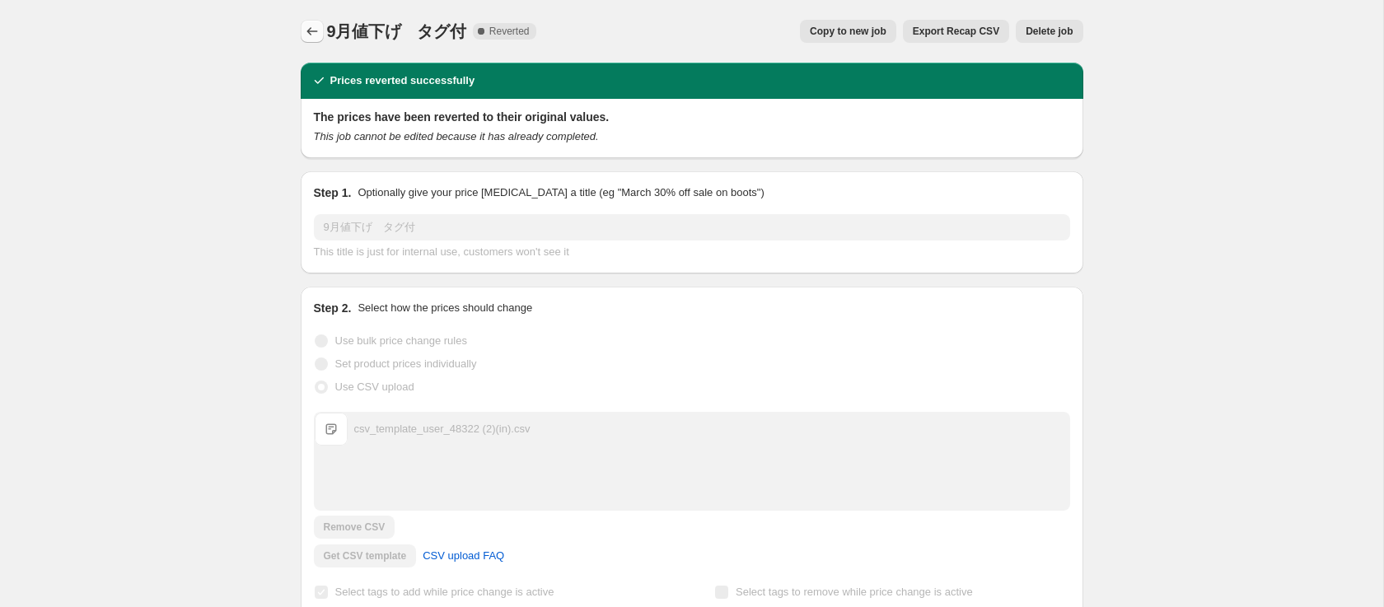
click at [315, 29] on icon "Price change jobs" at bounding box center [312, 31] width 16 height 16
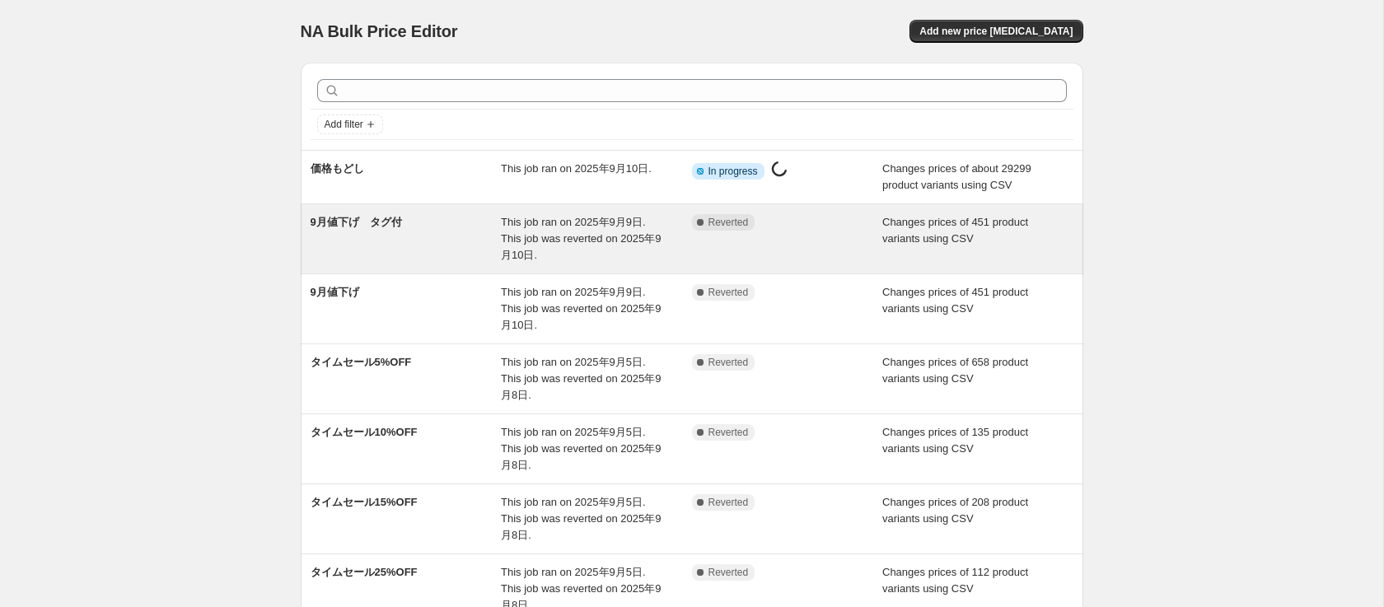
click at [425, 241] on div "9月値下げ　タグ付" at bounding box center [406, 238] width 191 height 49
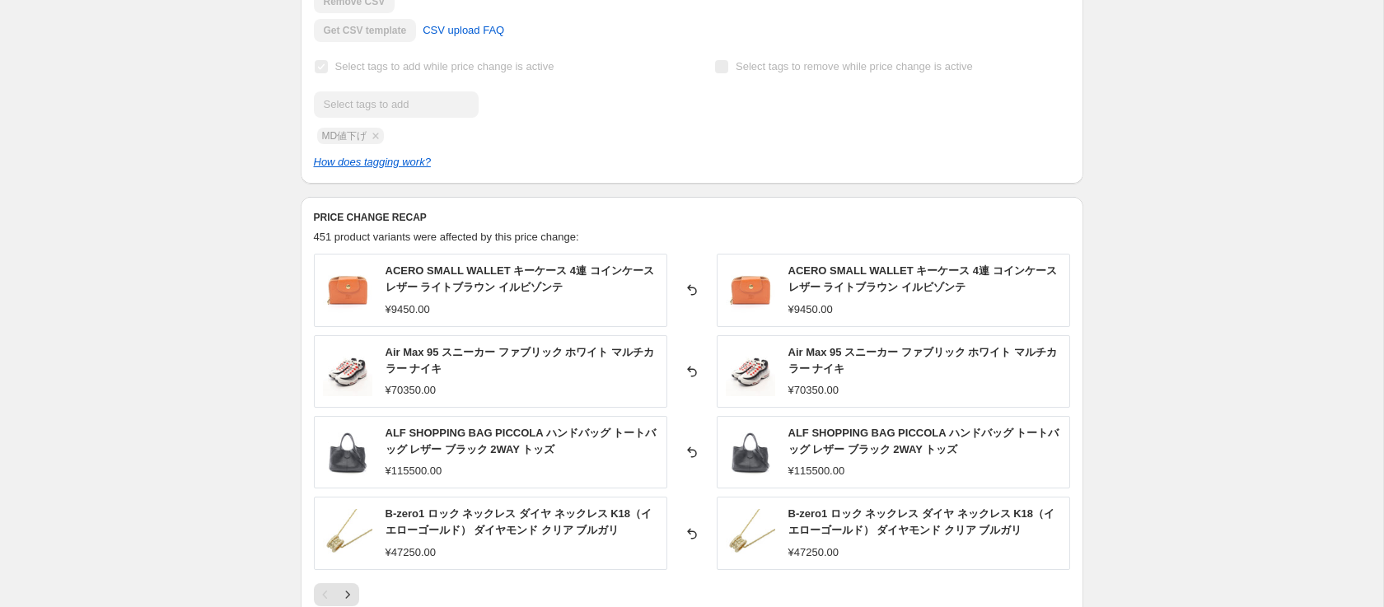
scroll to position [757, 0]
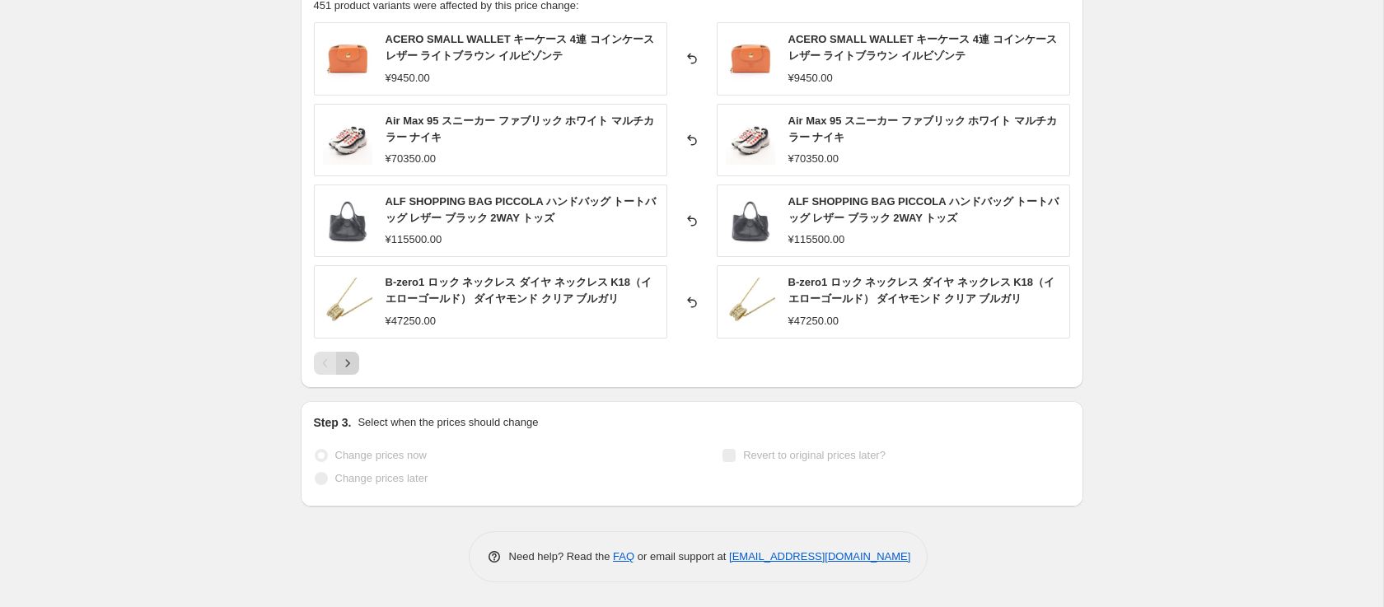
click at [357, 367] on button "Next" at bounding box center [347, 363] width 23 height 23
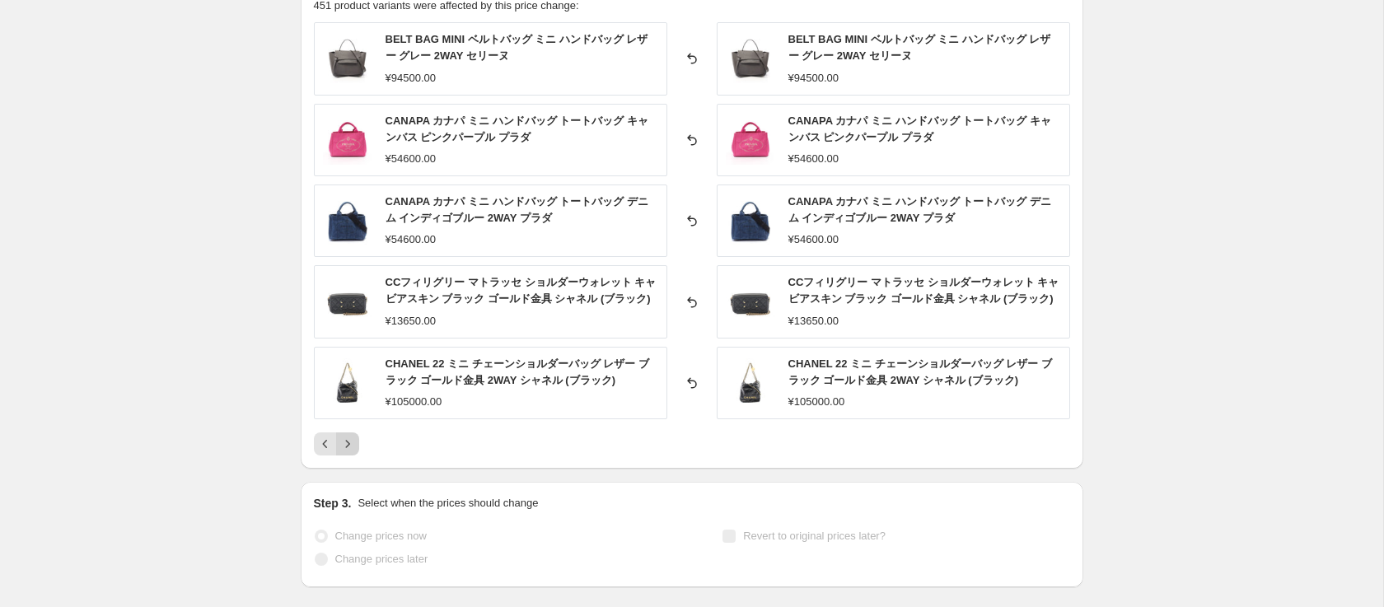
click at [355, 440] on button "Next" at bounding box center [347, 443] width 23 height 23
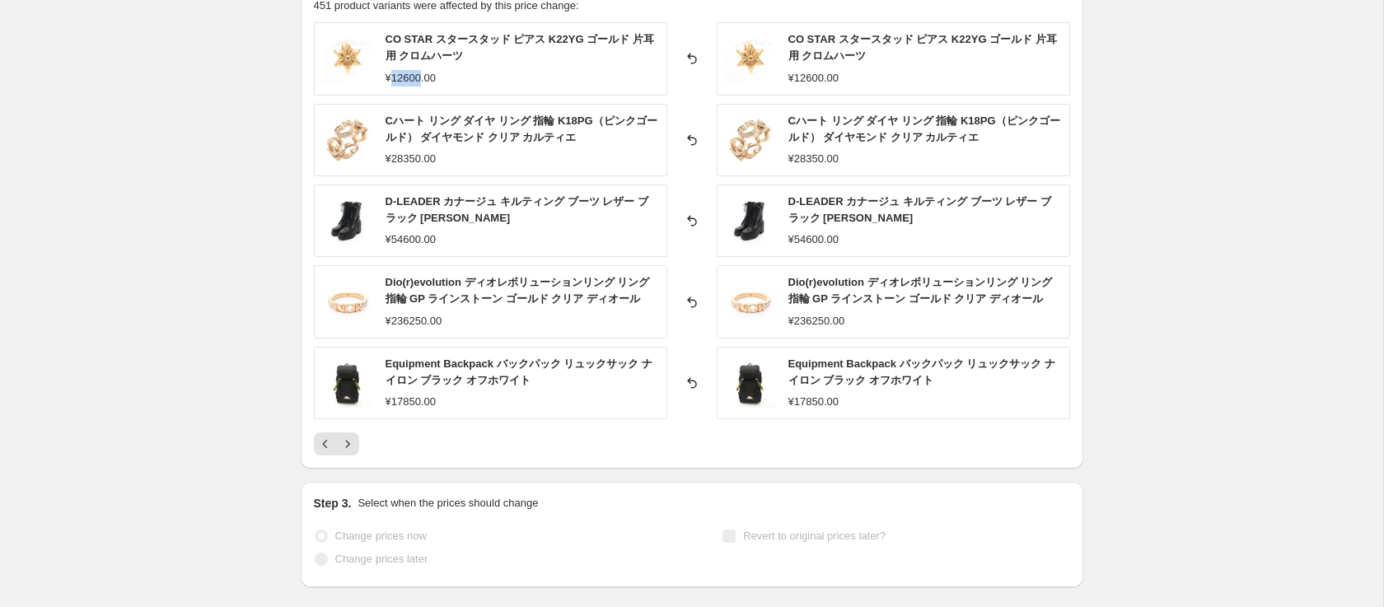
drag, startPoint x: 423, startPoint y: 79, endPoint x: 391, endPoint y: 77, distance: 32.2
click at [391, 77] on div "¥12600.00" at bounding box center [411, 78] width 50 height 16
copy div "12600"
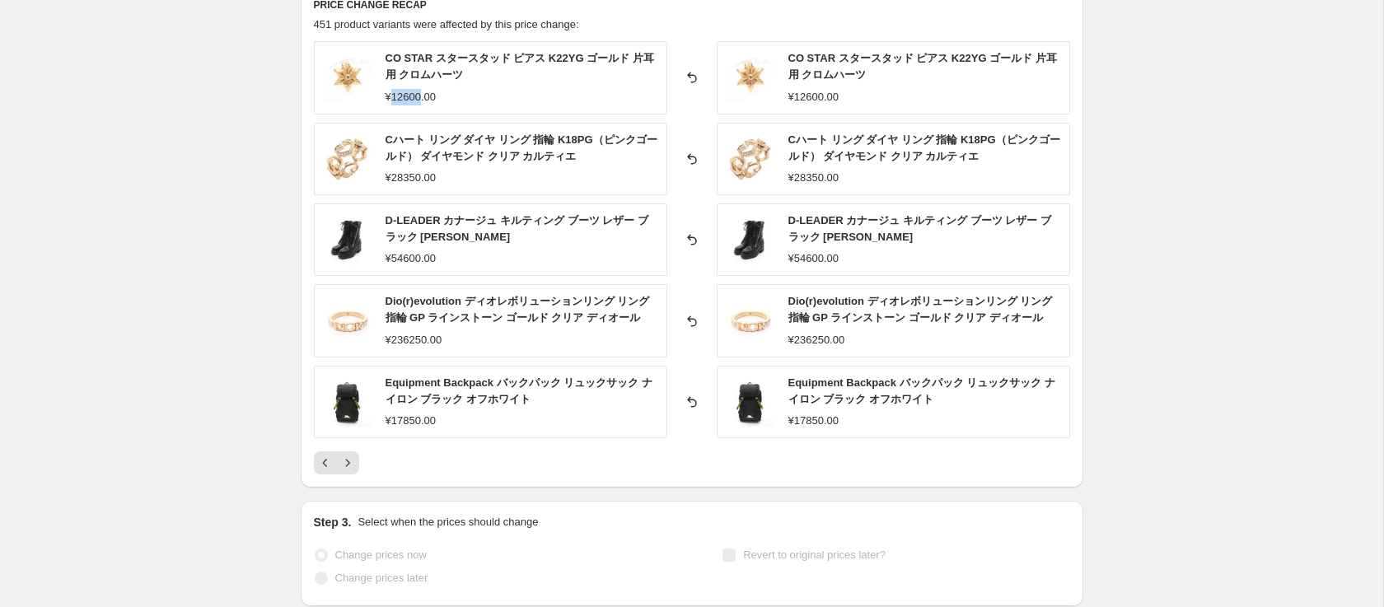
scroll to position [732, 0]
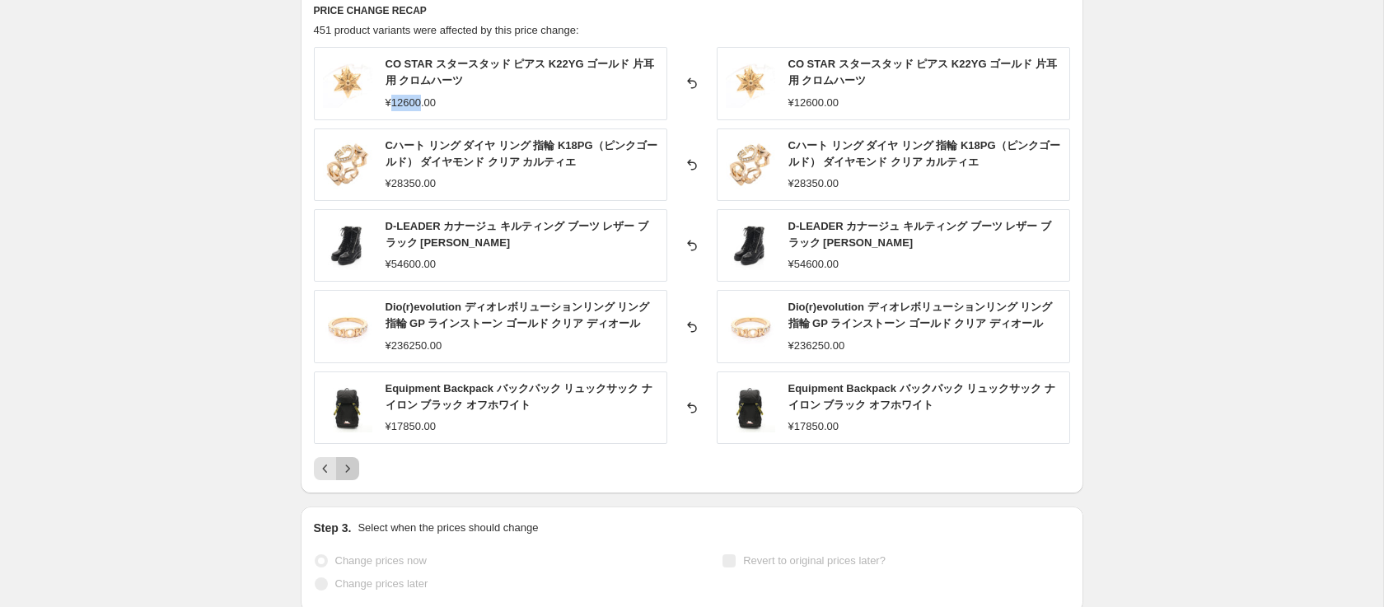
click at [353, 467] on icon "Next" at bounding box center [347, 468] width 16 height 16
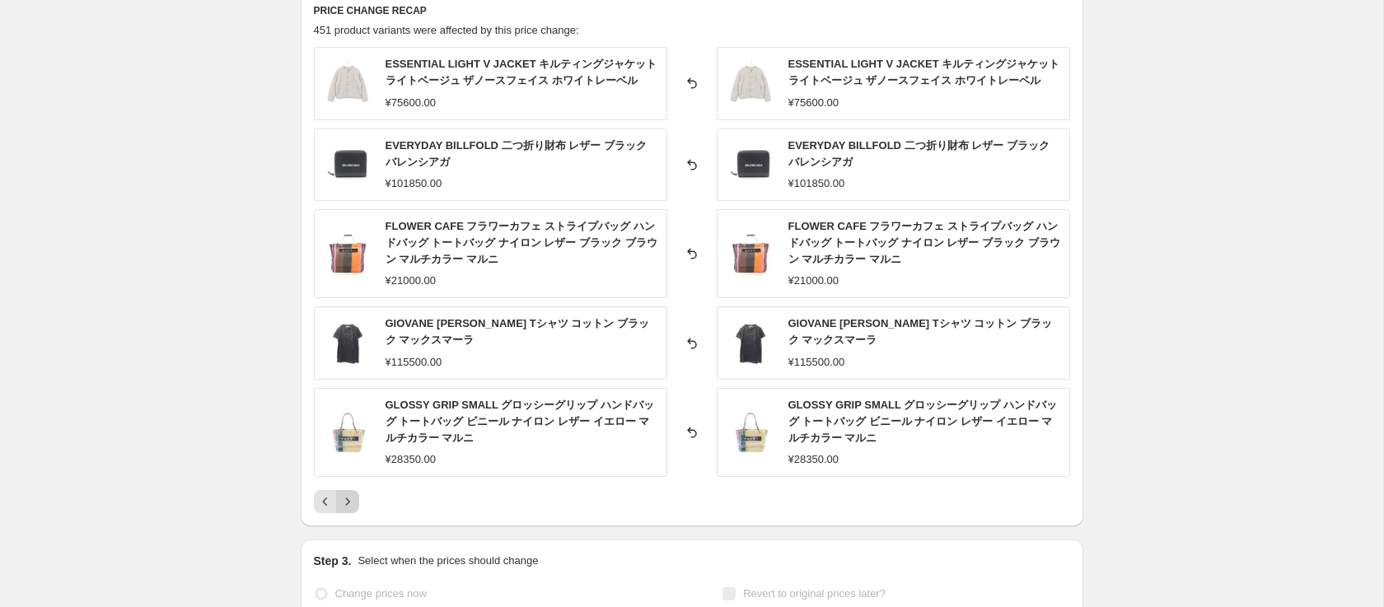
click at [352, 502] on icon "Next" at bounding box center [347, 501] width 16 height 16
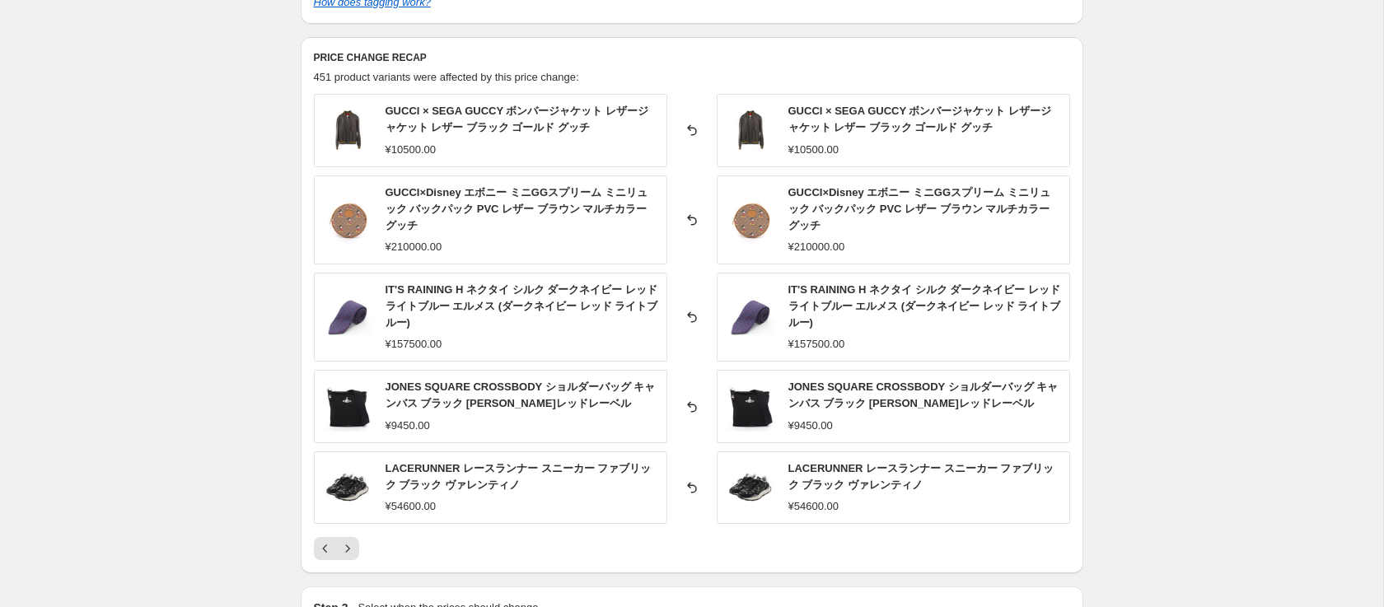
scroll to position [653, 0]
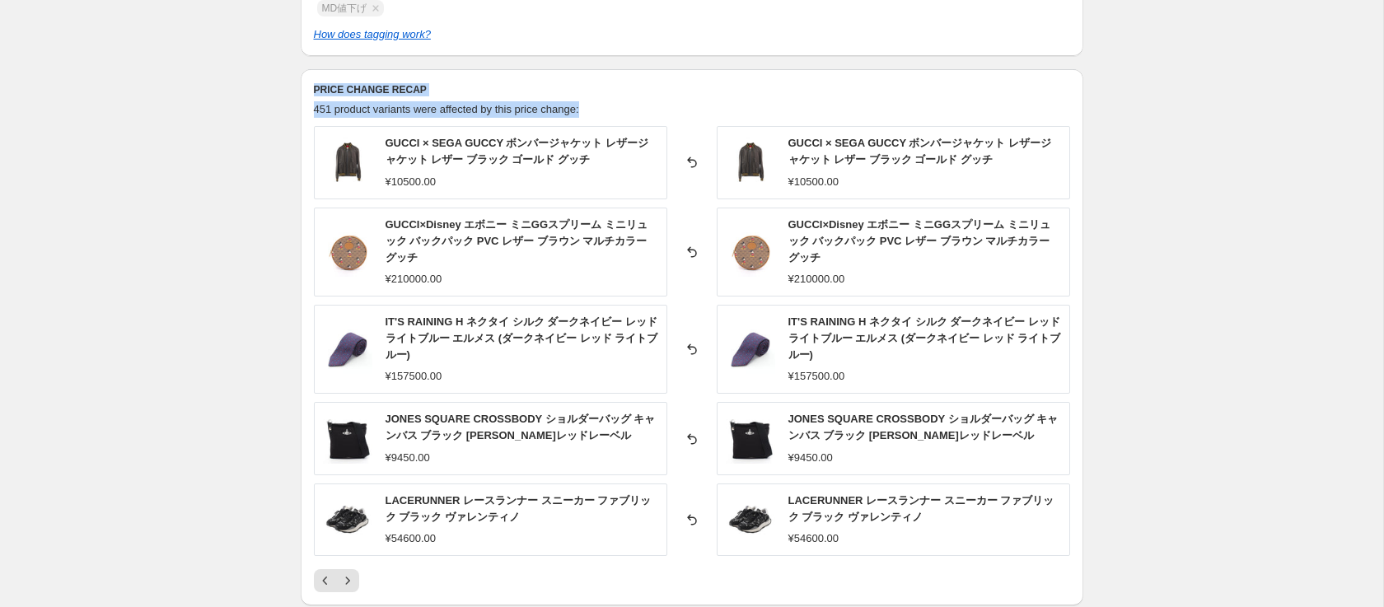
drag, startPoint x: 313, startPoint y: 91, endPoint x: 627, endPoint y: 104, distance: 314.1
click at [627, 104] on div "PRICE CHANGE RECAP 451 product variants were affected by this price change: GUC…" at bounding box center [692, 337] width 783 height 536
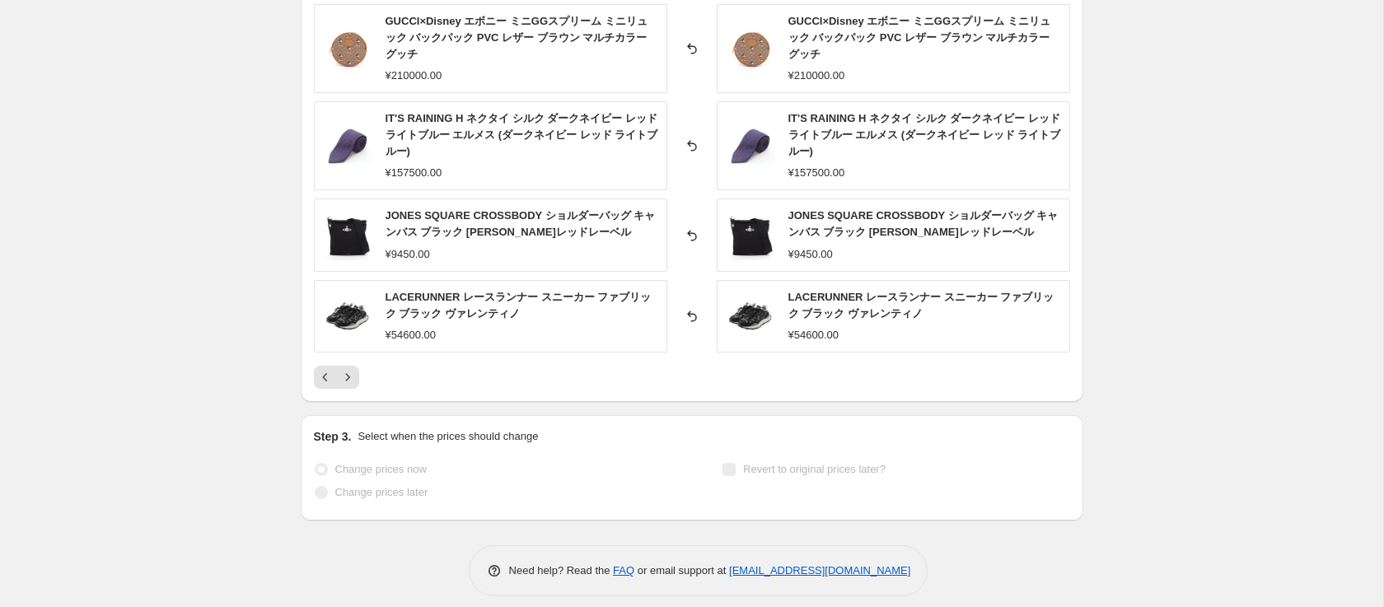
scroll to position [864, 0]
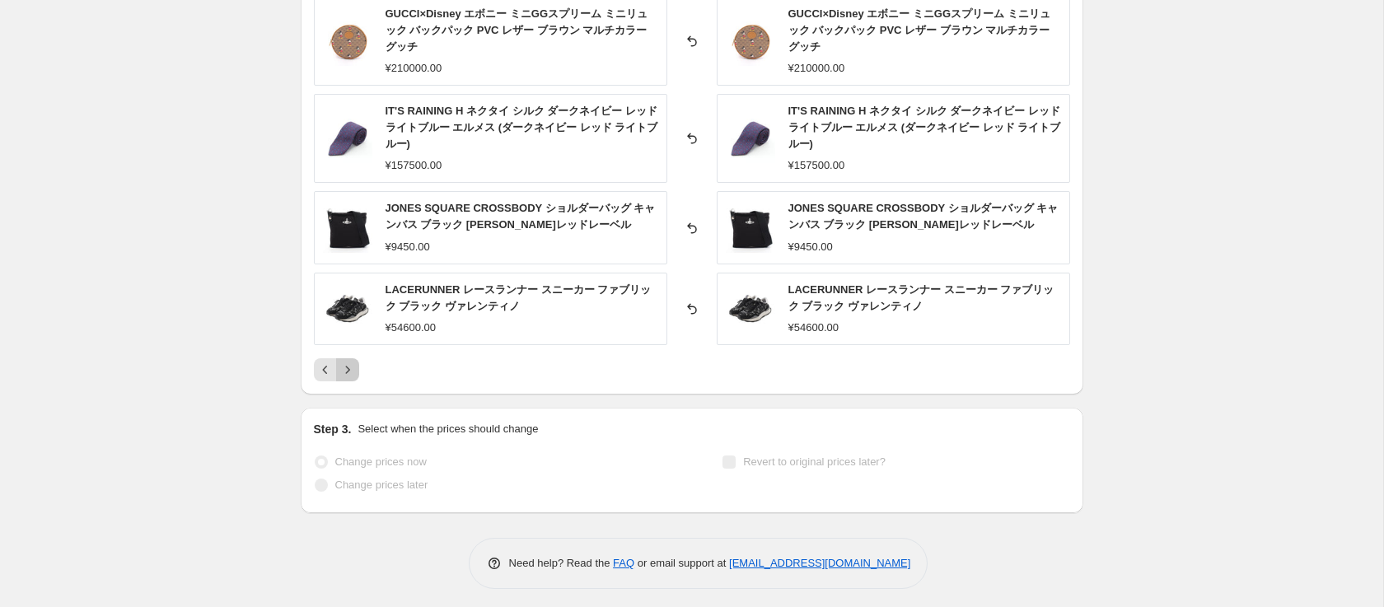
click at [348, 378] on icon "Next" at bounding box center [347, 370] width 16 height 16
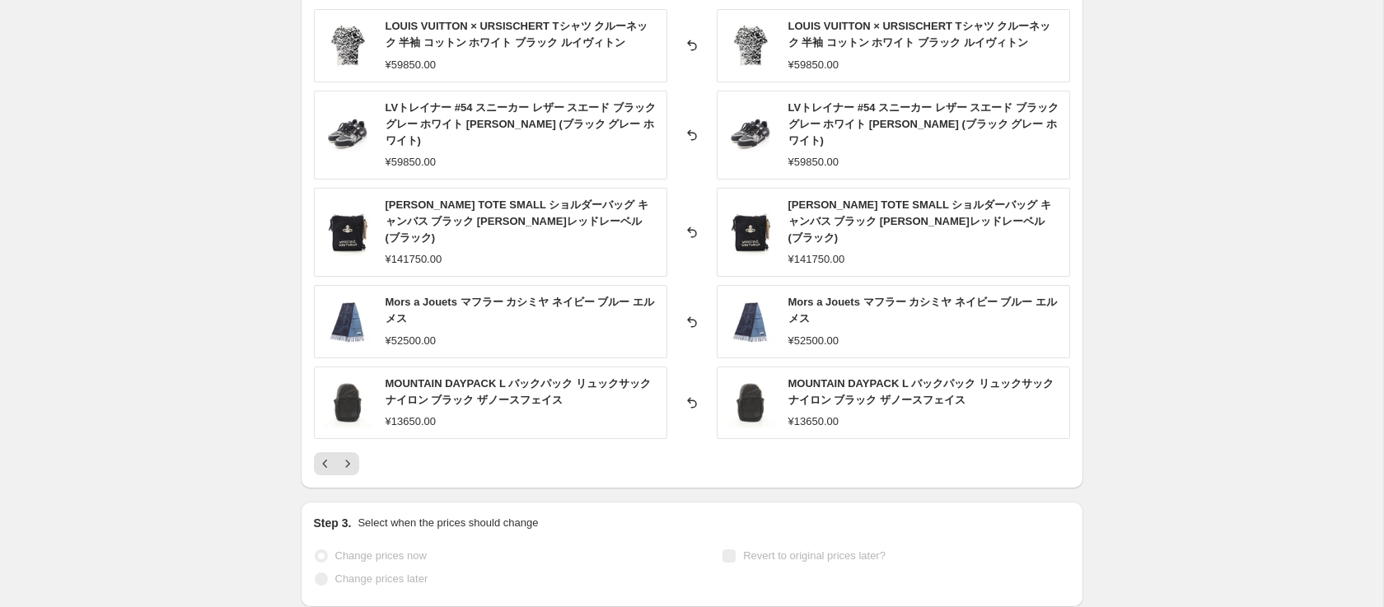
scroll to position [764, 0]
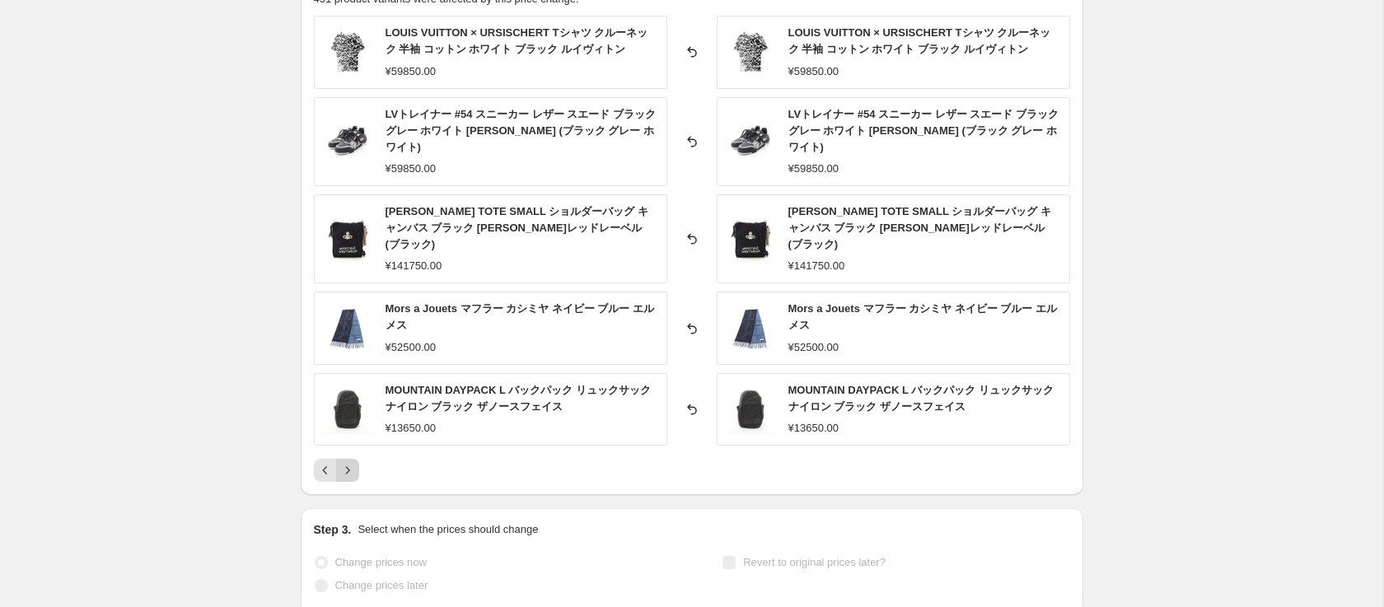
click at [338, 472] on button "Next" at bounding box center [347, 470] width 23 height 23
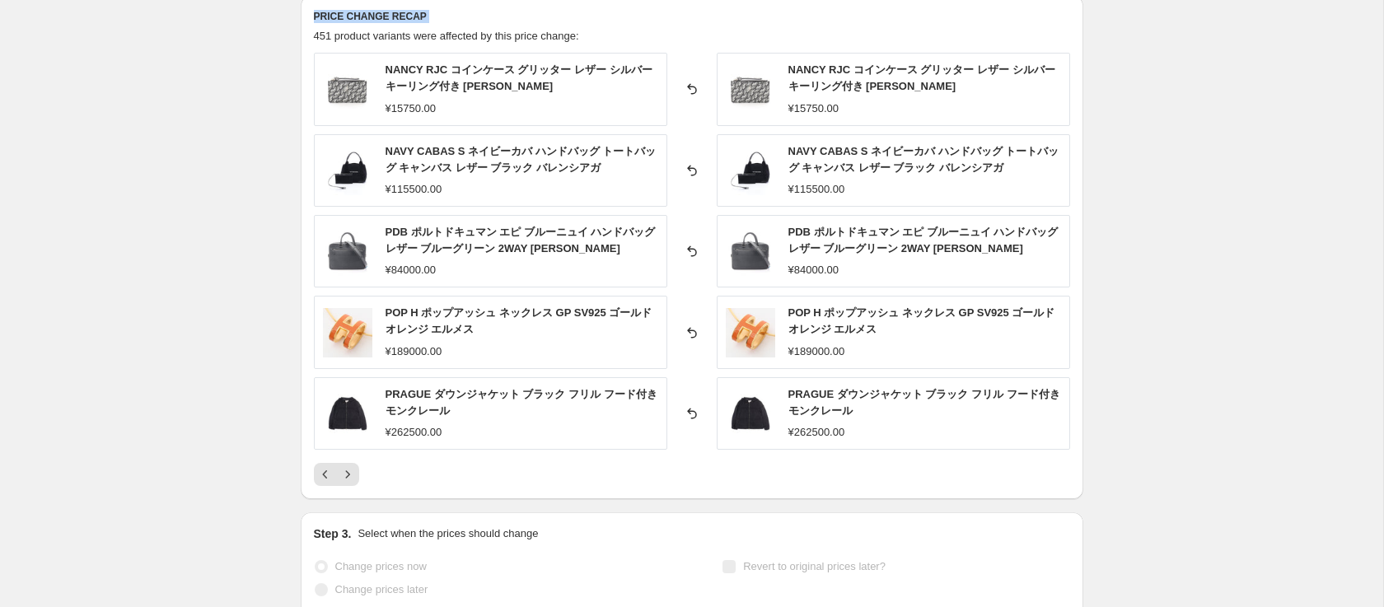
scroll to position [717, 0]
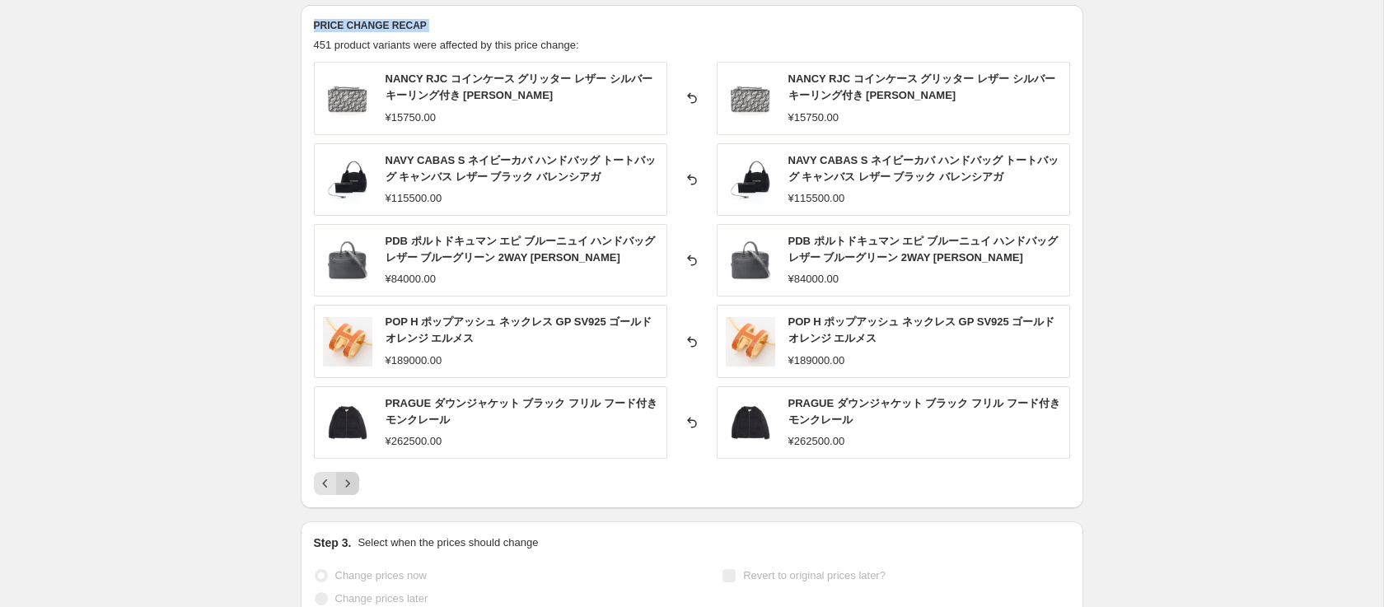
click at [354, 484] on icon "Next" at bounding box center [347, 483] width 16 height 16
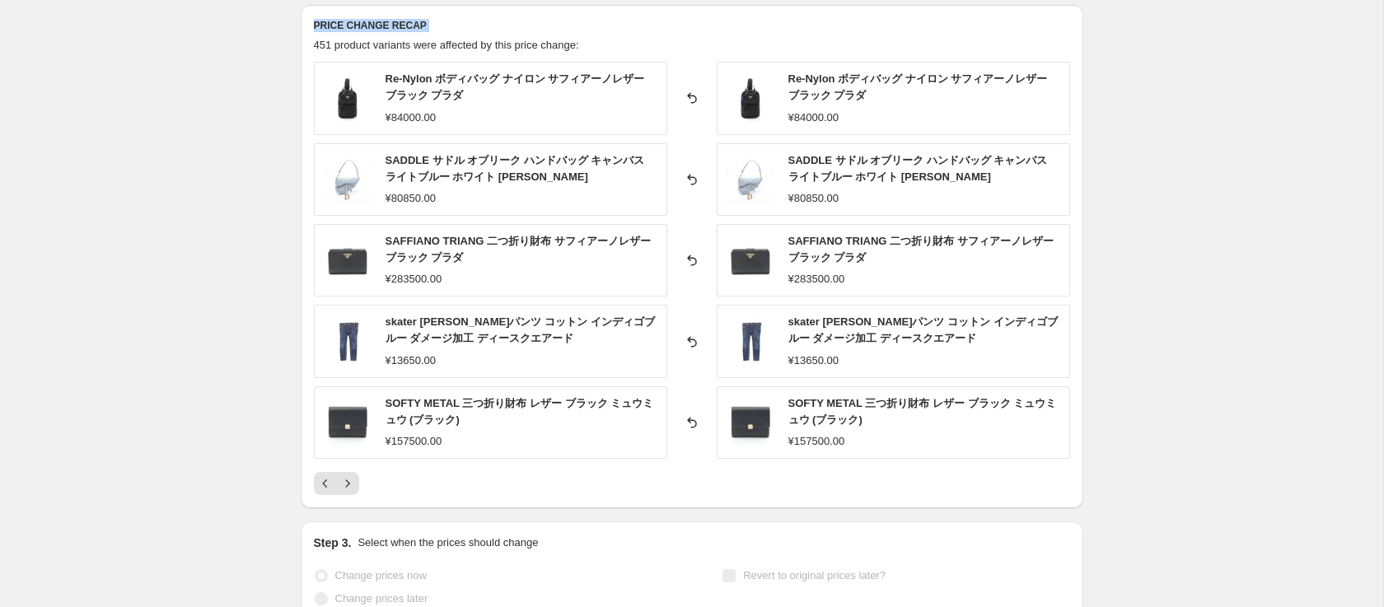
scroll to position [698, 0]
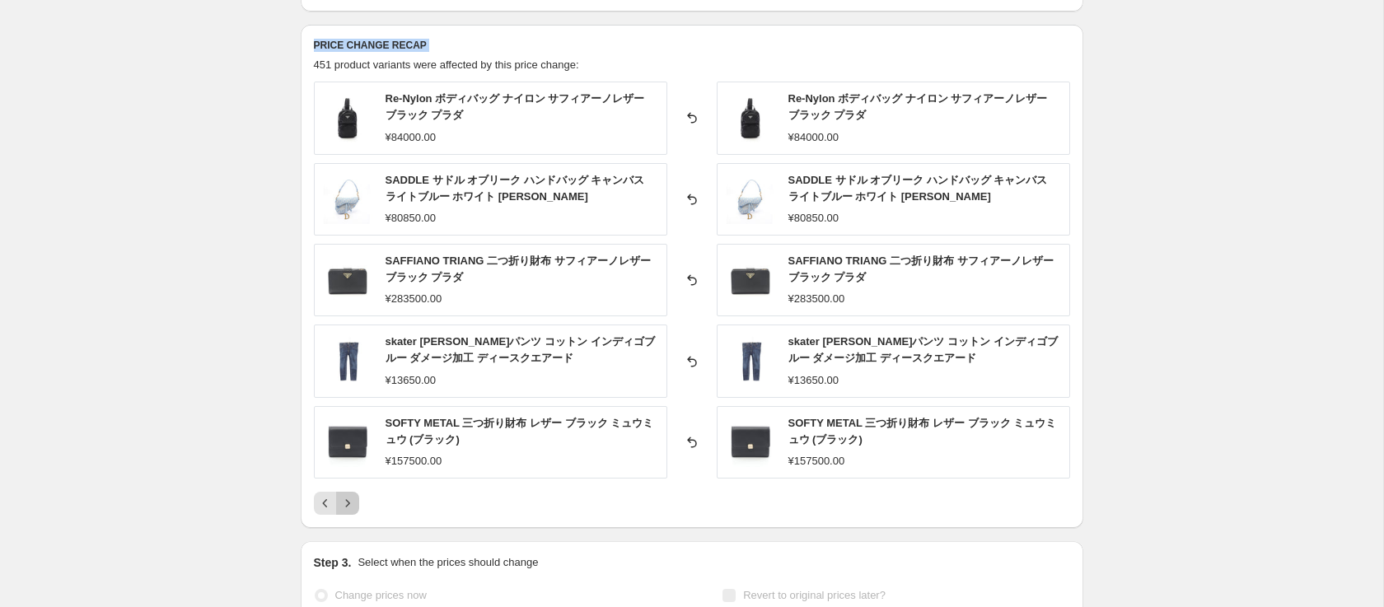
click at [352, 507] on icon "Next" at bounding box center [347, 503] width 16 height 16
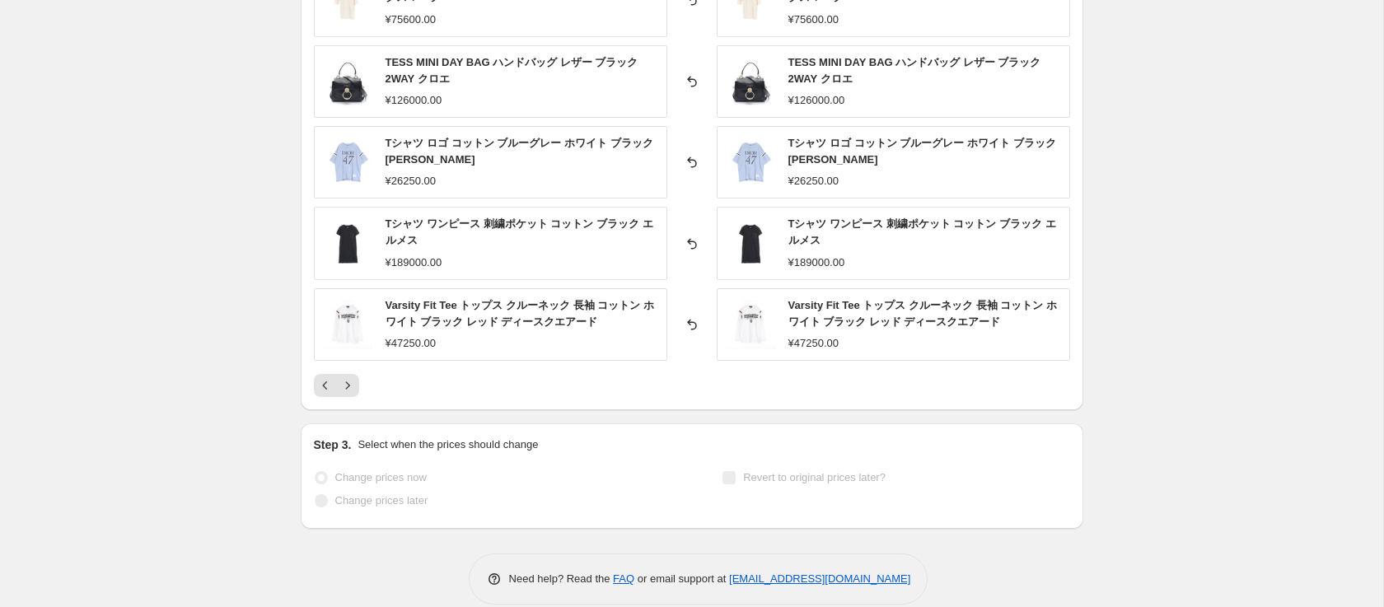
scroll to position [838, 0]
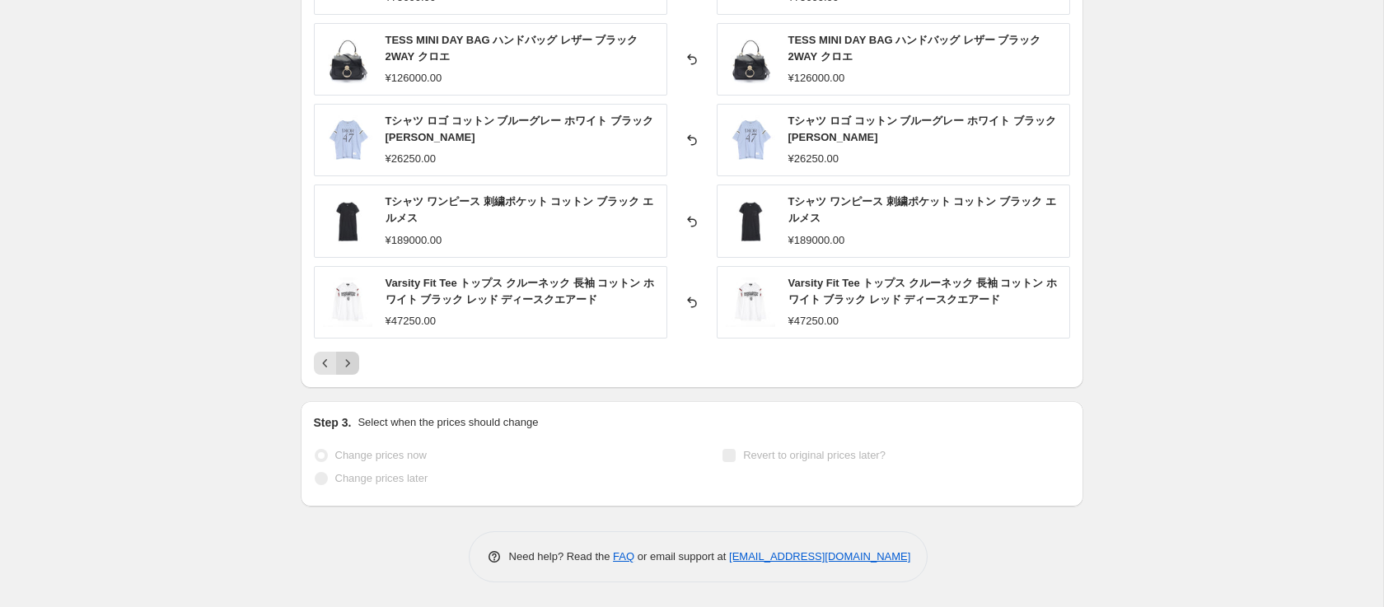
click at [357, 369] on button "Next" at bounding box center [347, 363] width 23 height 23
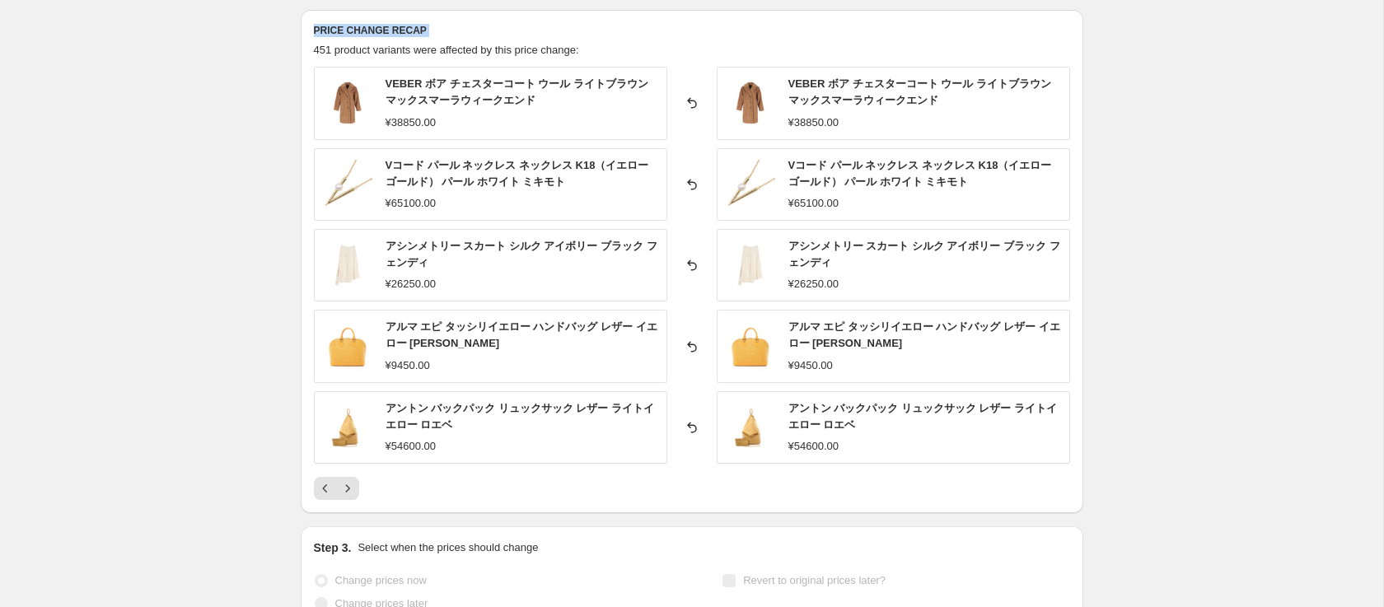
scroll to position [708, 0]
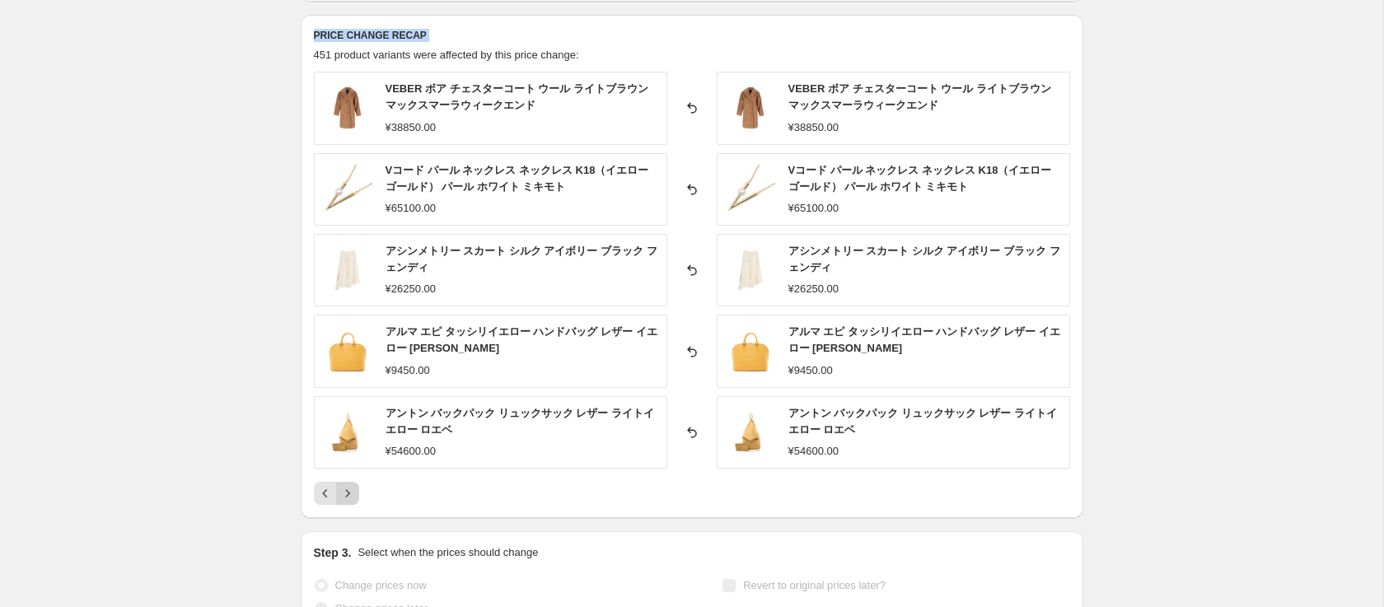
click at [353, 502] on button "Next" at bounding box center [347, 493] width 23 height 23
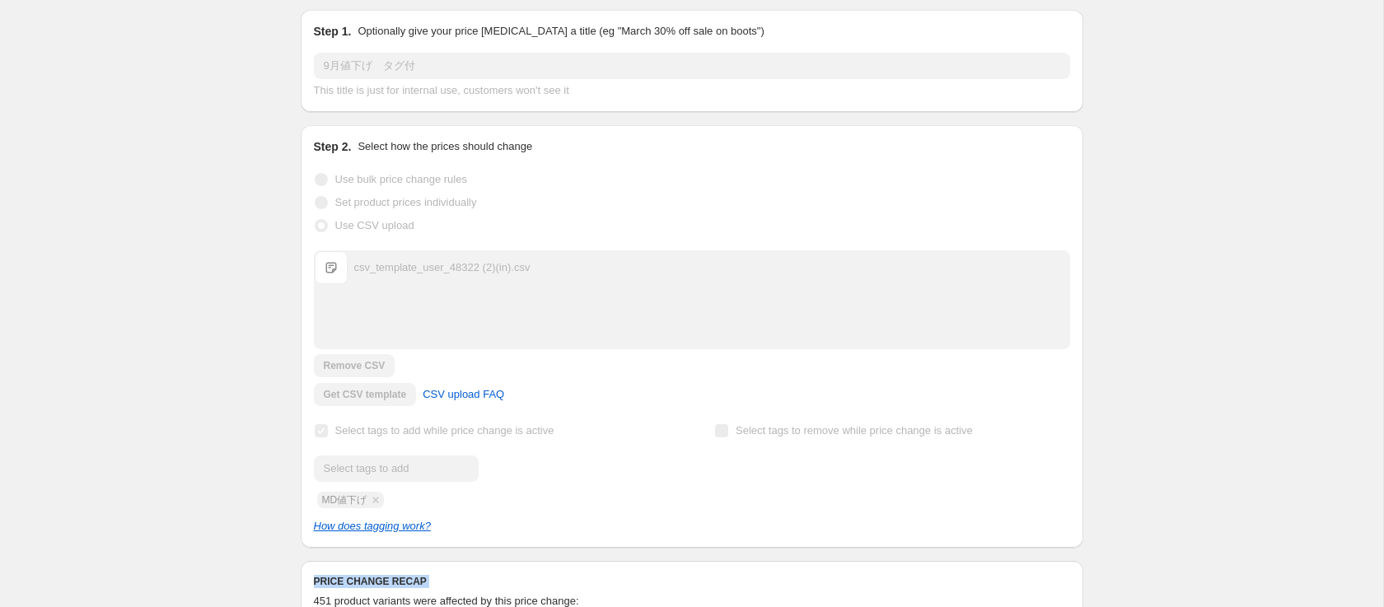
scroll to position [0, 0]
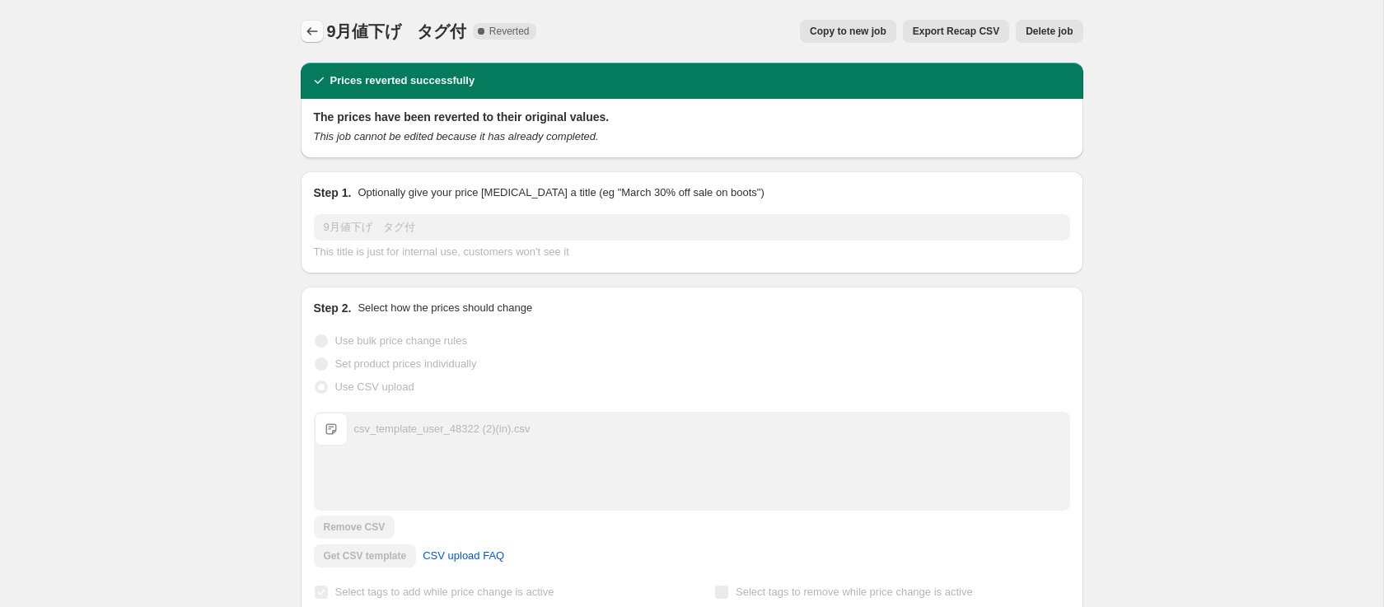
click at [314, 21] on button "Price change jobs" at bounding box center [312, 31] width 23 height 23
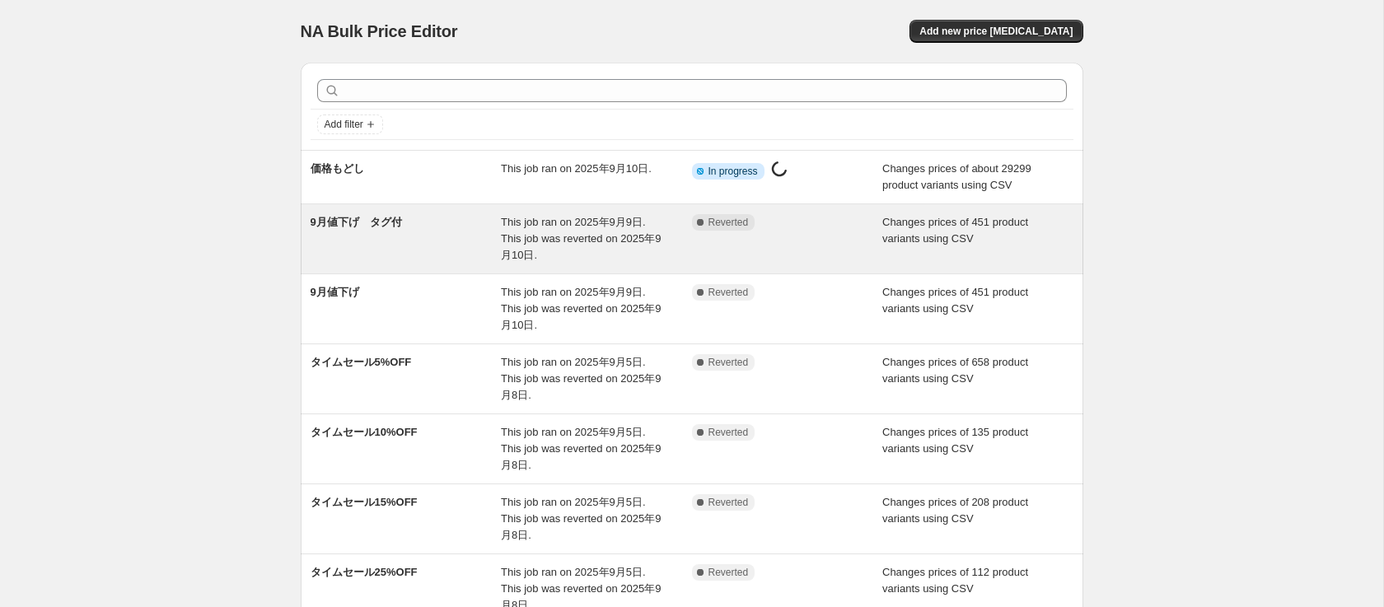
click at [432, 246] on div "9月値下げ　タグ付" at bounding box center [406, 238] width 191 height 49
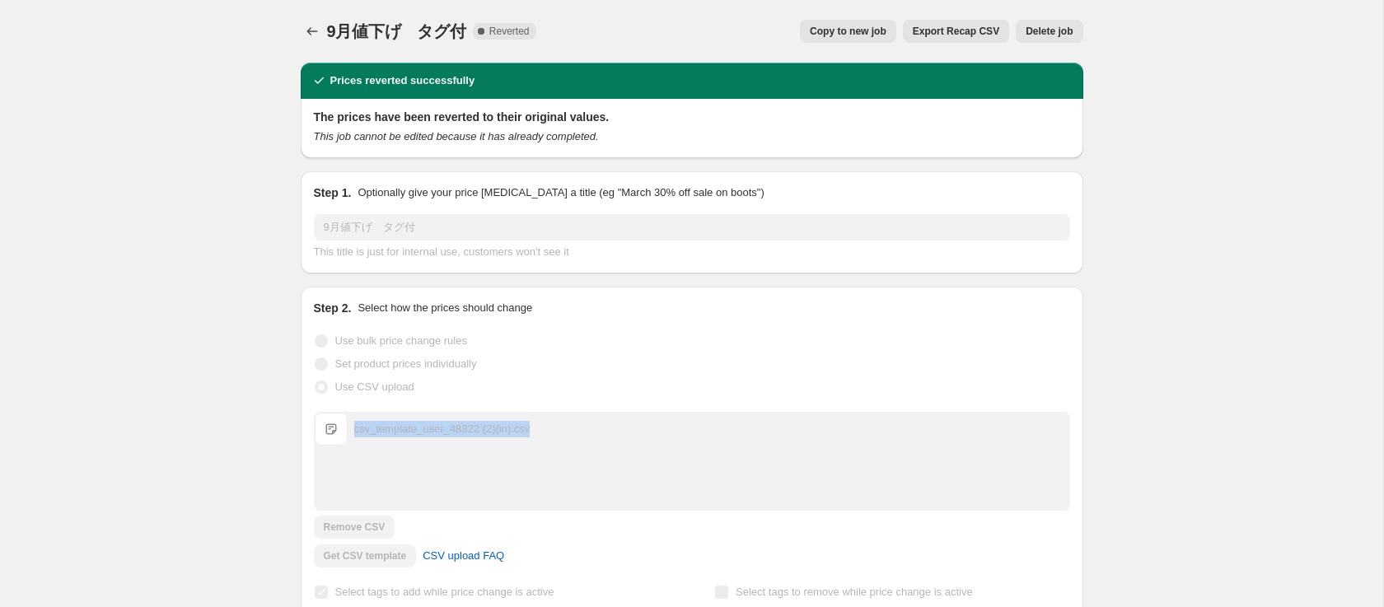
drag, startPoint x: 564, startPoint y: 431, endPoint x: 350, endPoint y: 432, distance: 214.2
click at [350, 432] on div "csv_template_user_48322 (2)(in).csv csv_template_user_48322 (2)(in).csv" at bounding box center [692, 429] width 755 height 33
click at [307, 31] on icon "Price change jobs" at bounding box center [311, 31] width 11 height 8
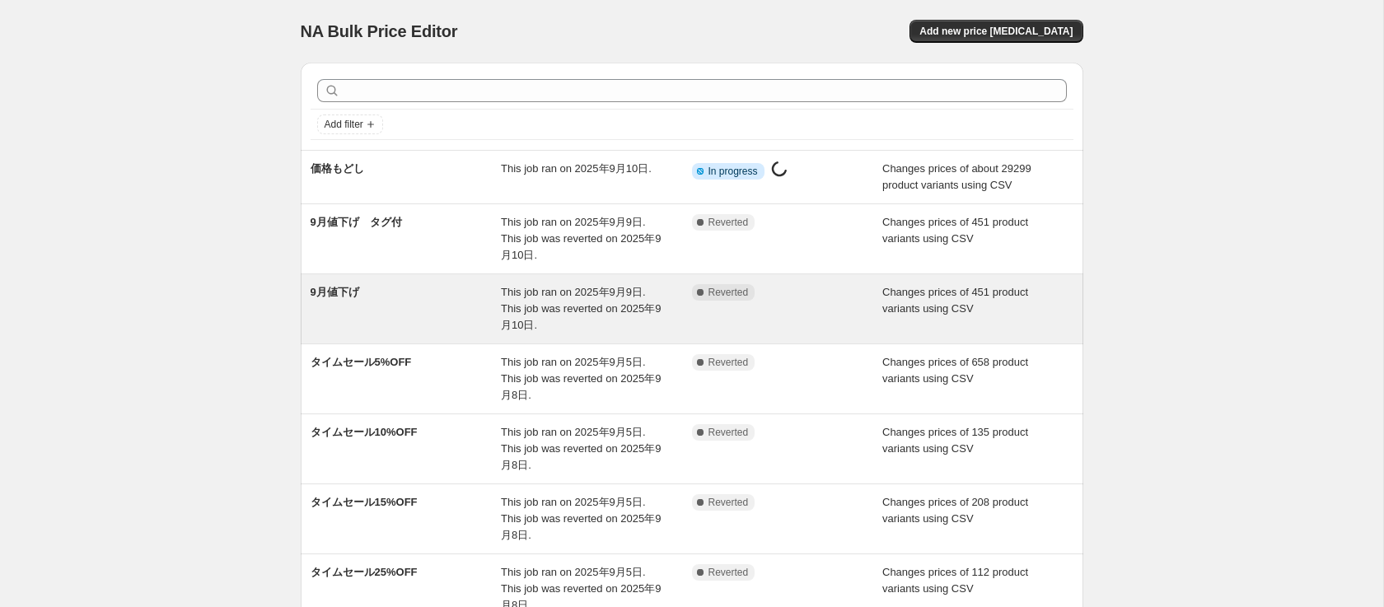
click at [459, 310] on div "9月値下げ" at bounding box center [406, 308] width 191 height 49
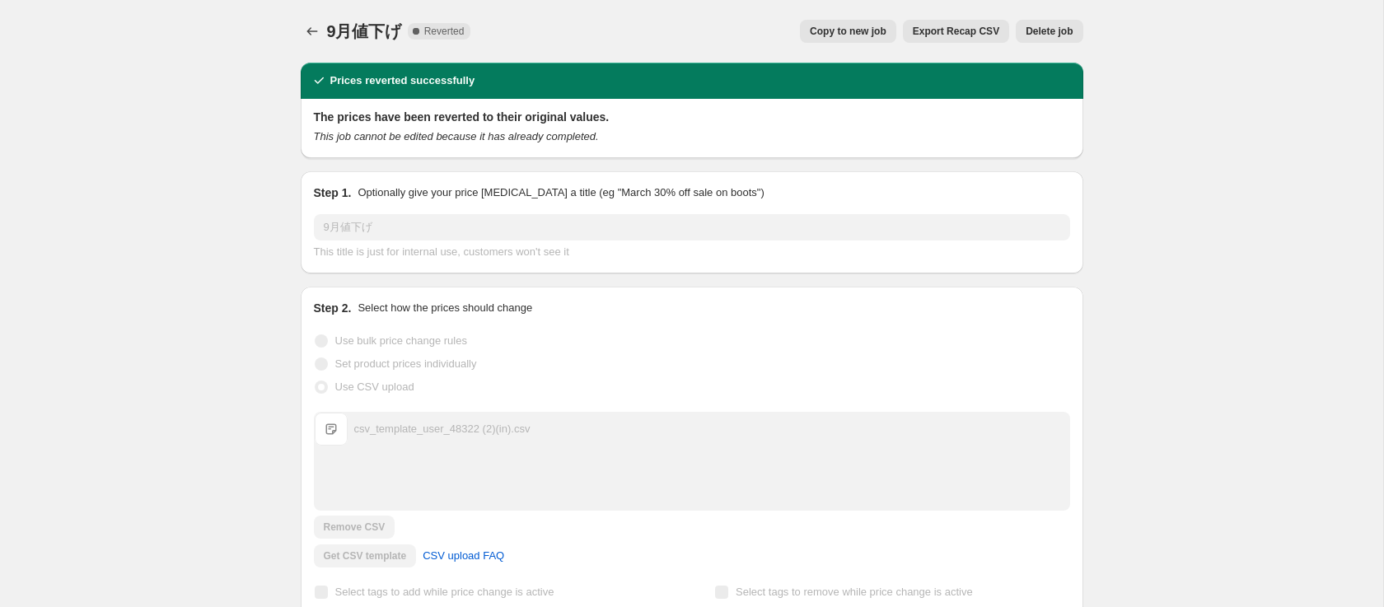
click at [956, 38] on button "Export Recap CSV" at bounding box center [956, 31] width 106 height 23
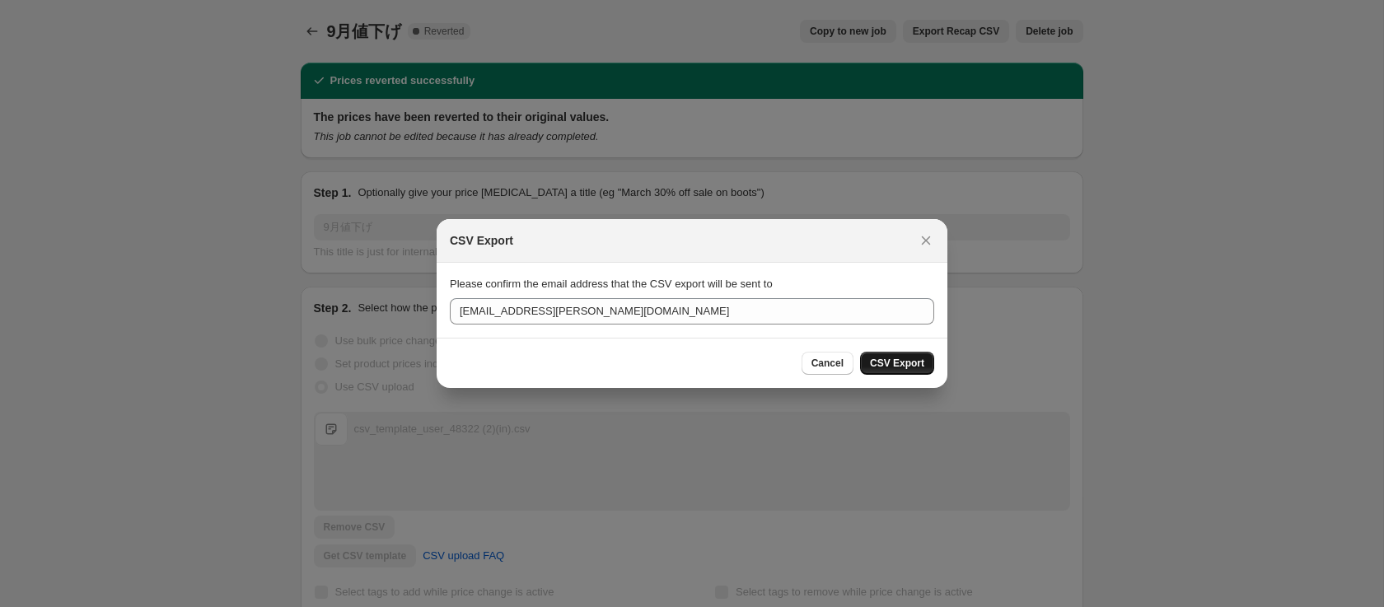
click at [883, 362] on span "CSV Export" at bounding box center [897, 363] width 54 height 13
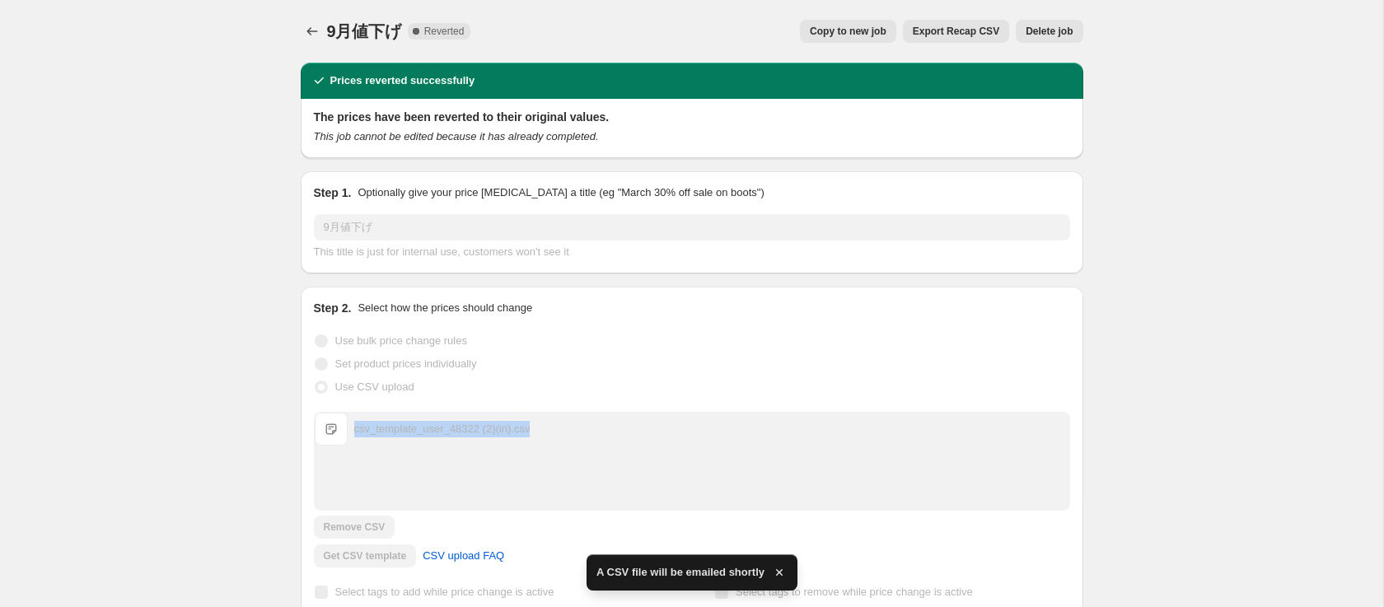
drag, startPoint x: 576, startPoint y: 422, endPoint x: 351, endPoint y: 424, distance: 224.9
click at [351, 424] on div "csv_template_user_48322 (2)(in).csv csv_template_user_48322 (2)(in).csv" at bounding box center [692, 429] width 755 height 33
